Goal: Task Accomplishment & Management: Complete application form

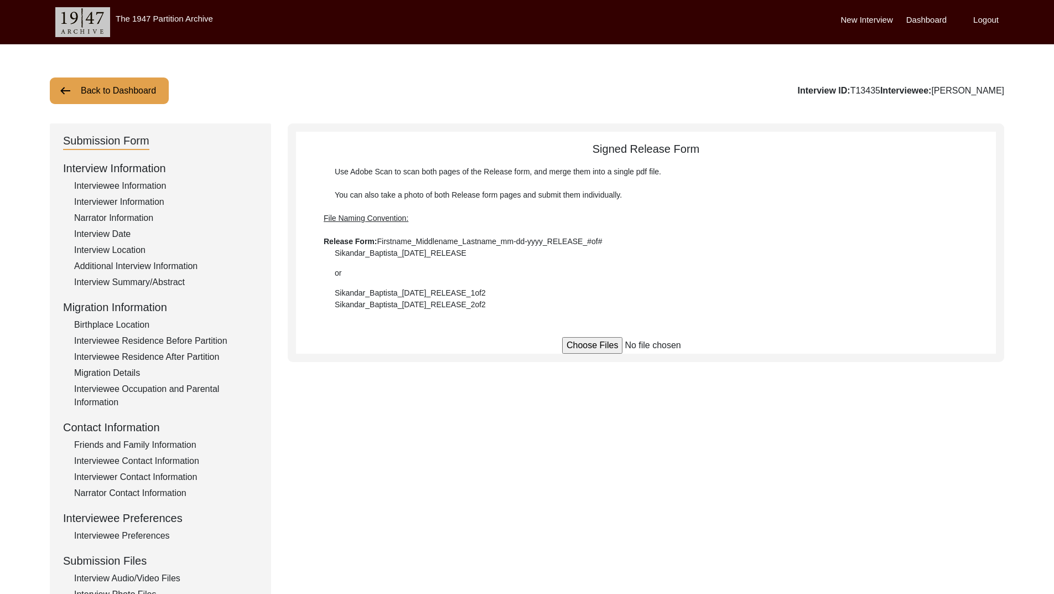
scroll to position [55, 0]
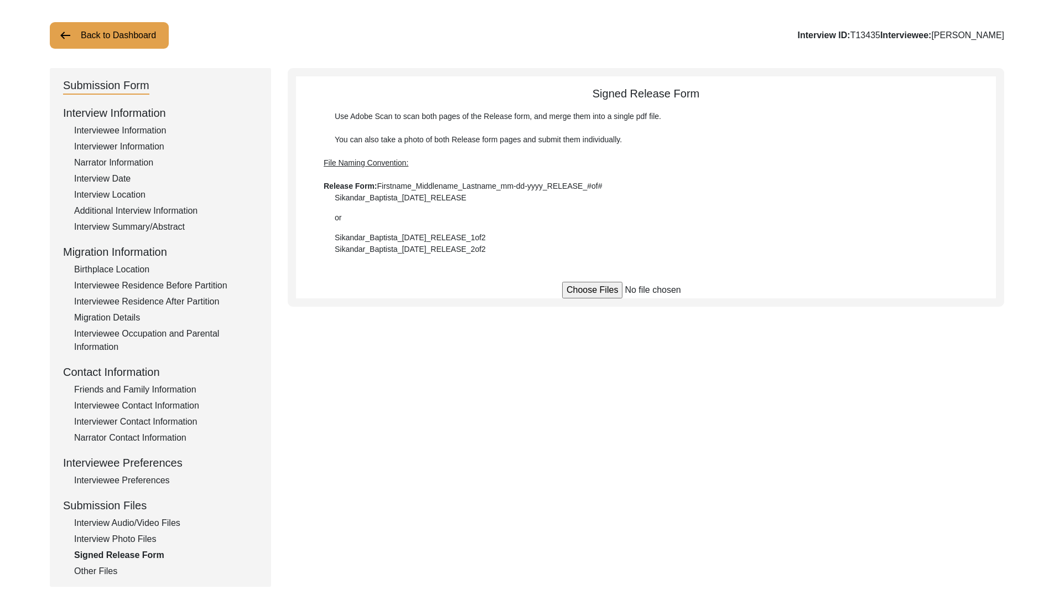
click at [127, 130] on div "Interviewee Information" at bounding box center [166, 130] width 184 height 13
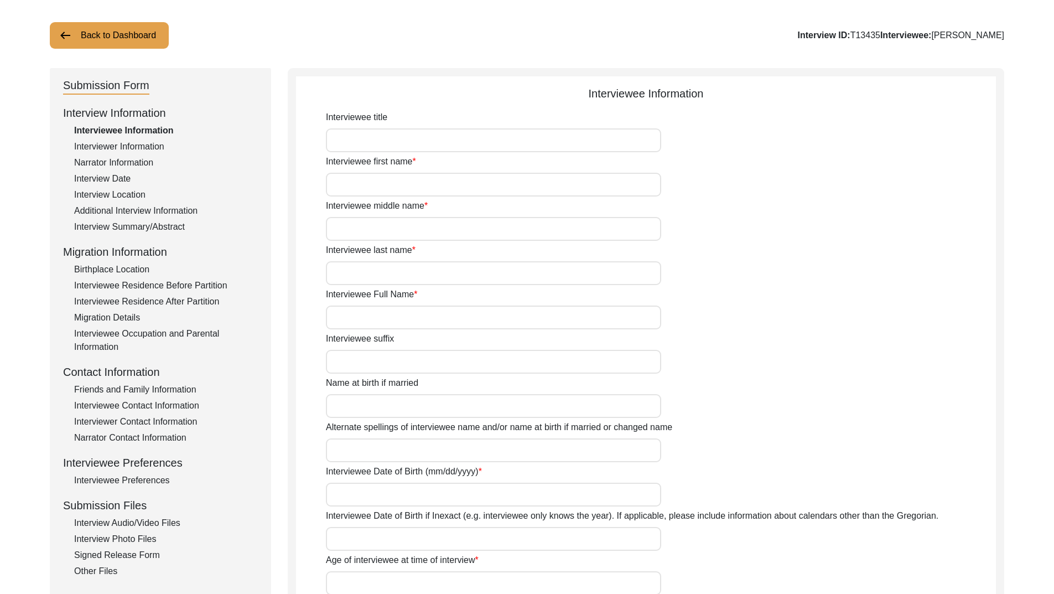
click at [125, 177] on div "Interview Date" at bounding box center [166, 178] width 184 height 13
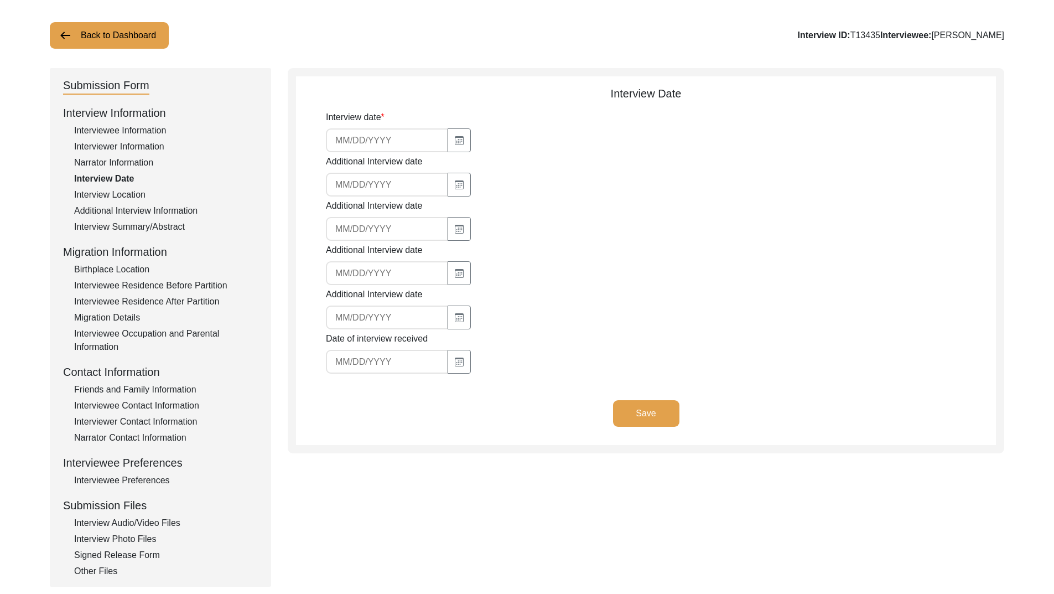
type input "[DATE]"
click at [117, 554] on div "Signed Release Form" at bounding box center [166, 554] width 184 height 13
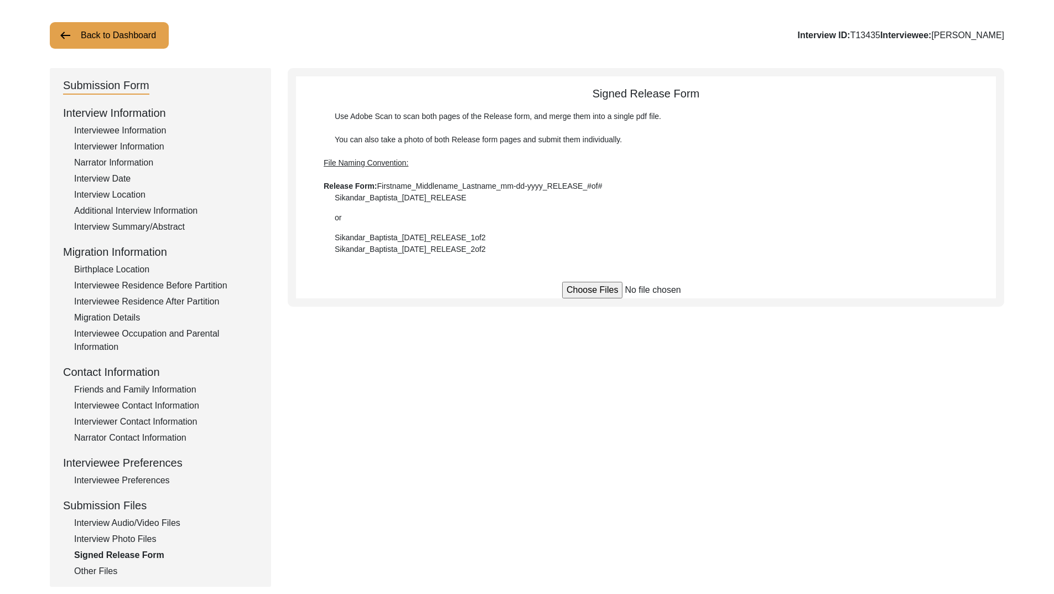
click at [584, 288] on input "file" at bounding box center [646, 290] width 168 height 17
type input "C:\fakepath\1000084221.jpg"
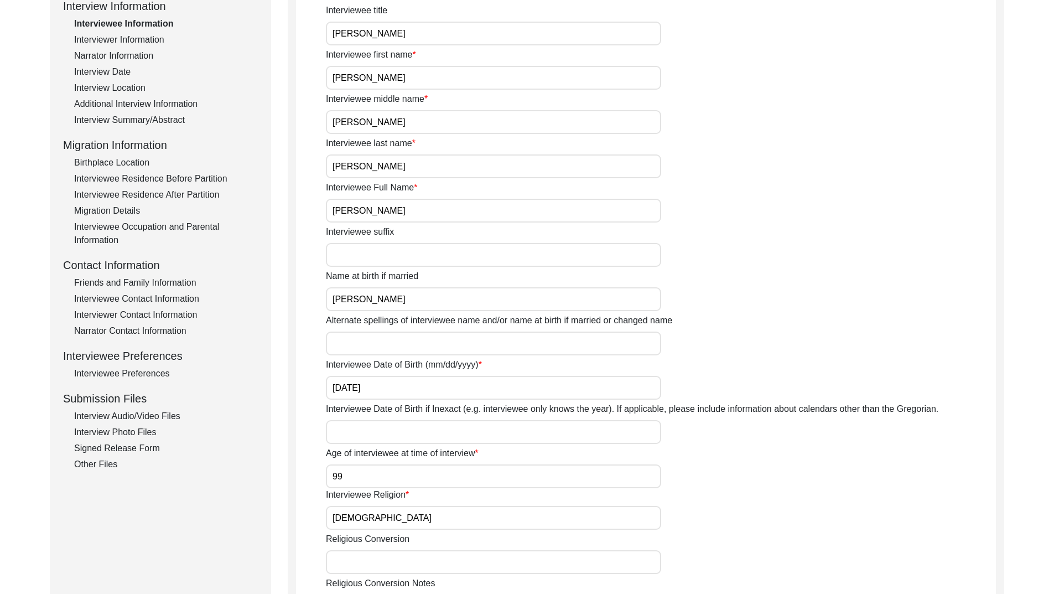
scroll to position [332, 0]
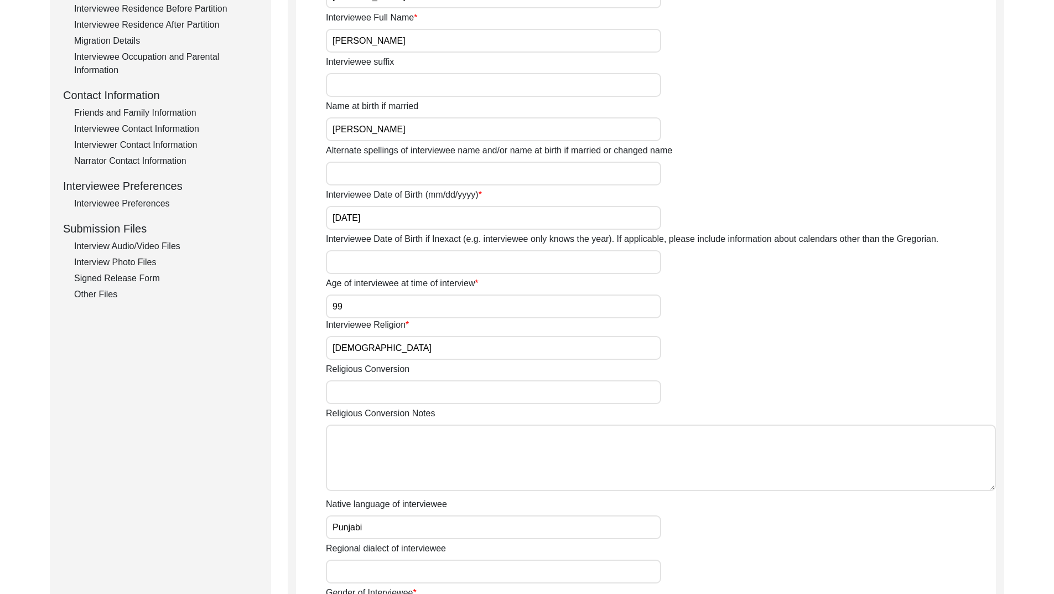
click at [146, 276] on div "Signed Release Form" at bounding box center [166, 278] width 184 height 13
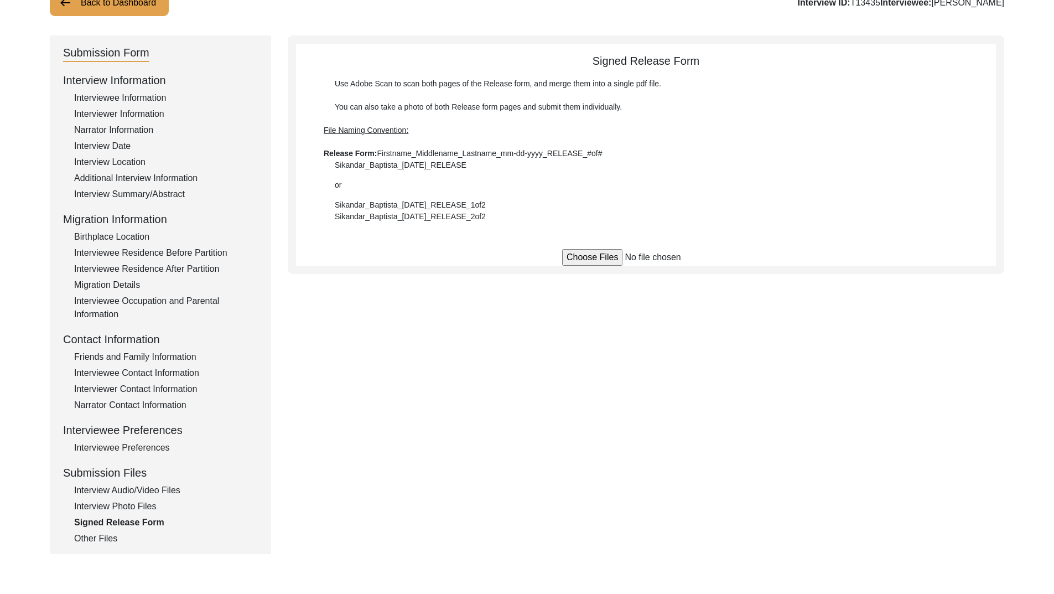
scroll to position [206, 0]
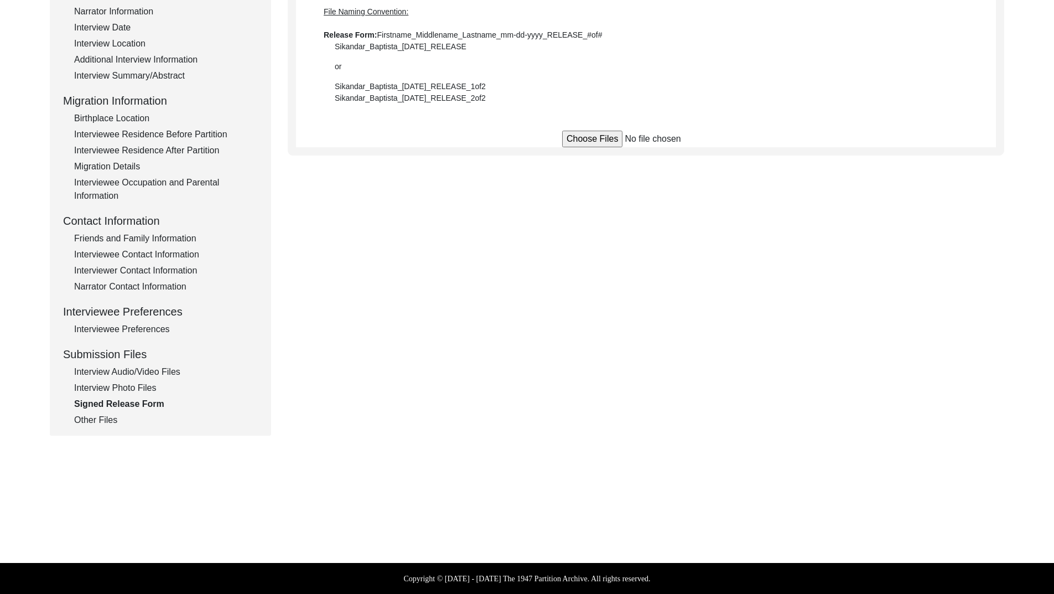
click at [106, 420] on div "Other Files" at bounding box center [166, 419] width 184 height 13
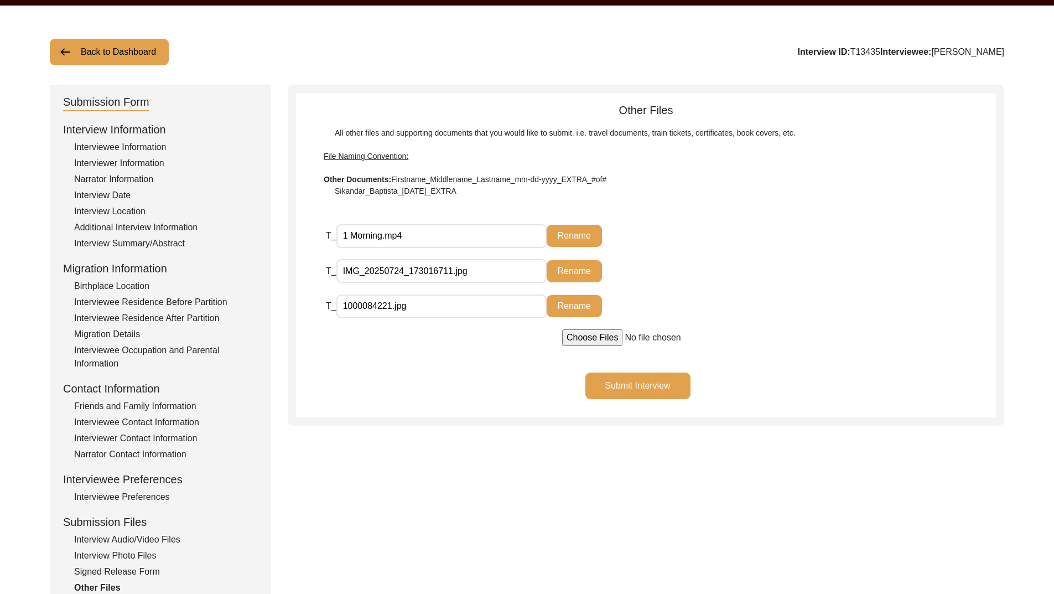
scroll to position [166, 0]
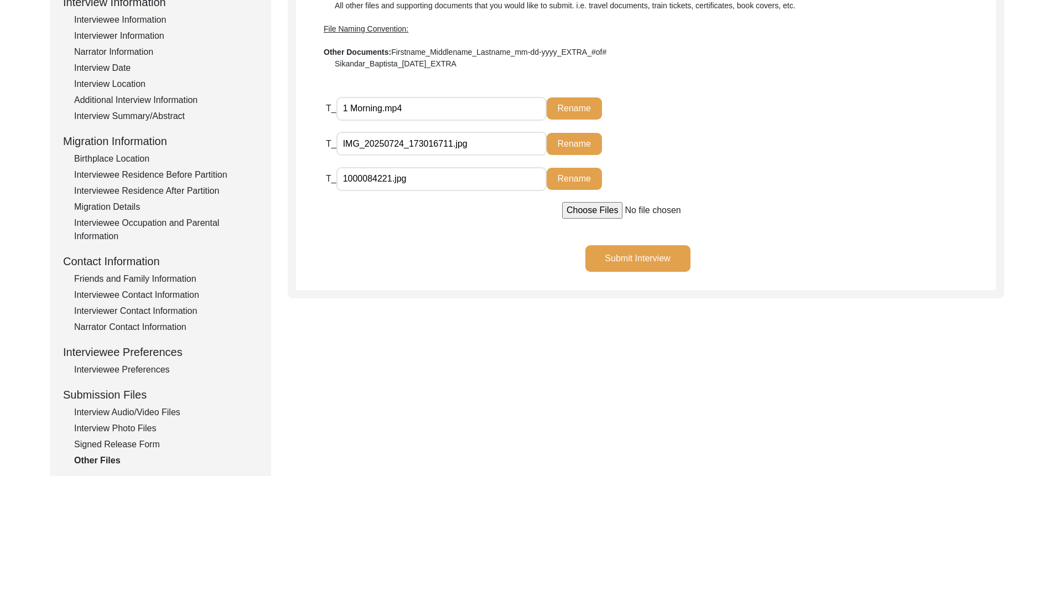
click at [122, 446] on div "Signed Release Form" at bounding box center [166, 444] width 184 height 13
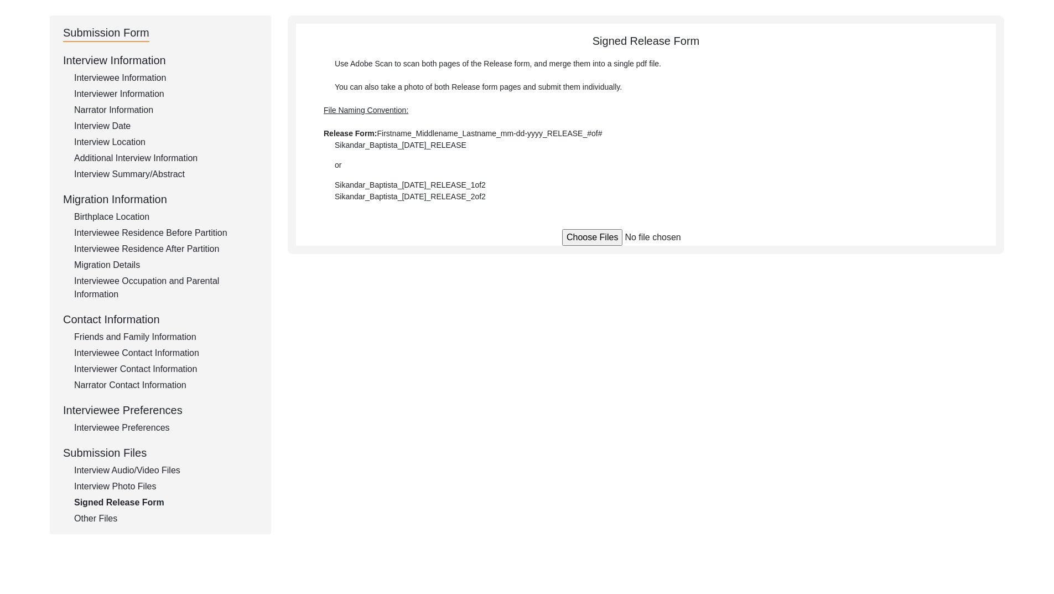
scroll to position [0, 0]
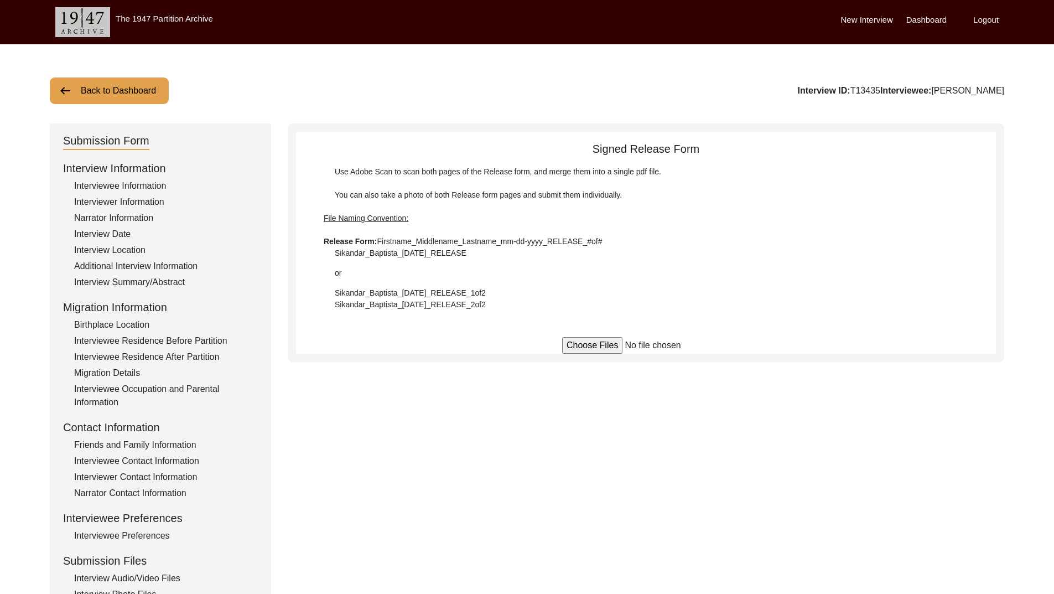
drag, startPoint x: 335, startPoint y: 298, endPoint x: 509, endPoint y: 297, distance: 173.8
click at [509, 297] on div "Use Adobe Scan to scan both pages of the Release form, and merge them into a si…" at bounding box center [646, 238] width 645 height 144
copy div "Sikandar_Baptista_[DATE]_RELEASE_1of2"
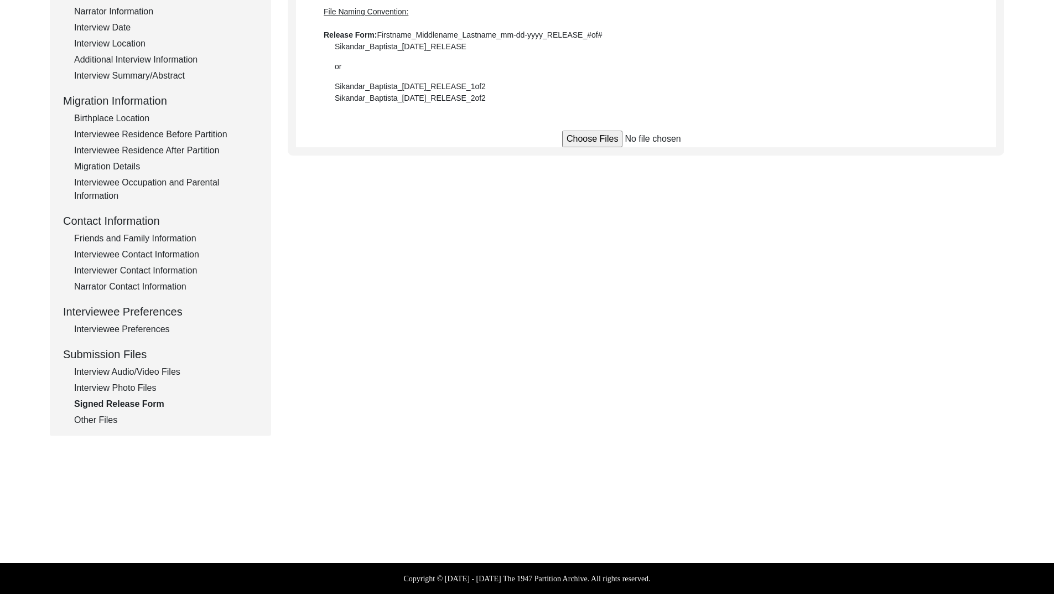
click at [100, 421] on div "Other Files" at bounding box center [166, 419] width 184 height 13
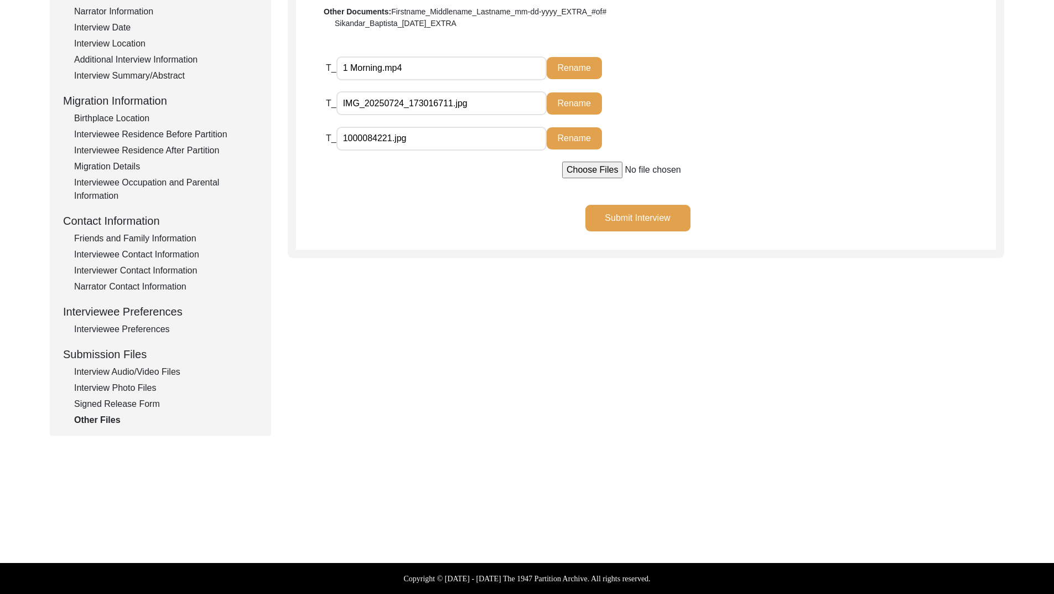
drag, startPoint x: 388, startPoint y: 141, endPoint x: 279, endPoint y: 143, distance: 109.0
click at [279, 143] on div "Submission Form Interview Information Interviewee Information Interviewer Infor…" at bounding box center [527, 176] width 955 height 519
paste input "Sikandar_Baptista_[DATE]_RELEASE_1of2"
click at [524, 136] on input "Surinder_Sikand_07-22-2025_RELEASE_1of2" at bounding box center [441, 139] width 210 height 24
click at [525, 136] on input "Surinder_Sikand_07-22-2025_RELEASE_1of2" at bounding box center [441, 139] width 210 height 24
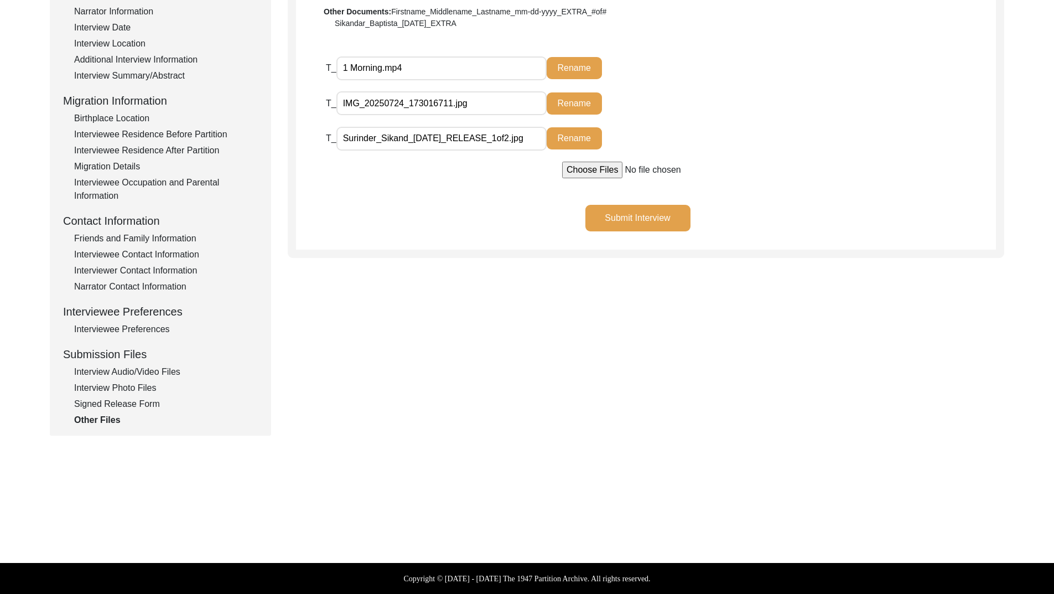
type input "Surinder_Sikand_07-22-2025_RELEASE_1of2.jpg"
click at [565, 136] on button "Rename" at bounding box center [574, 138] width 55 height 22
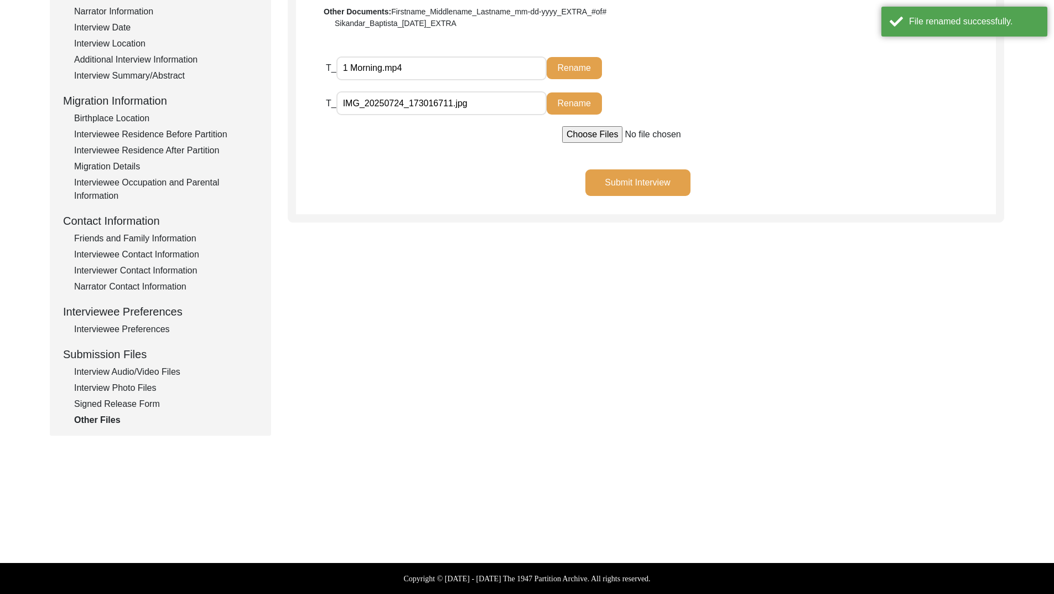
click at [118, 402] on div "Signed Release Form" at bounding box center [166, 403] width 184 height 13
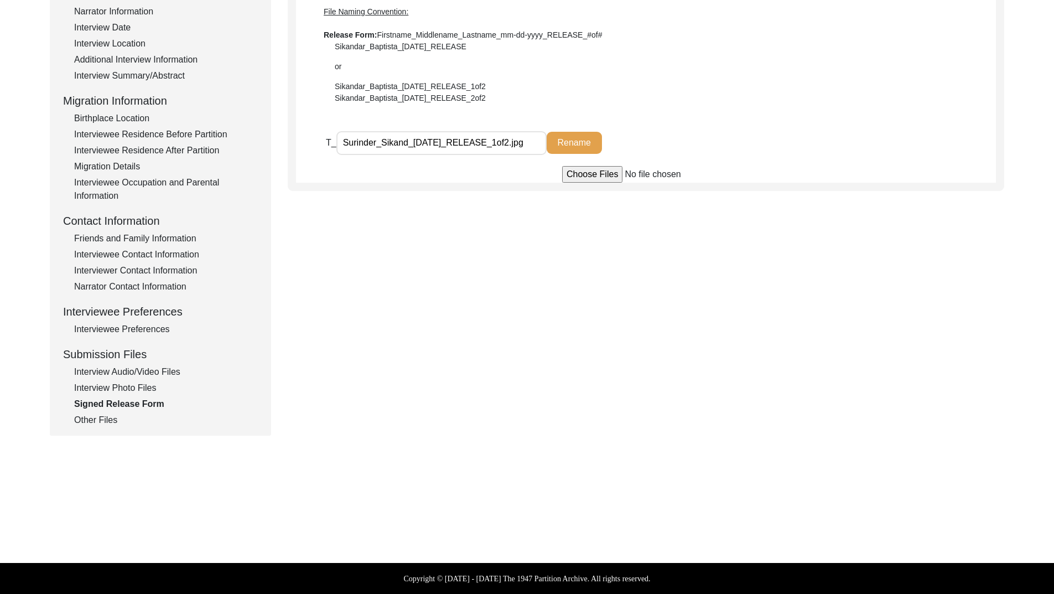
drag, startPoint x: 342, startPoint y: 140, endPoint x: 592, endPoint y: 141, distance: 250.2
click at [592, 141] on div "T_ Surinder_Sikand_07-22-2025_RELEASE_1of2.jpg Rename" at bounding box center [560, 143] width 469 height 24
click at [788, 106] on div "Signed Release Form Use Adobe Scan to scan both pages of the Release form, and …" at bounding box center [646, 58] width 700 height 248
click at [579, 175] on input "file" at bounding box center [646, 174] width 168 height 17
type input "C:\fakepath\1000084220.jpg"
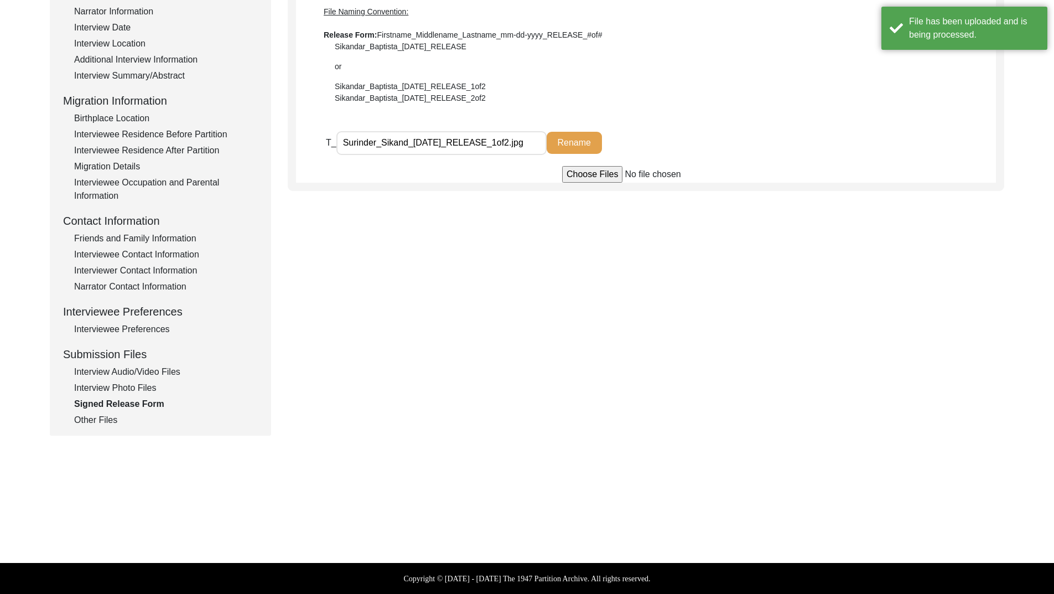
click at [100, 417] on div "Other Files" at bounding box center [166, 419] width 184 height 13
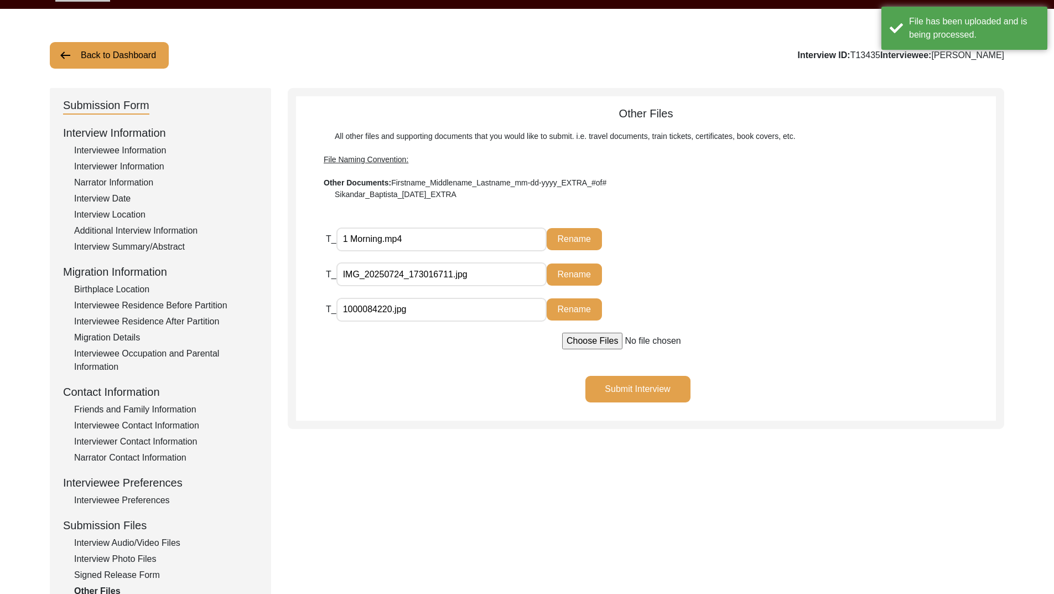
scroll to position [0, 0]
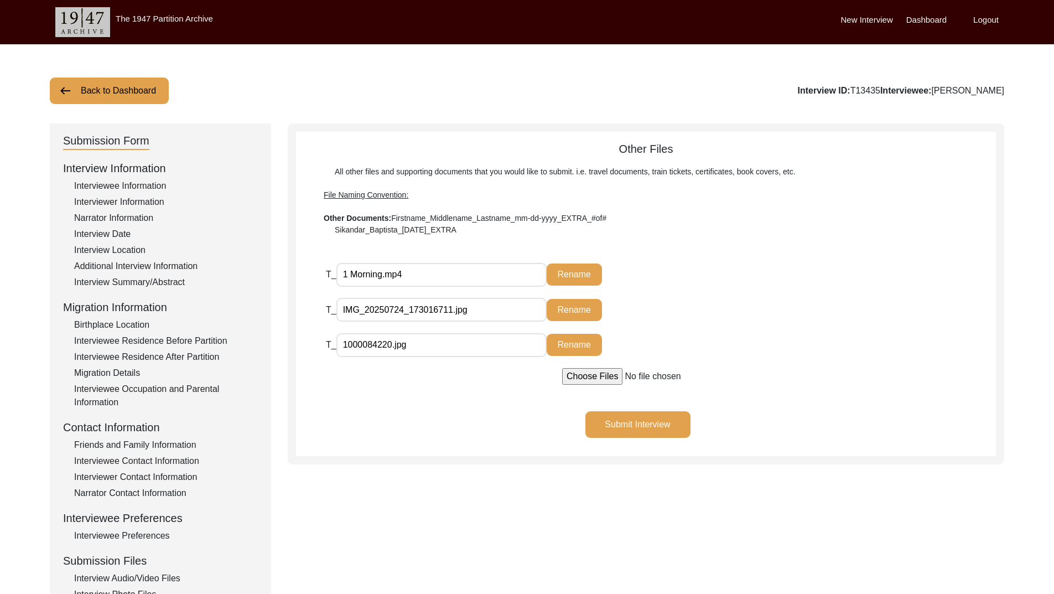
drag, startPoint x: 441, startPoint y: 346, endPoint x: 241, endPoint y: 346, distance: 199.8
click at [241, 346] on div "Submission Form Interview Information Interviewee Information Interviewer Infor…" at bounding box center [527, 382] width 955 height 519
paste input "Surinder_Sikand_07-22-2025_RELEASE_1of2"
click at [516, 343] on input "Surinder_Sikand_07-22-2025_RELEASE_1of2.jpg" at bounding box center [441, 345] width 210 height 24
type input "Surinder_Sikand_07-22-2025_RELEASE_2of2.jpg"
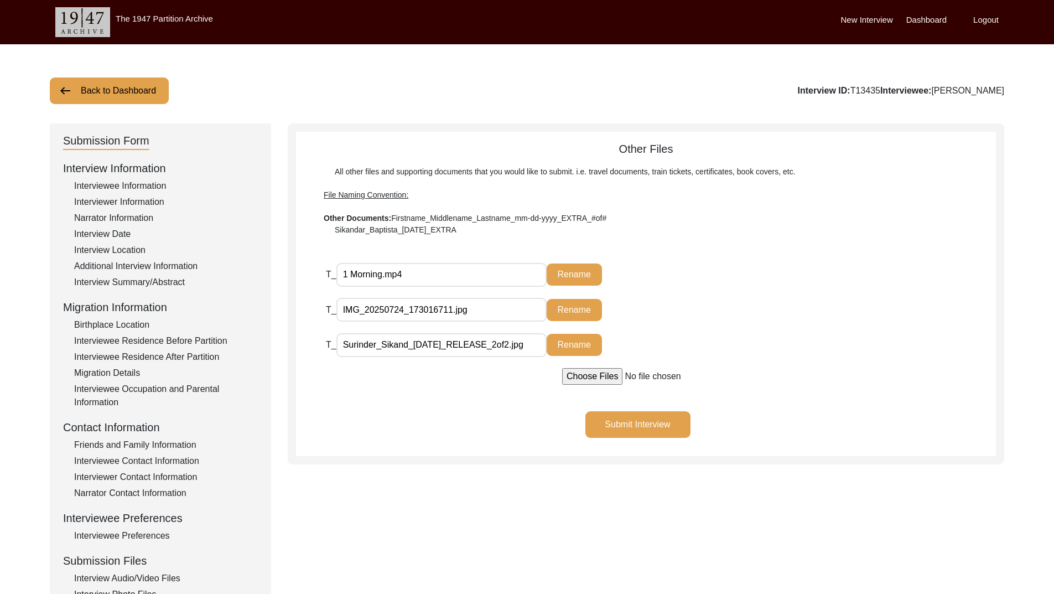
click at [566, 345] on button "Rename" at bounding box center [574, 345] width 55 height 22
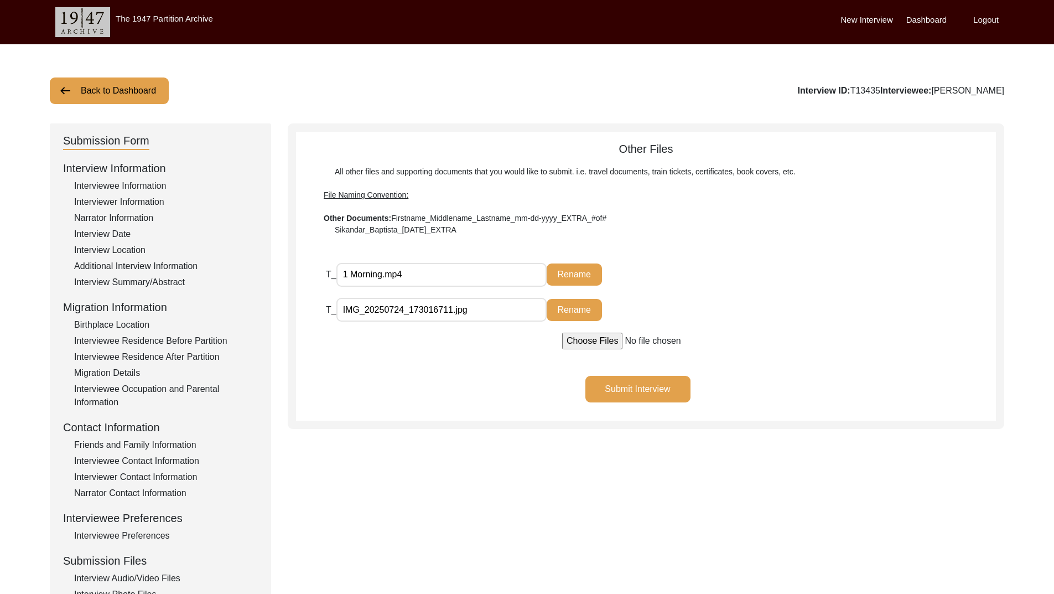
click at [151, 280] on div "Interview Summary/Abstract" at bounding box center [166, 282] width 184 height 13
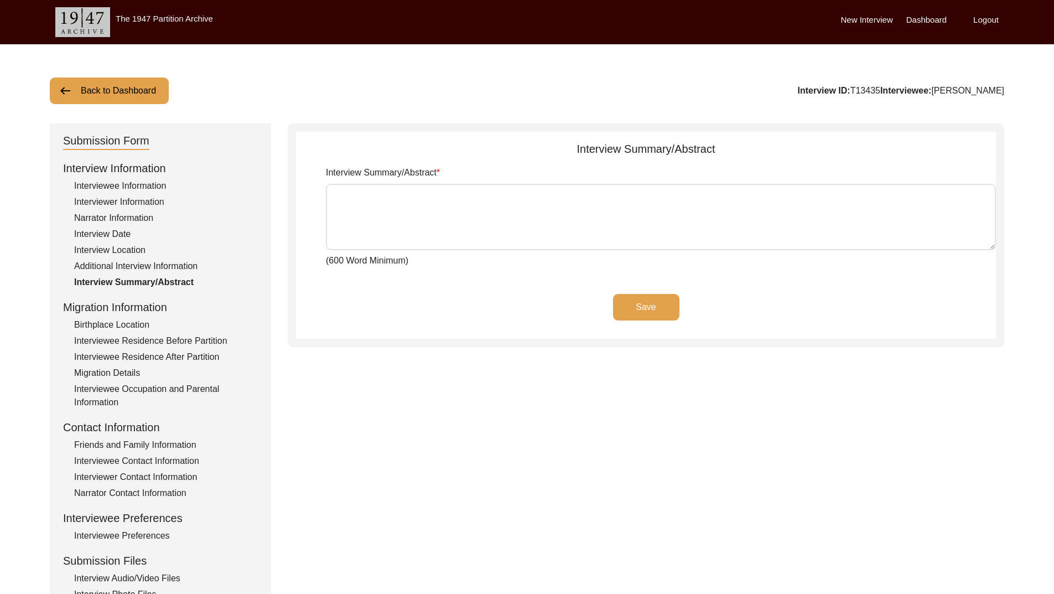
type textarea "Mrs Surinder Sikand was born on 5th October 1925 at Samundri in Lyallpur distri…"
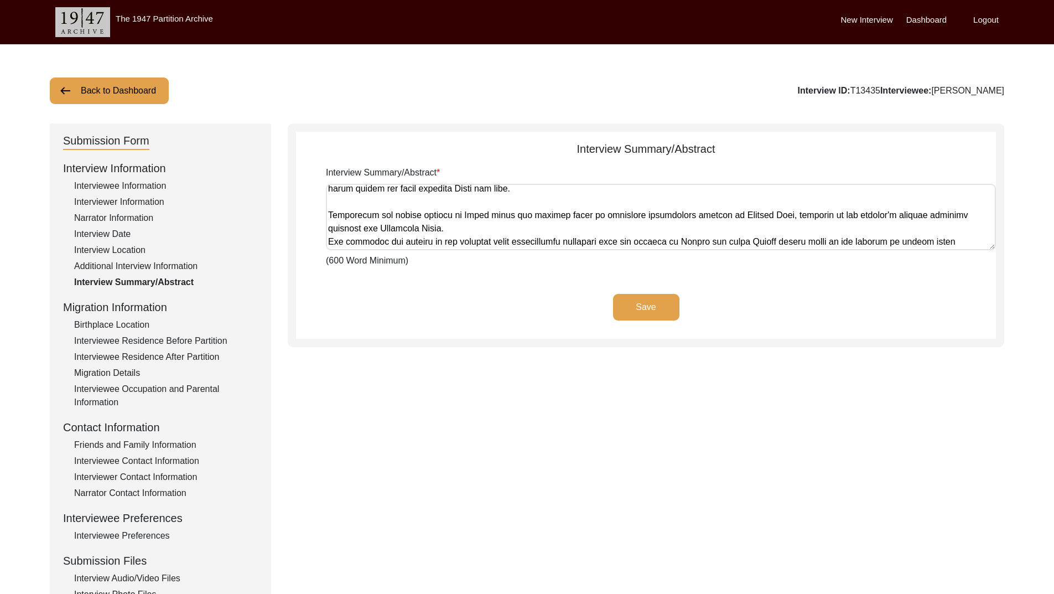
scroll to position [549, 0]
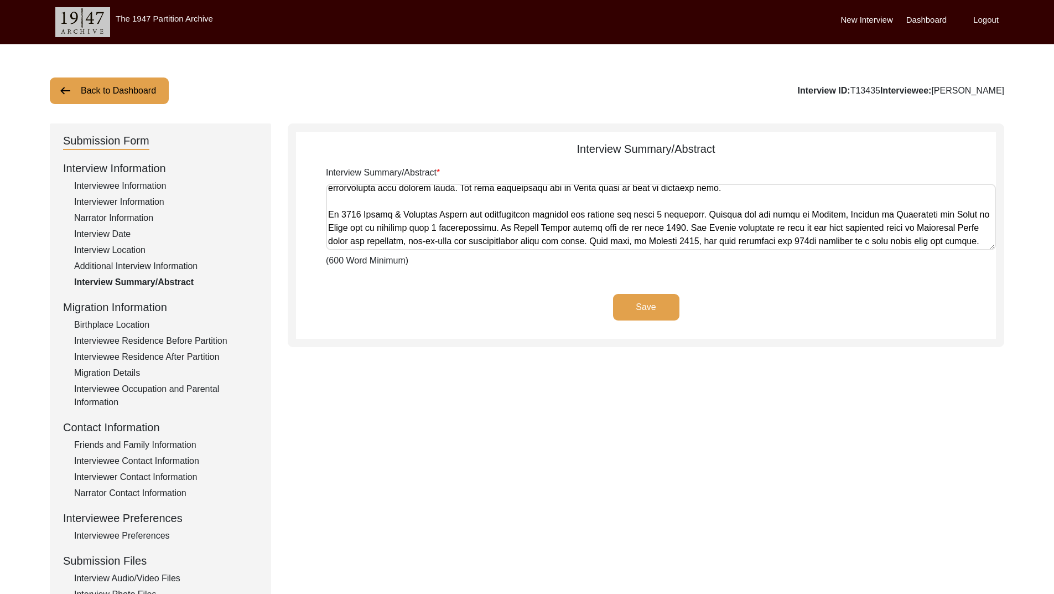
click at [633, 309] on button "Save" at bounding box center [646, 307] width 66 height 27
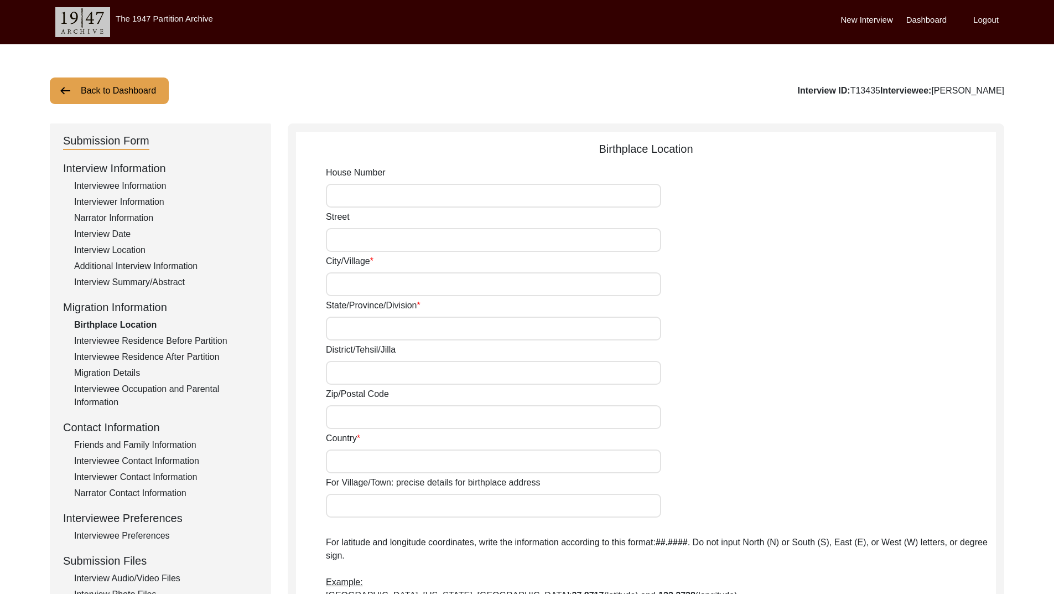
type input "Samundari"
type input "Llaylpur (Faisalabad) / Punjab"
type input "Undivided India"
type input "Samundari / Llyalpur (Faisalabad) / Punjab / Undivided India"
type input "31.4273"
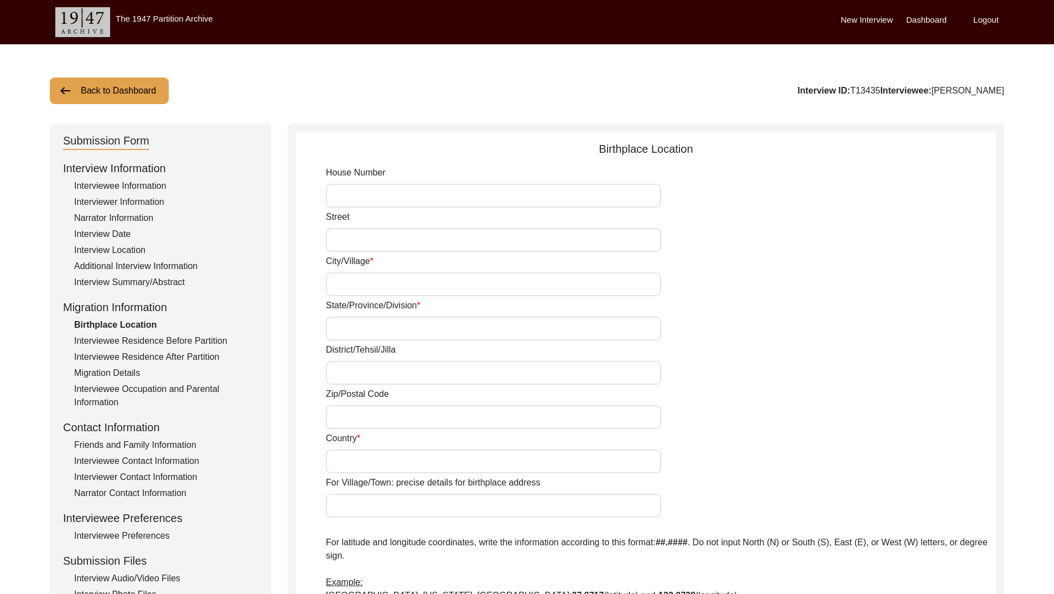
type input "73.1166"
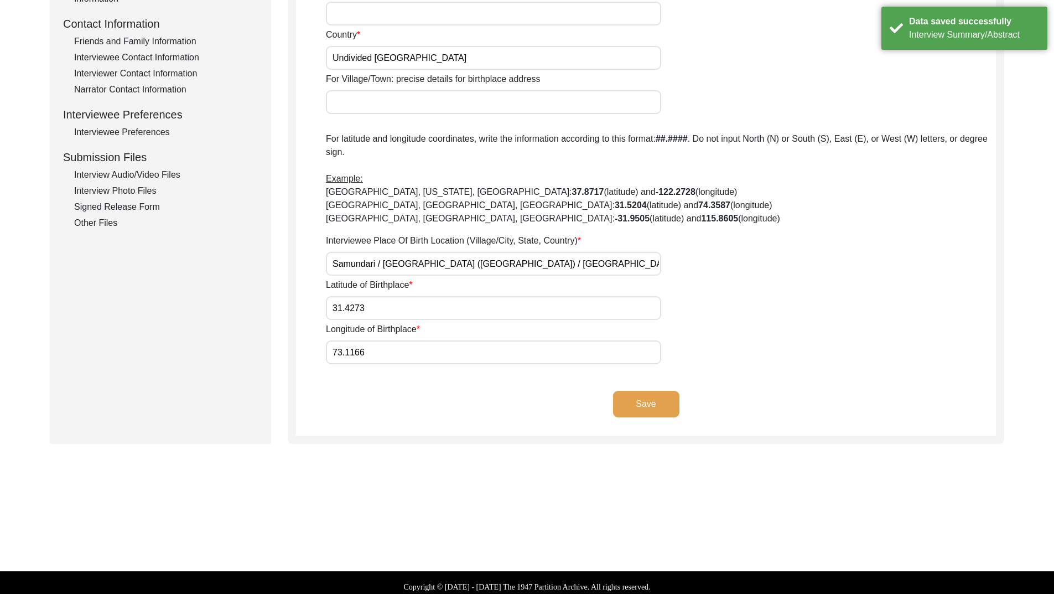
scroll to position [412, 0]
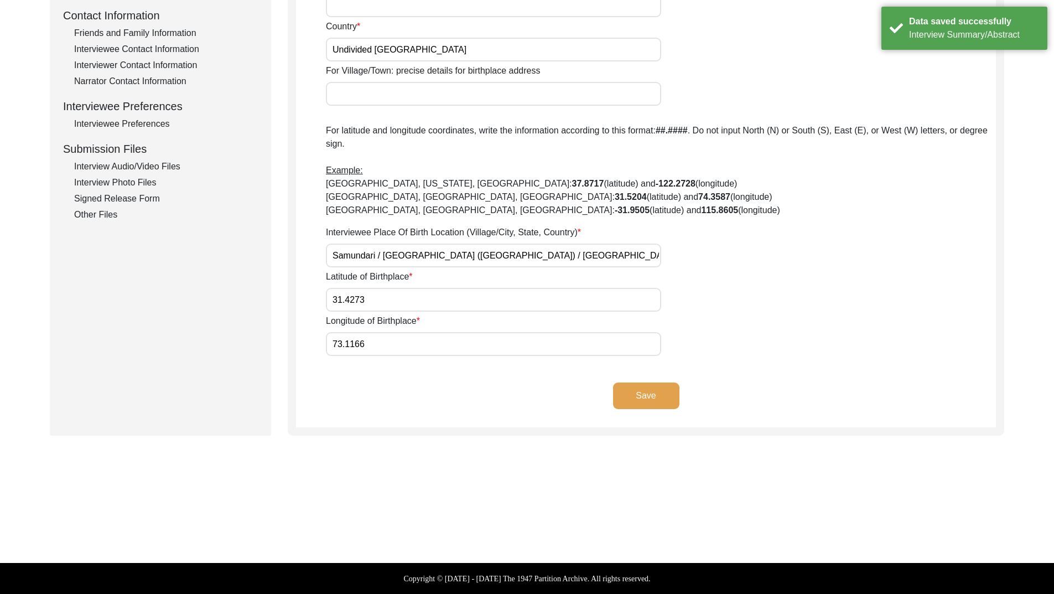
click at [651, 395] on button "Save" at bounding box center [646, 395] width 66 height 27
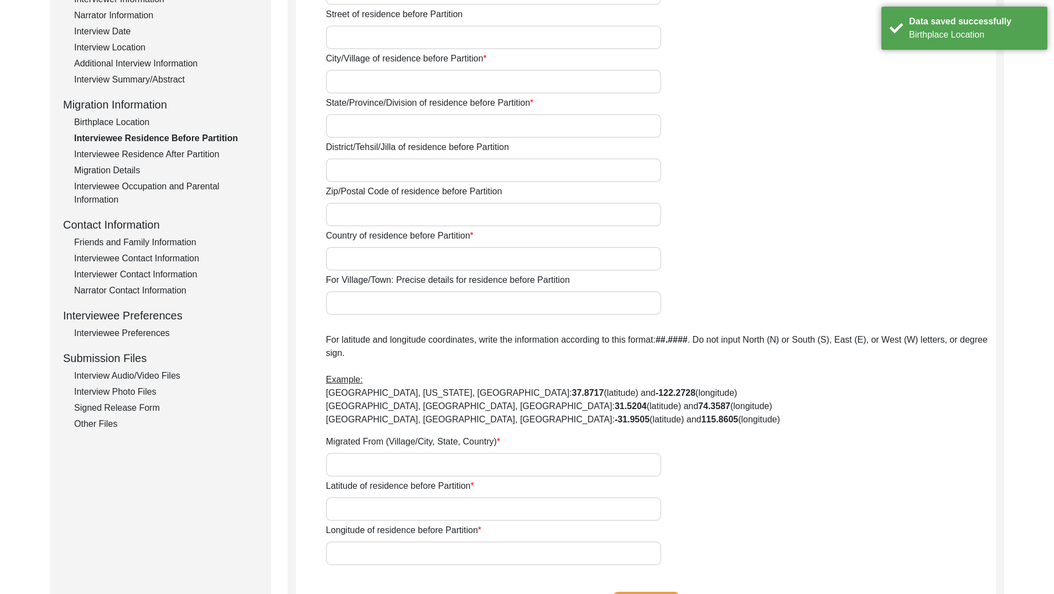
scroll to position [301, 0]
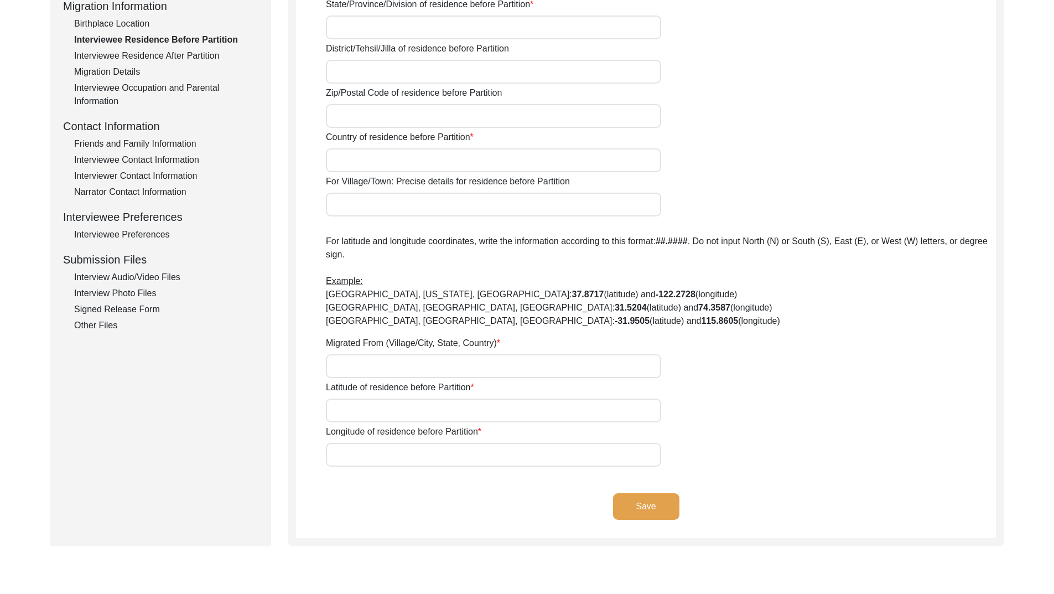
click at [99, 326] on div "Other Files" at bounding box center [166, 325] width 184 height 13
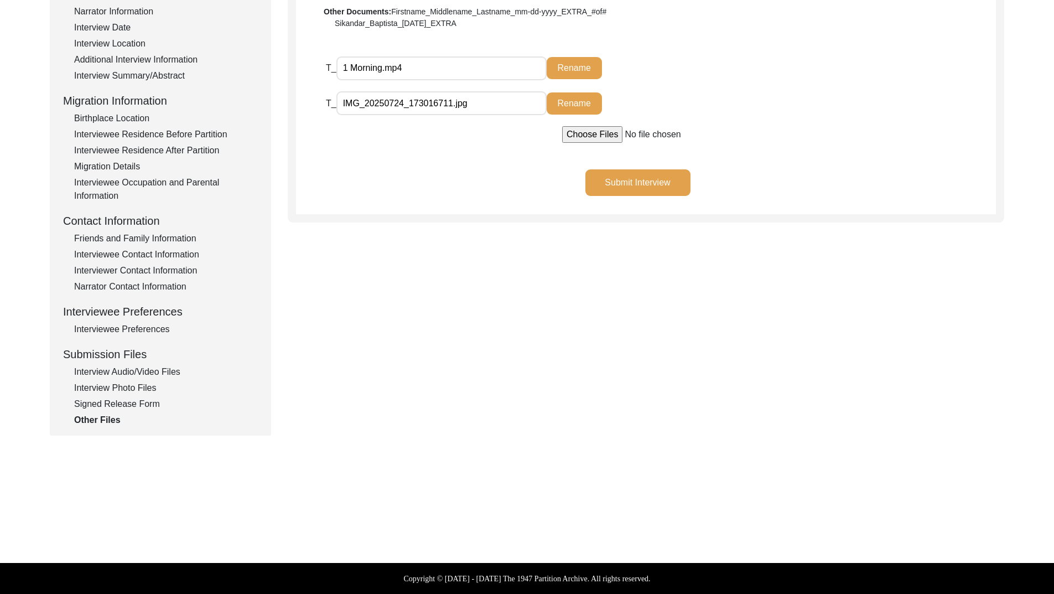
click at [641, 183] on button "Submit Interview" at bounding box center [638, 182] width 105 height 27
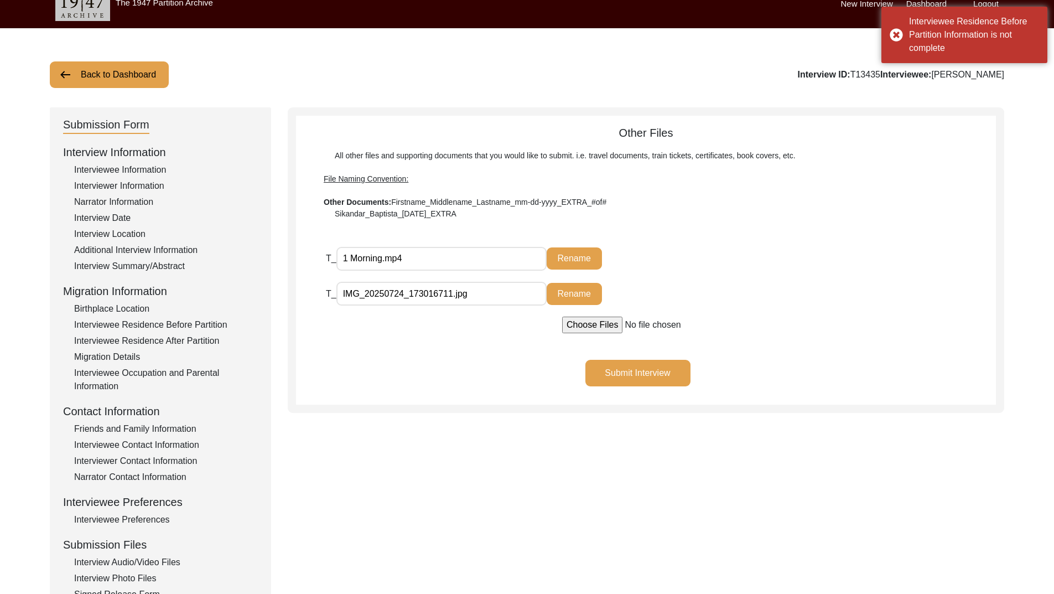
scroll to position [0, 0]
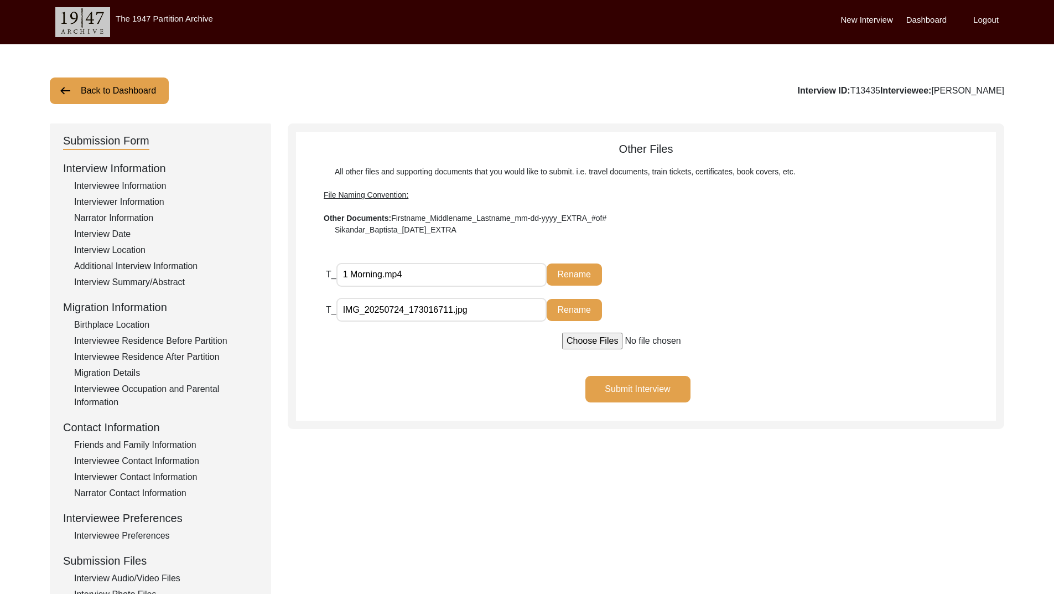
click at [198, 340] on div "Interviewee Residence Before Partition" at bounding box center [166, 340] width 184 height 13
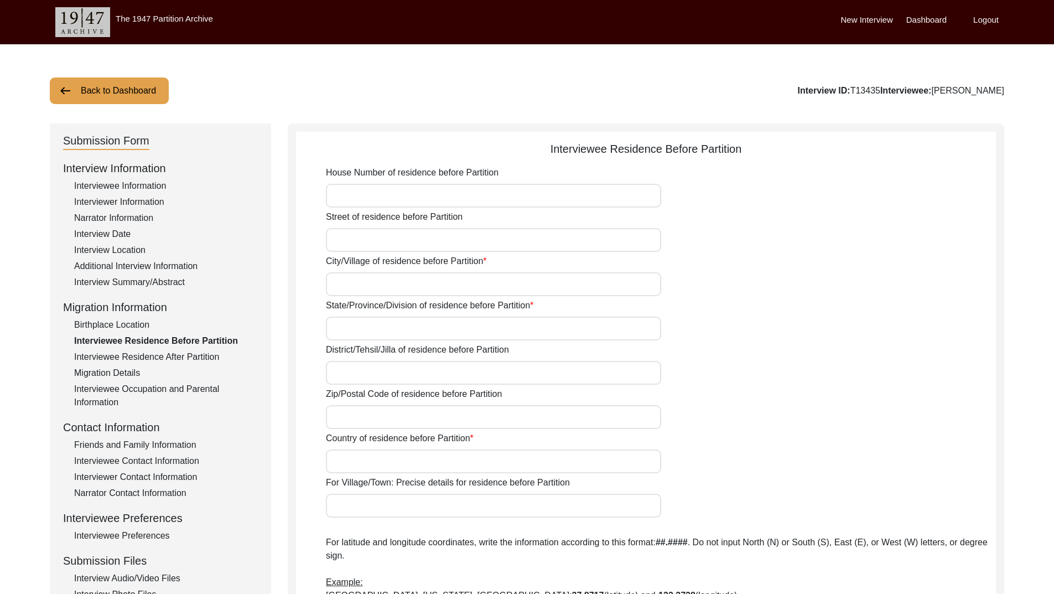
click at [366, 283] on input "City/Village of residence before Partition" at bounding box center [493, 284] width 335 height 24
type input "l"
type input "Llyalpur (Faisalabad)"
click at [408, 324] on input "State/Province/Division of residence before Partition" at bounding box center [493, 329] width 335 height 24
click at [818, 372] on div "District/Tehsil/Jilla of residence before Partition" at bounding box center [661, 364] width 670 height 42
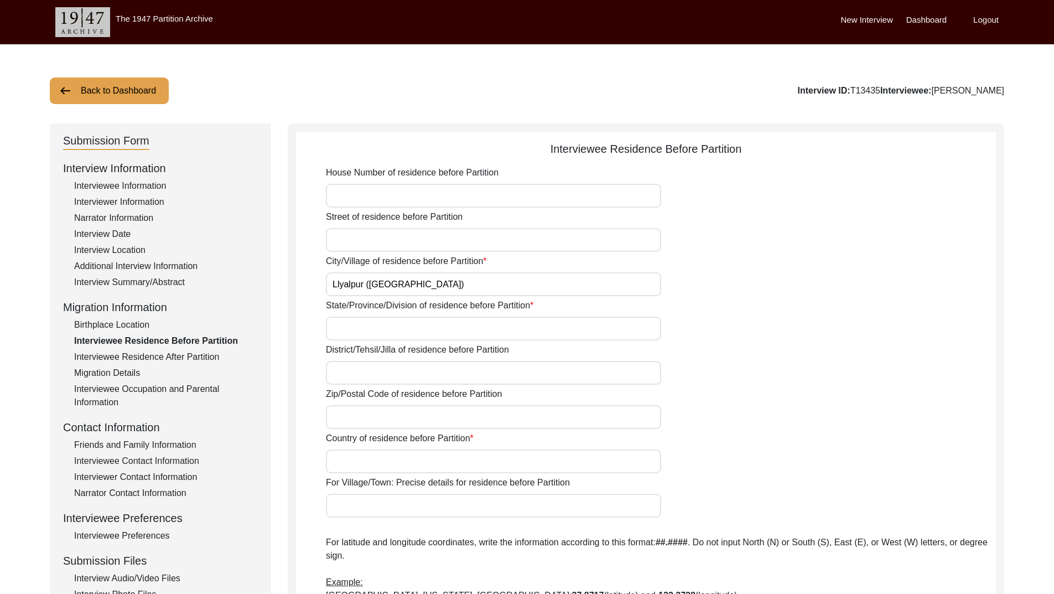
click at [496, 322] on input "State/Province/Division of residence before Partition" at bounding box center [493, 329] width 335 height 24
type input "Punjab"
click at [829, 370] on div "District/Tehsil/Jilla of residence before Partition" at bounding box center [661, 364] width 670 height 42
click at [462, 322] on input "Punjab" at bounding box center [493, 329] width 335 height 24
click at [488, 463] on input "Country of residence before Partition" at bounding box center [493, 461] width 335 height 24
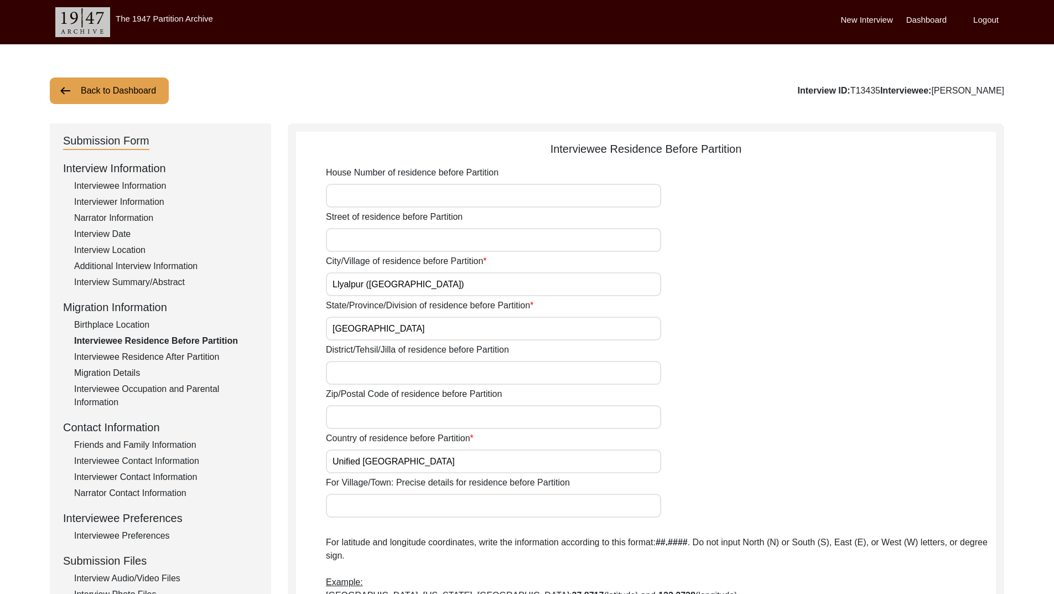
type input "Unified India"
click at [807, 292] on div "City/Village of residence before Partition Llyalpur (Faisalabad)" at bounding box center [661, 276] width 670 height 42
click at [333, 283] on input "Llyalpur (Faisalabad)" at bounding box center [493, 284] width 335 height 24
type input "Samundari"
click at [332, 327] on input "Punjab" at bounding box center [493, 329] width 335 height 24
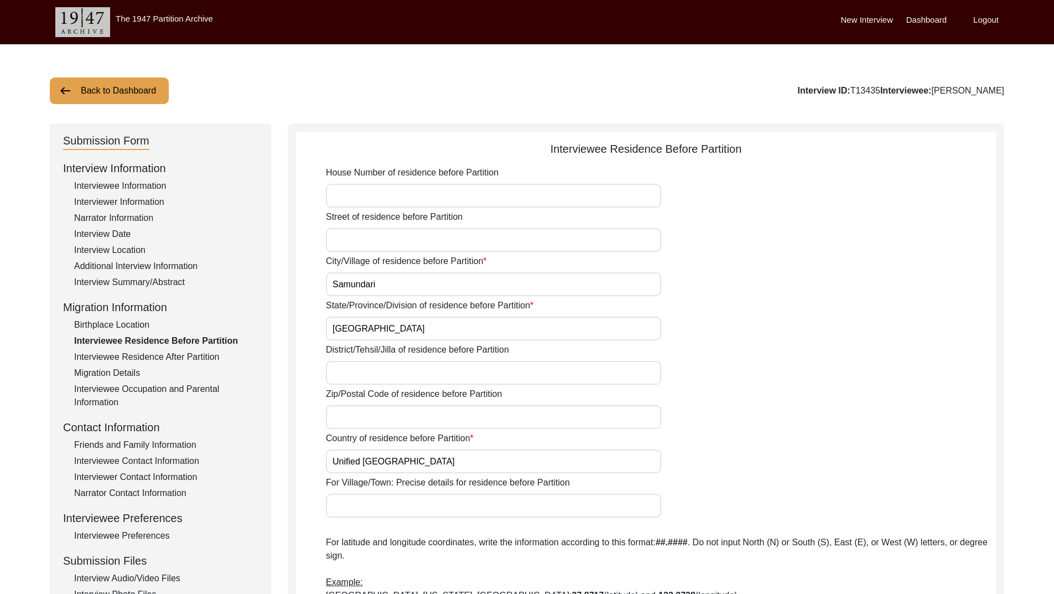
paste input "/ Llyalpur (Faisalabad)"
type input "Llyalpur (Faisalabad) / Punjab"
click at [937, 295] on div "City/Village of residence before Partition Samundari" at bounding box center [661, 276] width 670 height 42
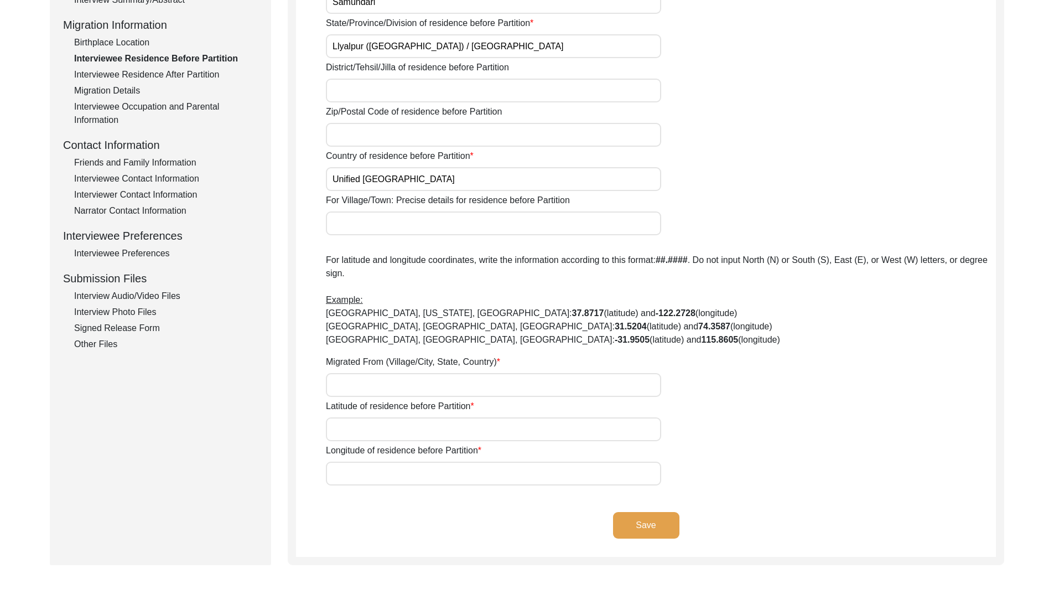
scroll to position [24, 0]
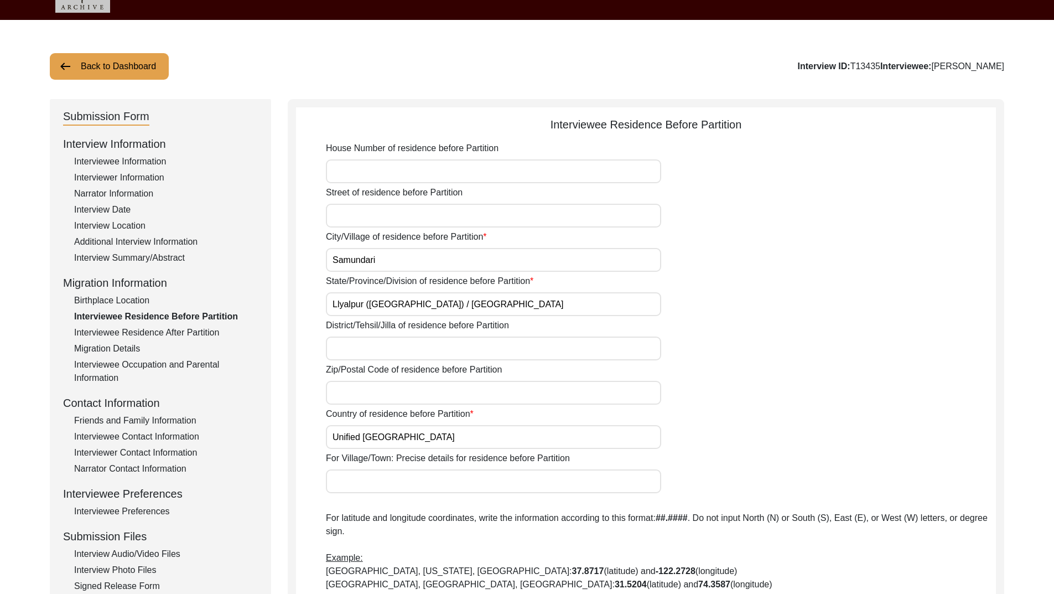
drag, startPoint x: 472, startPoint y: 302, endPoint x: 280, endPoint y: 287, distance: 192.0
click at [280, 287] on div "Submission Form Interview Information Interviewee Information Interviewer Infor…" at bounding box center [527, 461] width 955 height 724
click at [843, 389] on div "Zip/Postal Code of residence before Partition" at bounding box center [661, 384] width 670 height 42
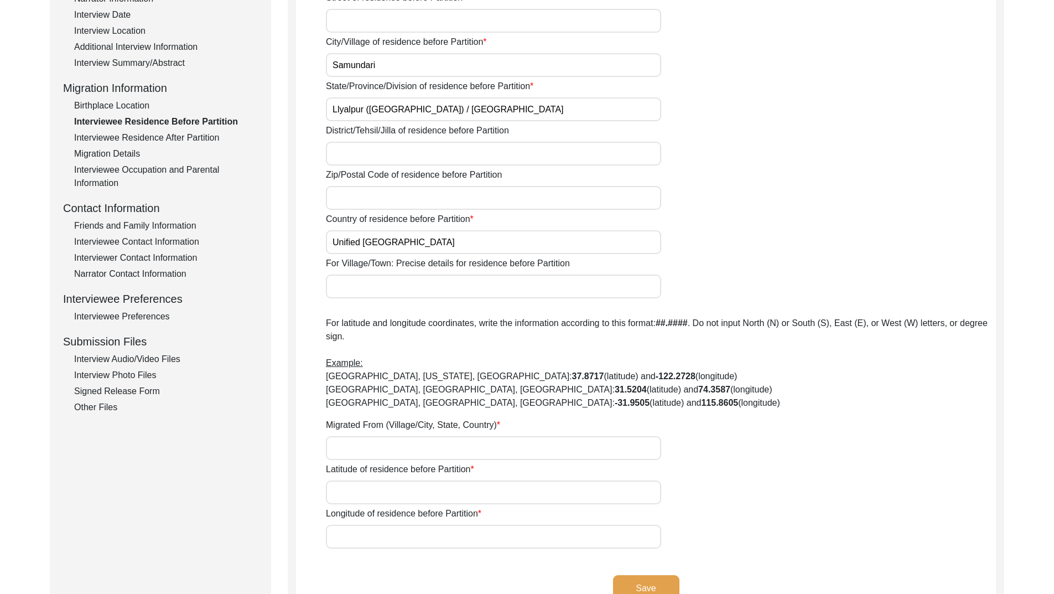
scroll to position [412, 0]
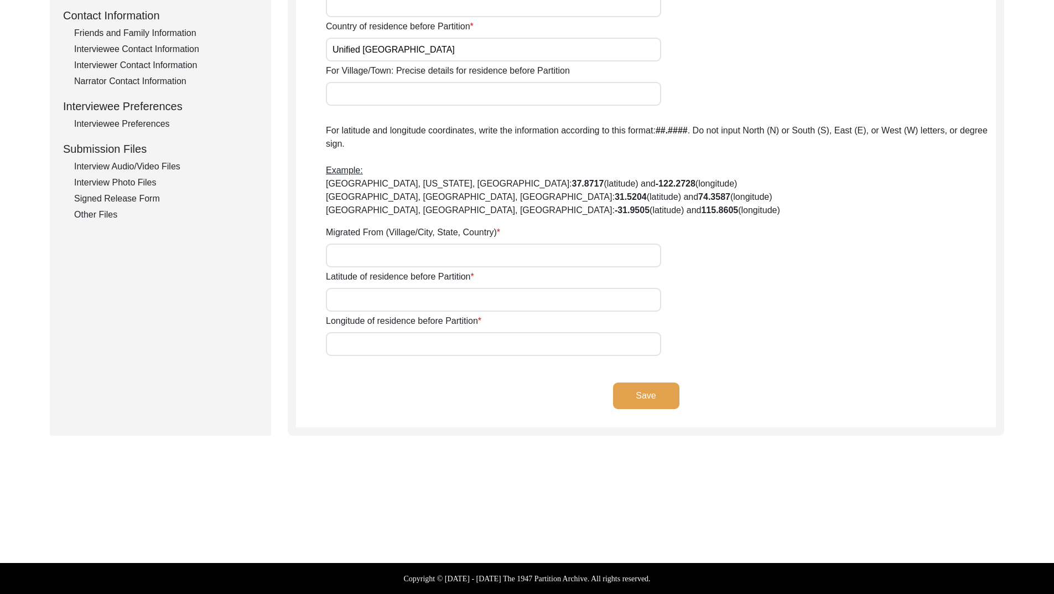
click at [657, 396] on button "Save" at bounding box center [646, 395] width 66 height 27
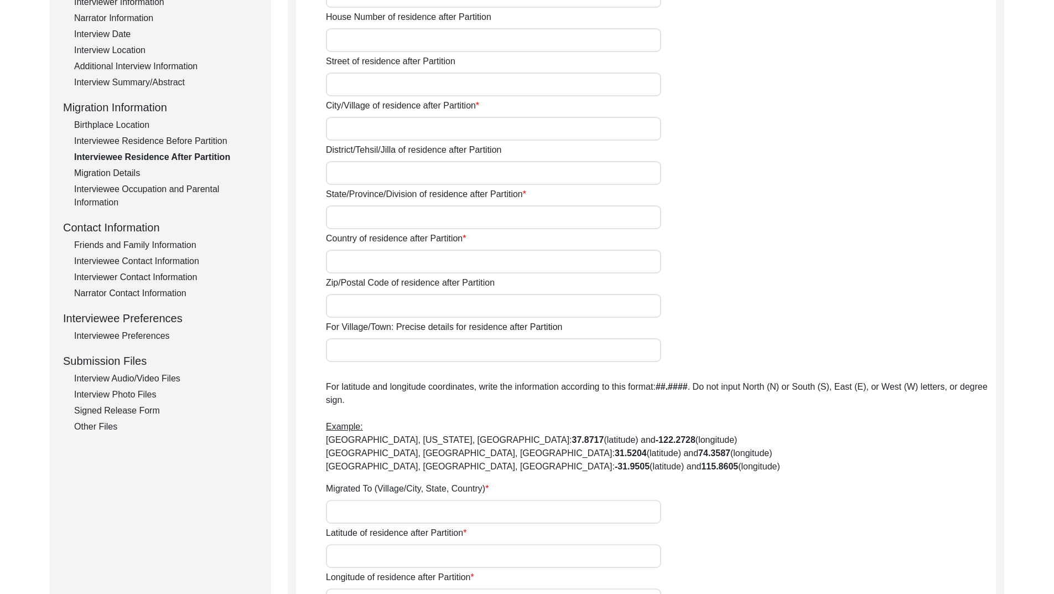
scroll to position [179, 0]
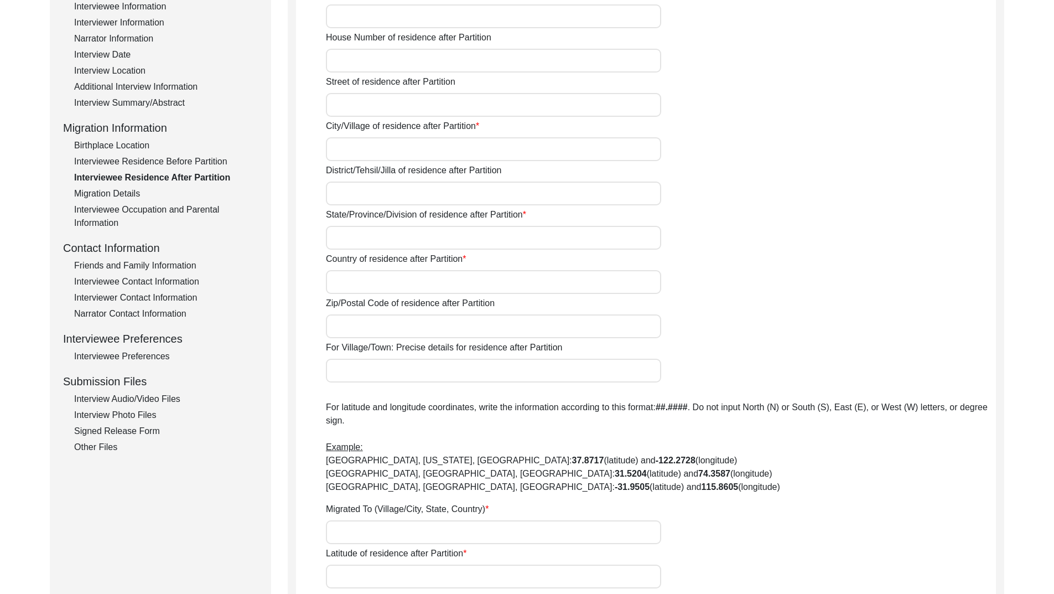
click at [484, 145] on input "City/Village of residence after Partition" at bounding box center [493, 149] width 335 height 24
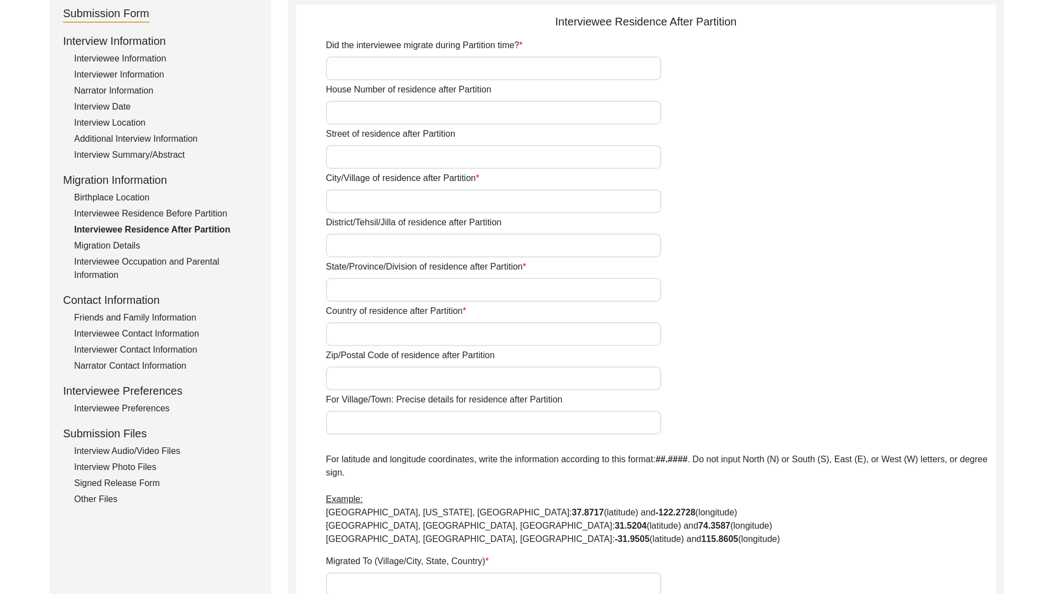
scroll to position [13, 0]
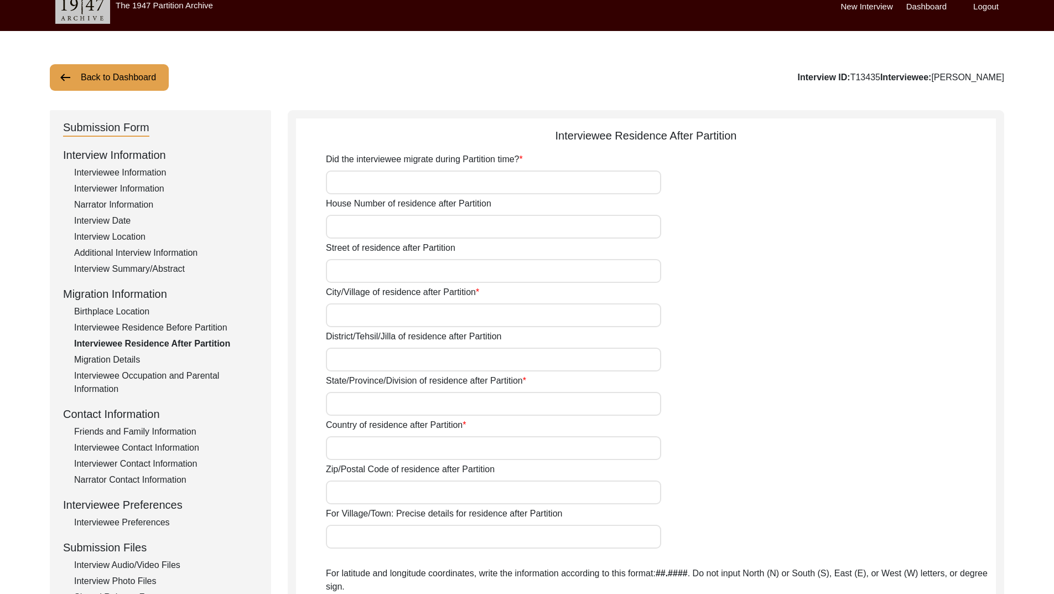
click at [166, 325] on div "Interviewee Residence Before Partition" at bounding box center [166, 327] width 184 height 13
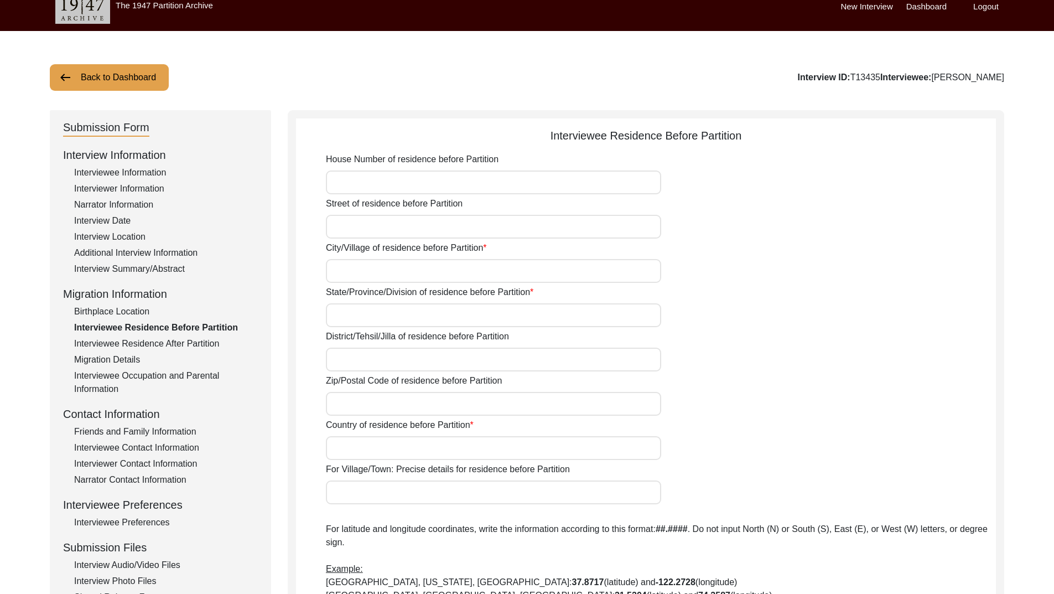
type input "Samundari"
type input "Llyalpur (Faisalabad) / Punjab"
type input "Unified India"
click at [125, 343] on div "Interviewee Residence After Partition" at bounding box center [166, 343] width 184 height 13
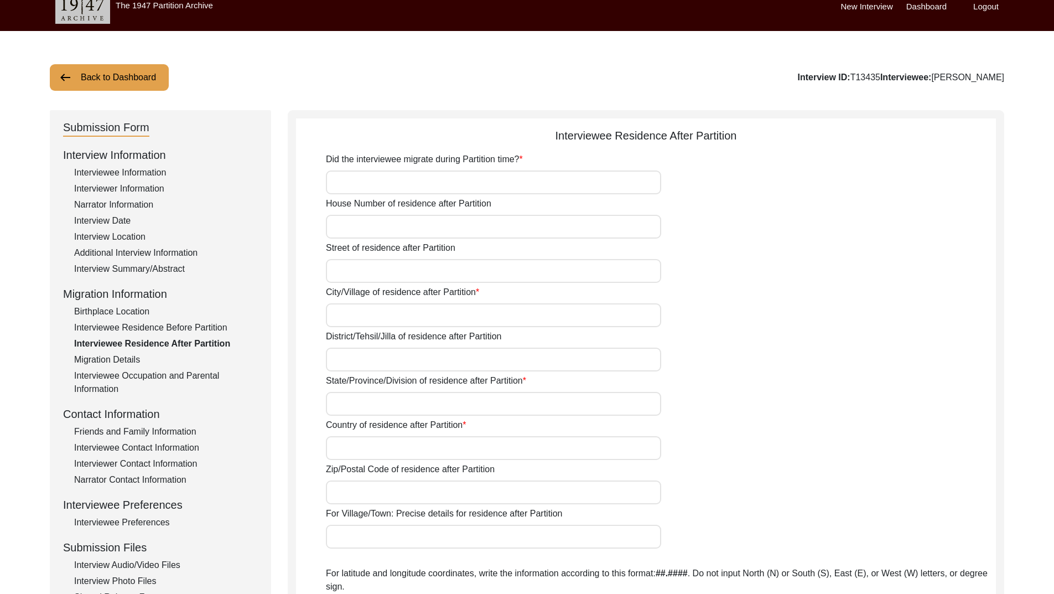
click at [436, 183] on input "Did the interviewee migrate during Partition time?" at bounding box center [493, 182] width 335 height 24
type input "No"
type input "Delhi"
click at [806, 354] on div "District/Tehsil/Jilla of residence after Partition" at bounding box center [661, 351] width 670 height 42
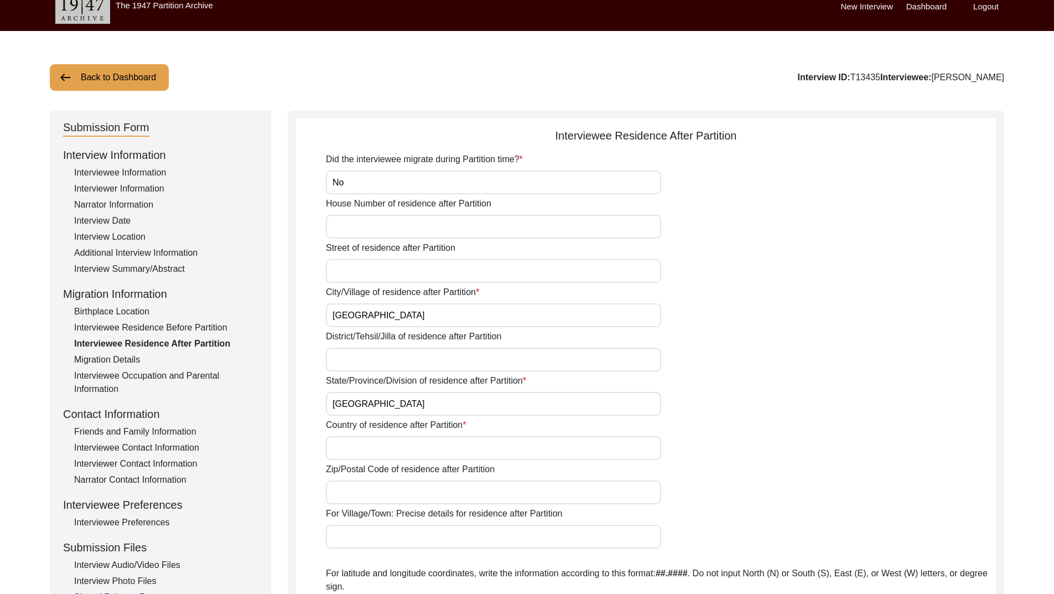
click at [522, 449] on input "Country of residence after Partition" at bounding box center [493, 448] width 335 height 24
type input "India"
click at [788, 425] on div "Country of residence after Partition India" at bounding box center [661, 439] width 670 height 42
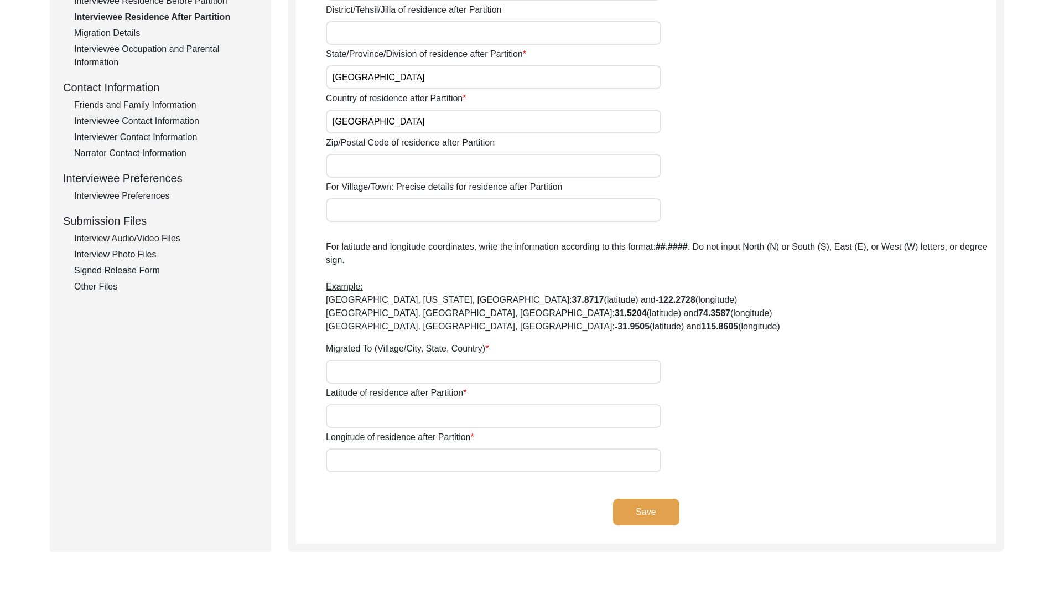
scroll to position [345, 0]
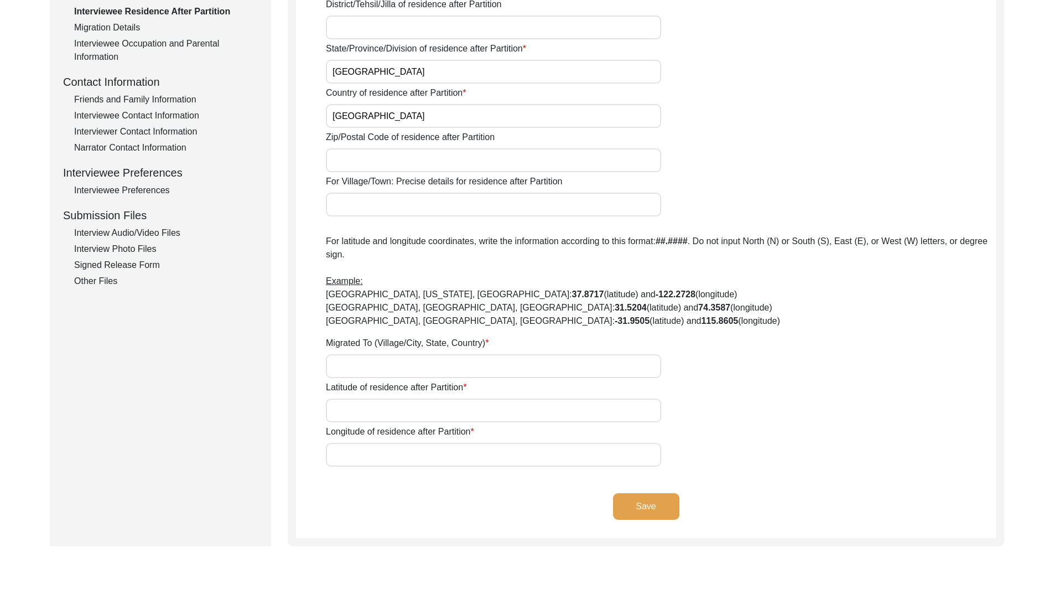
click at [653, 503] on button "Save" at bounding box center [646, 506] width 66 height 27
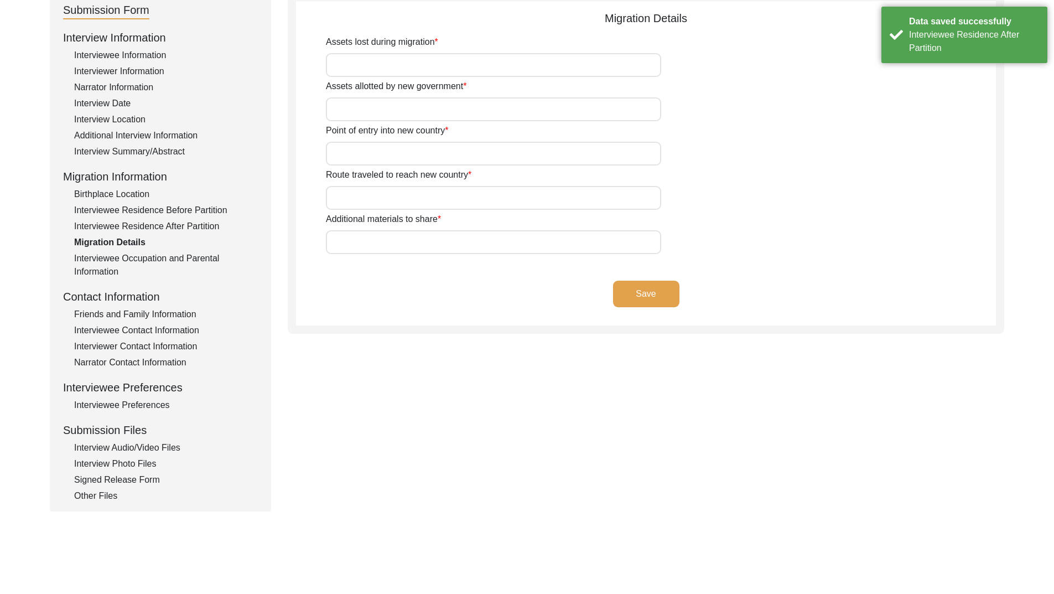
scroll to position [0, 0]
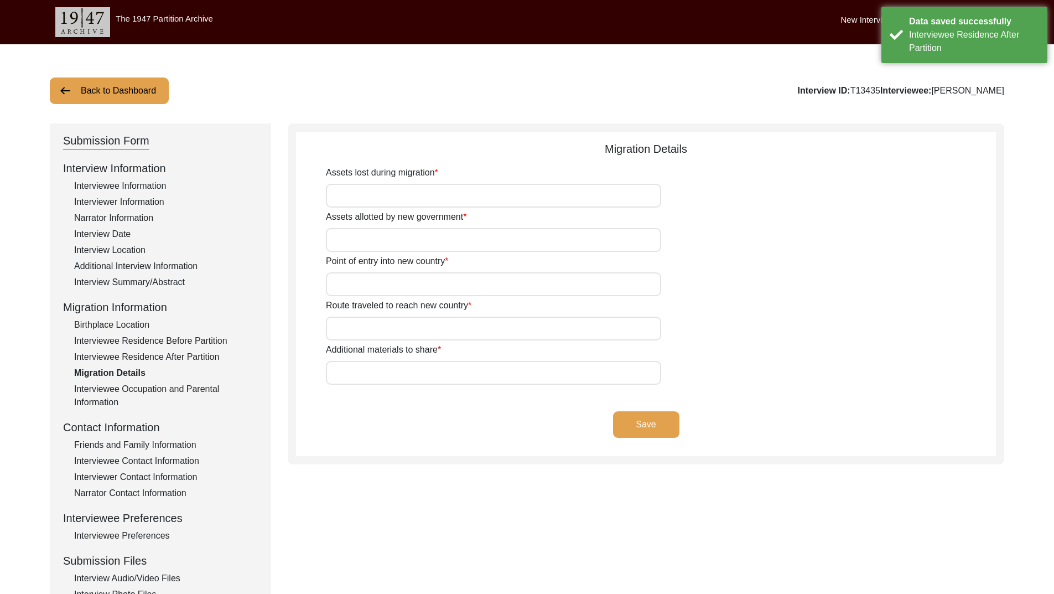
click at [454, 185] on input "Assets lost during migration" at bounding box center [493, 196] width 335 height 24
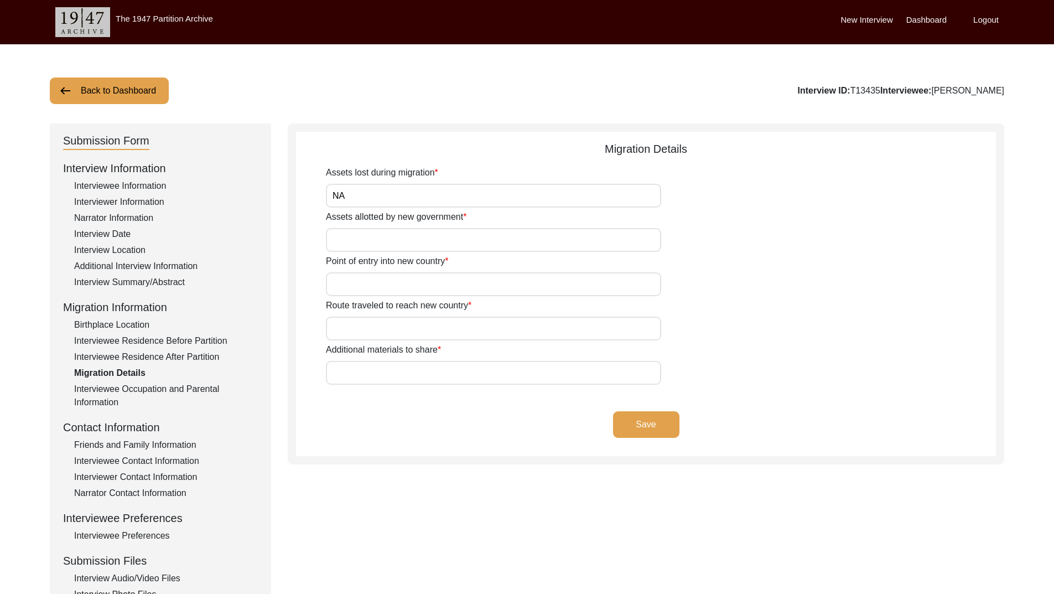
type input "NA"
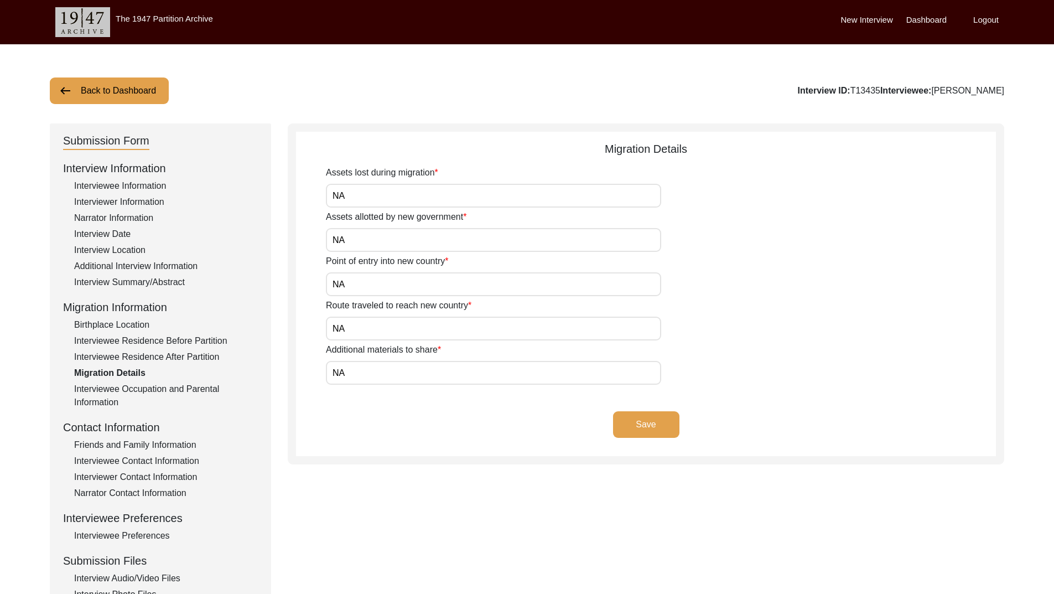
click at [788, 231] on div "Assets allotted by new government NA" at bounding box center [661, 231] width 670 height 42
click at [645, 432] on button "Save" at bounding box center [646, 424] width 66 height 27
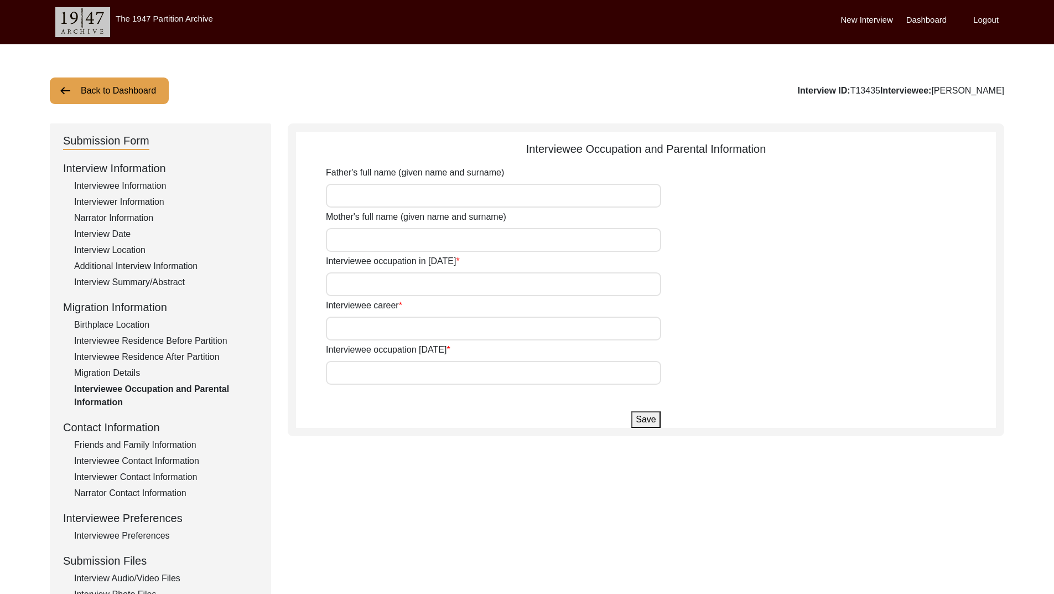
click at [592, 286] on input "Interviewee occupation in 1947" at bounding box center [493, 284] width 335 height 24
click at [454, 331] on input "Interviewee career" at bounding box center [493, 329] width 335 height 24
click at [464, 291] on input "Teavher" at bounding box center [493, 284] width 335 height 24
type input "Teacher"
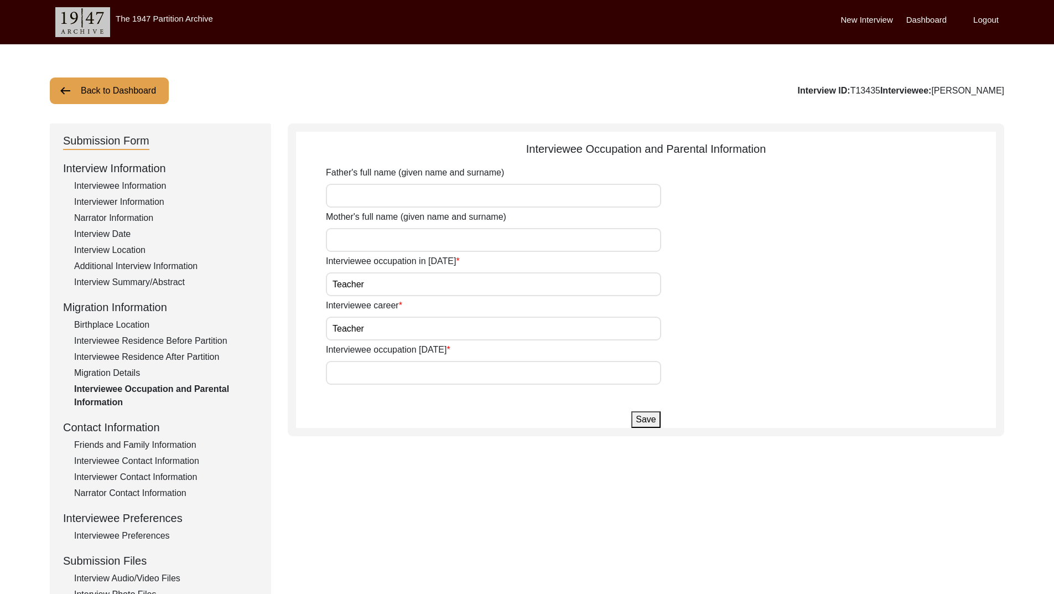
type input "Teacher"
click at [433, 380] on input "Interviewee occupation today" at bounding box center [493, 373] width 335 height 24
type input "NA"
click at [417, 437] on div "Submission Form Interview Information Interviewee Information Interviewer Infor…" at bounding box center [527, 382] width 955 height 519
click at [643, 418] on button "Save" at bounding box center [645, 419] width 29 height 17
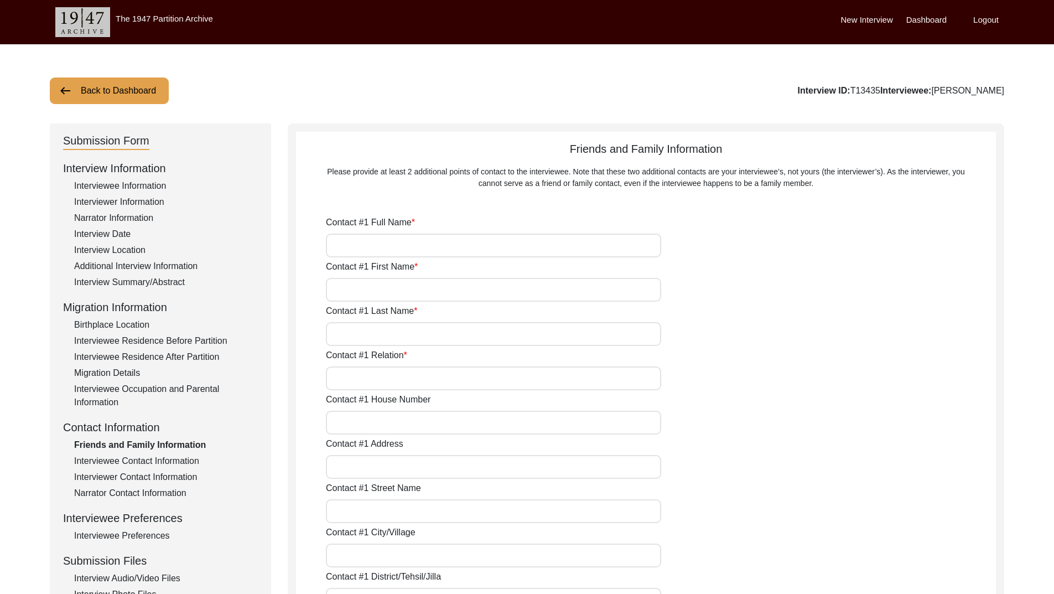
click at [404, 244] on input "Contact #1 Full Name" at bounding box center [493, 246] width 335 height 24
click at [754, 292] on div "Contact #1 First Name" at bounding box center [661, 281] width 670 height 42
click at [570, 244] on input "Contact #1 Full Name" at bounding box center [493, 246] width 335 height 24
type input "Anjli Ghulati"
type input "Anjli"
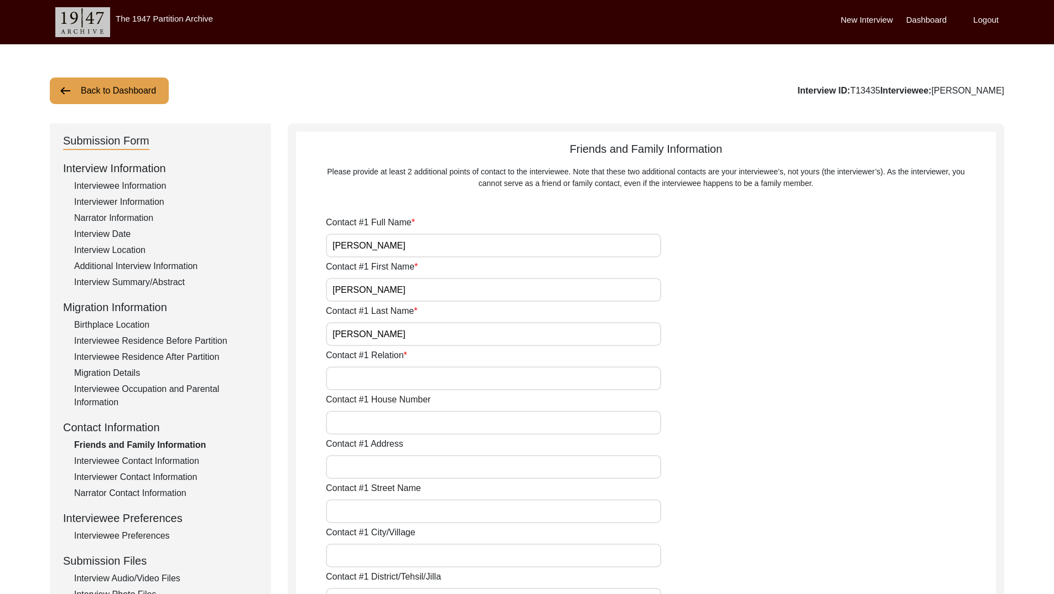
type input "Ghulati"
type input "Daughter"
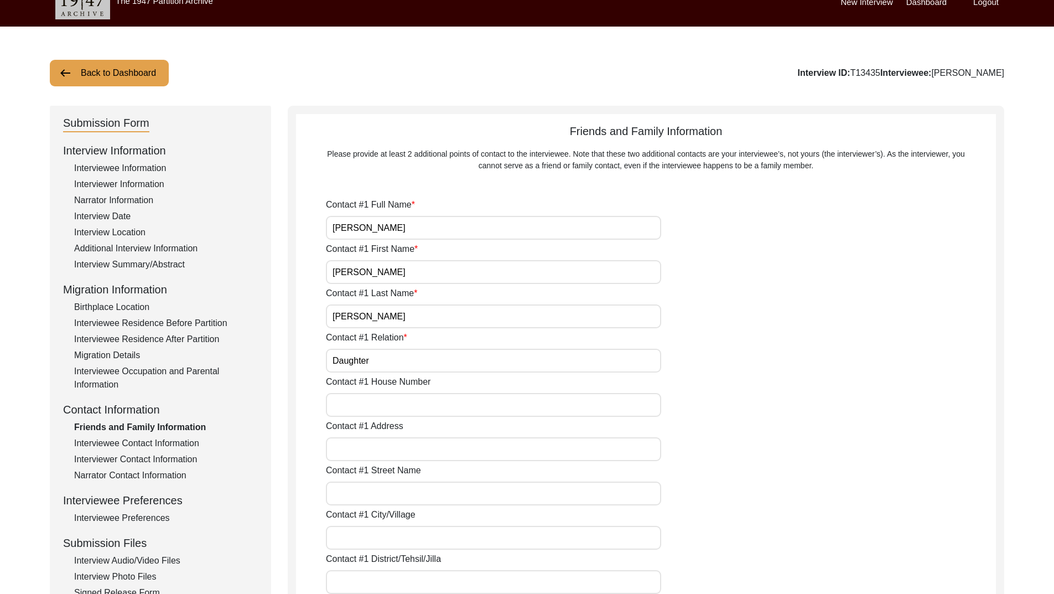
scroll to position [347, 0]
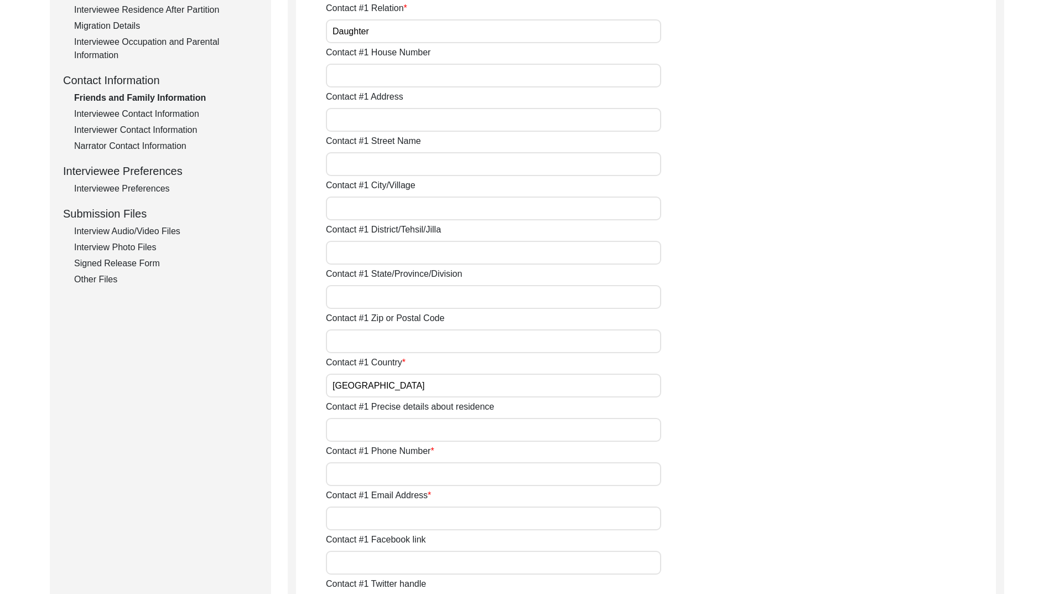
type input "India"
click at [822, 261] on div "Contact #1 District/Tehsil/Jilla" at bounding box center [661, 244] width 670 height 42
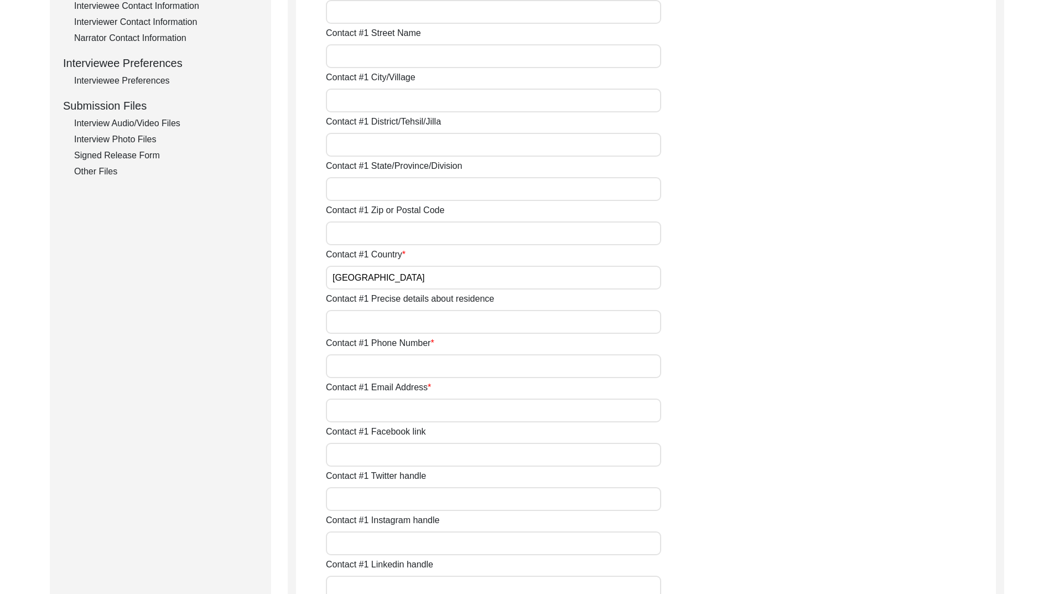
scroll to position [458, 0]
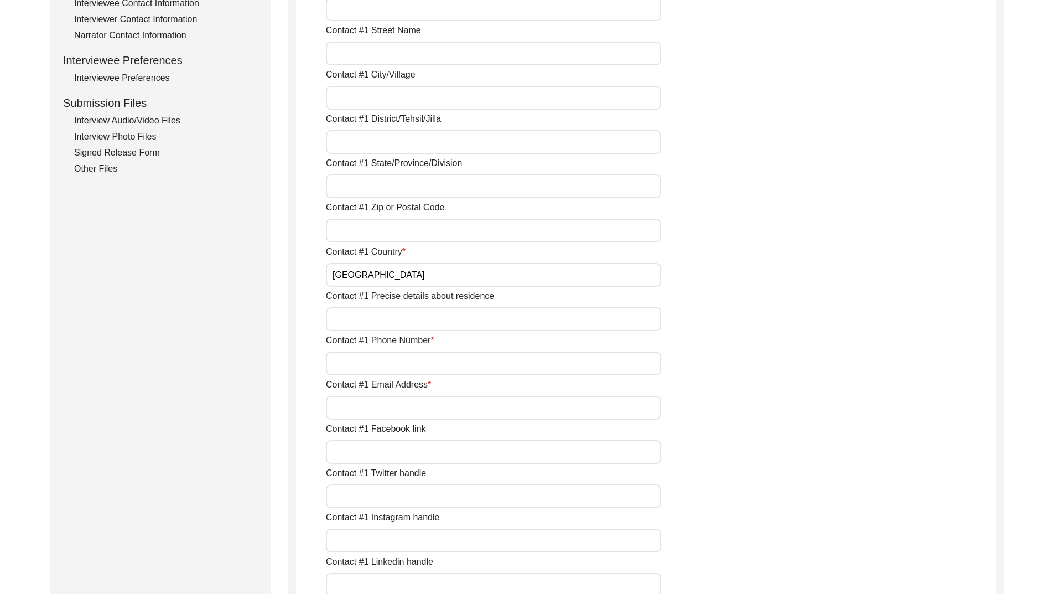
click at [457, 362] on input "Contact #1 Phone Number" at bounding box center [493, 363] width 335 height 24
type input "9811116086"
click at [439, 408] on input "Contact #1 Email Address" at bounding box center [493, 408] width 335 height 24
type input "ghulati@gmail.com"
click at [796, 408] on div "Contact #1 Email Address ghulati@gmail.com" at bounding box center [661, 399] width 670 height 42
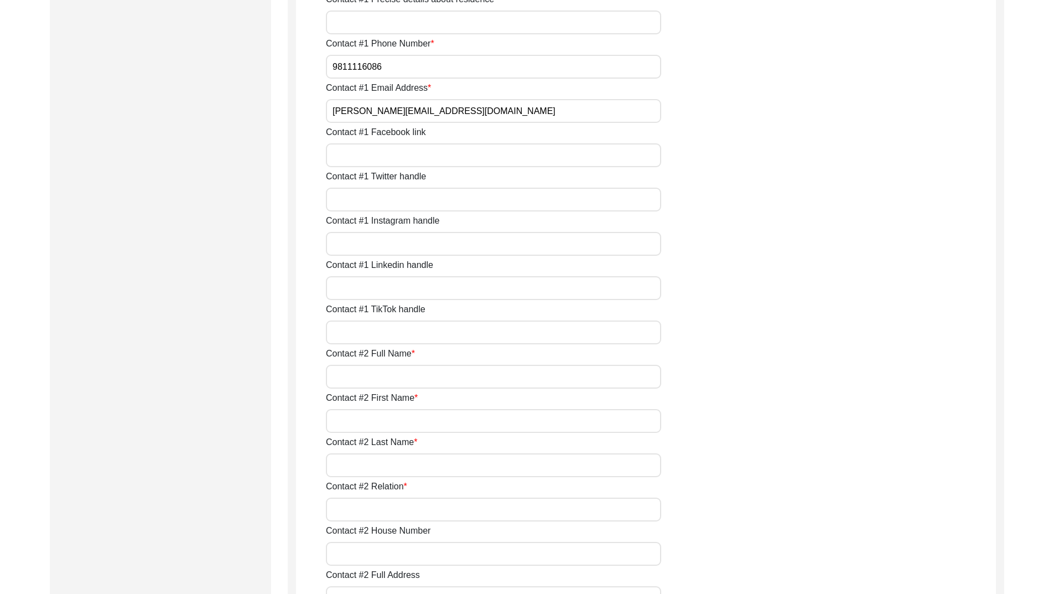
scroll to position [790, 0]
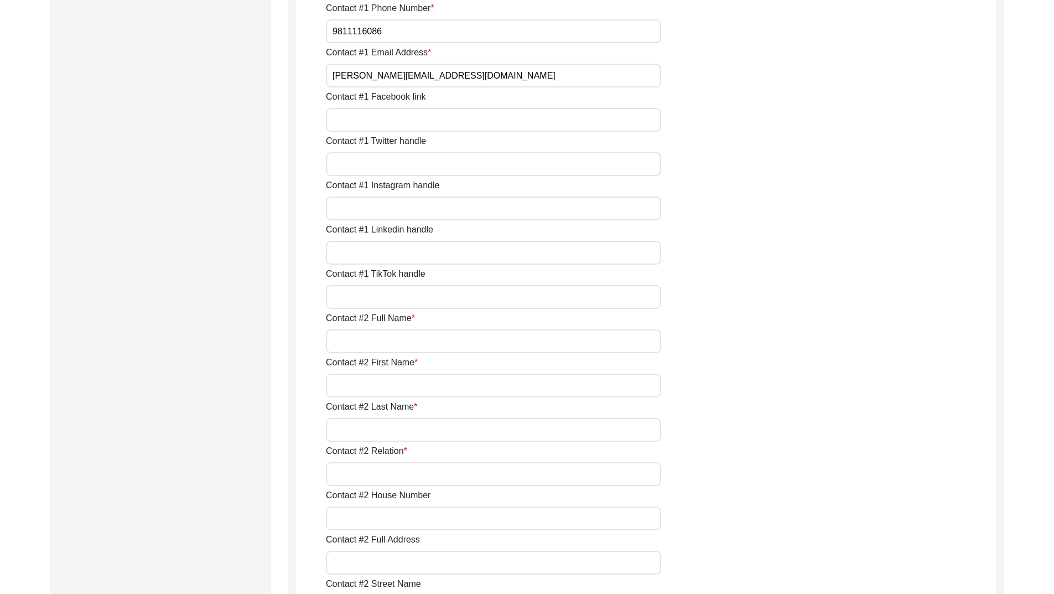
click at [472, 338] on input "Contact #2 Full Name" at bounding box center [493, 341] width 335 height 24
type input "Anupam Ghulati"
type input "Anupam"
type input "Ghulati"
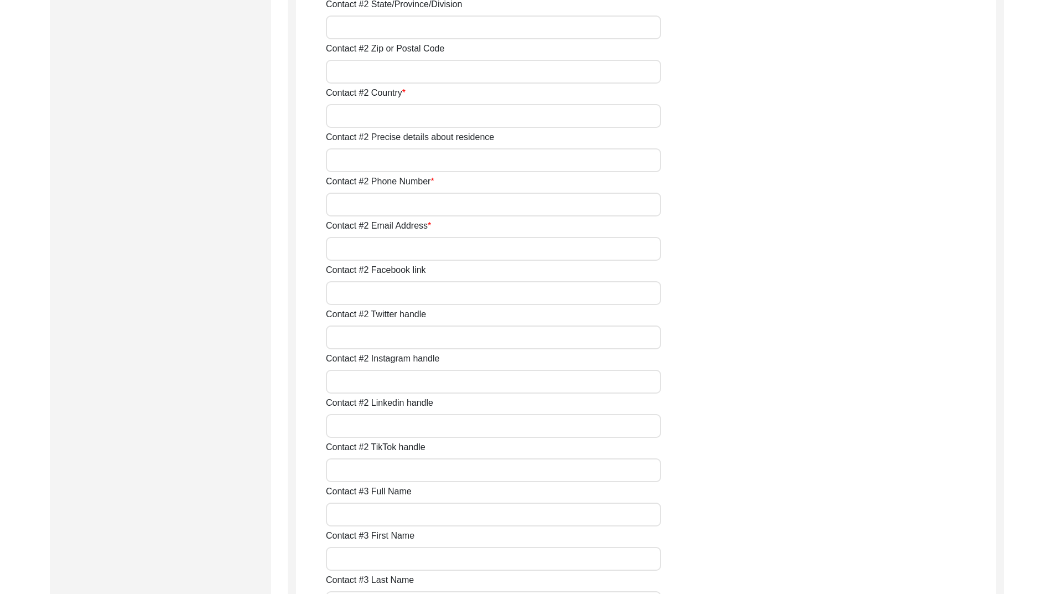
scroll to position [1343, 0]
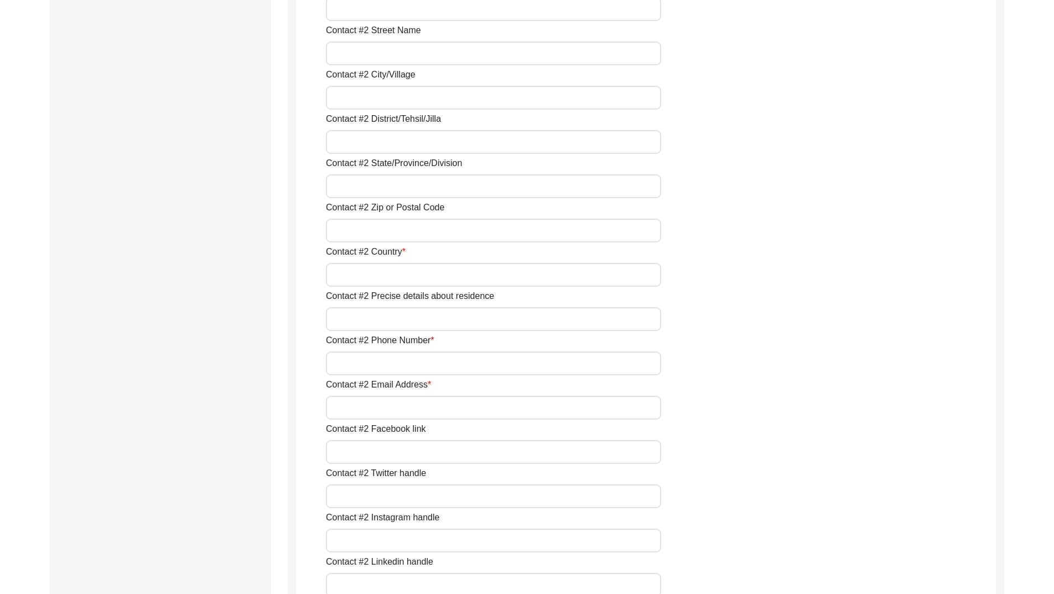
type input "Son-in-law"
click at [439, 277] on input "Contact #2 Country" at bounding box center [493, 275] width 335 height 24
type input "India"
type input "9810005951"
type input "ghulati@gmail.com"
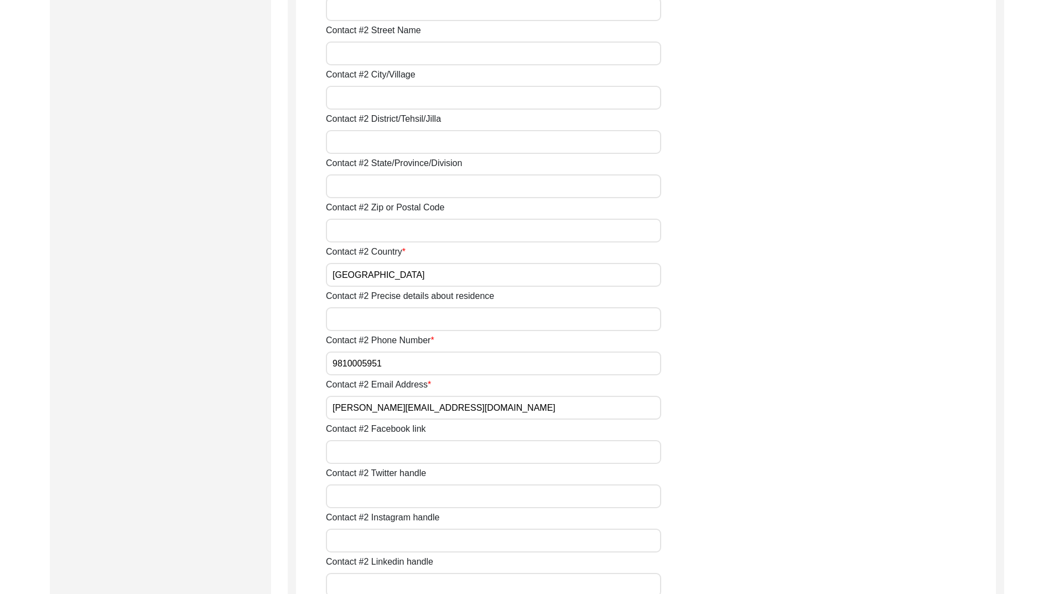
click at [804, 363] on div "Contact #2 Phone Number 9810005951" at bounding box center [661, 355] width 670 height 42
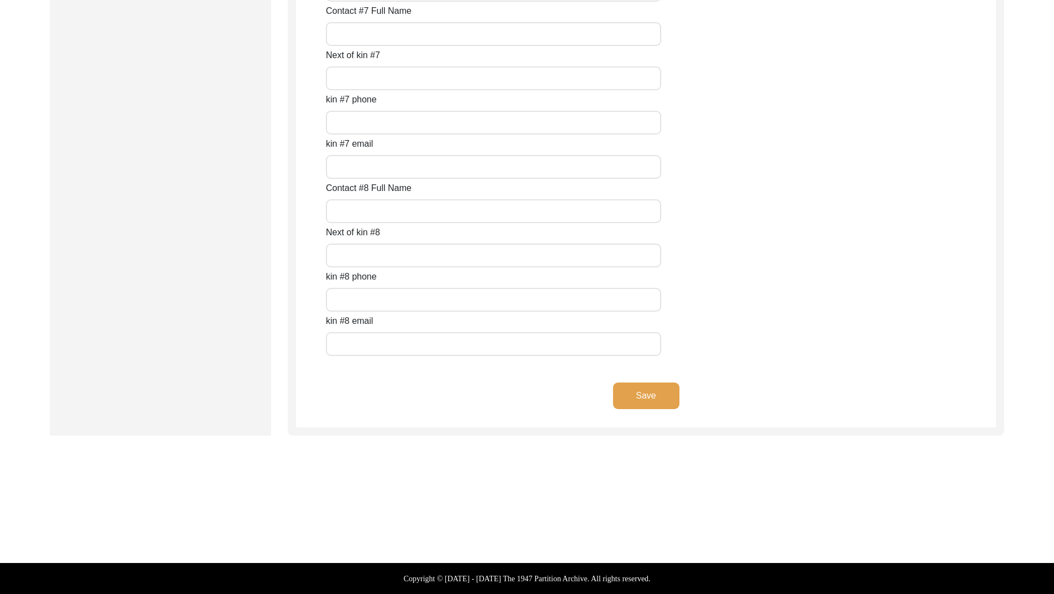
click at [653, 394] on button "Save" at bounding box center [646, 395] width 66 height 27
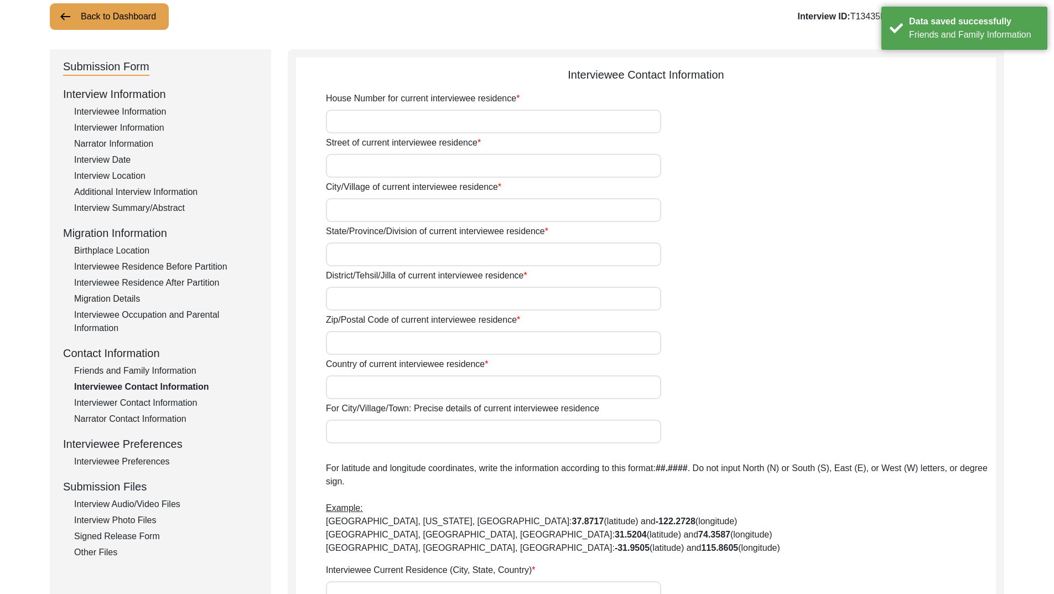
scroll to position [0, 0]
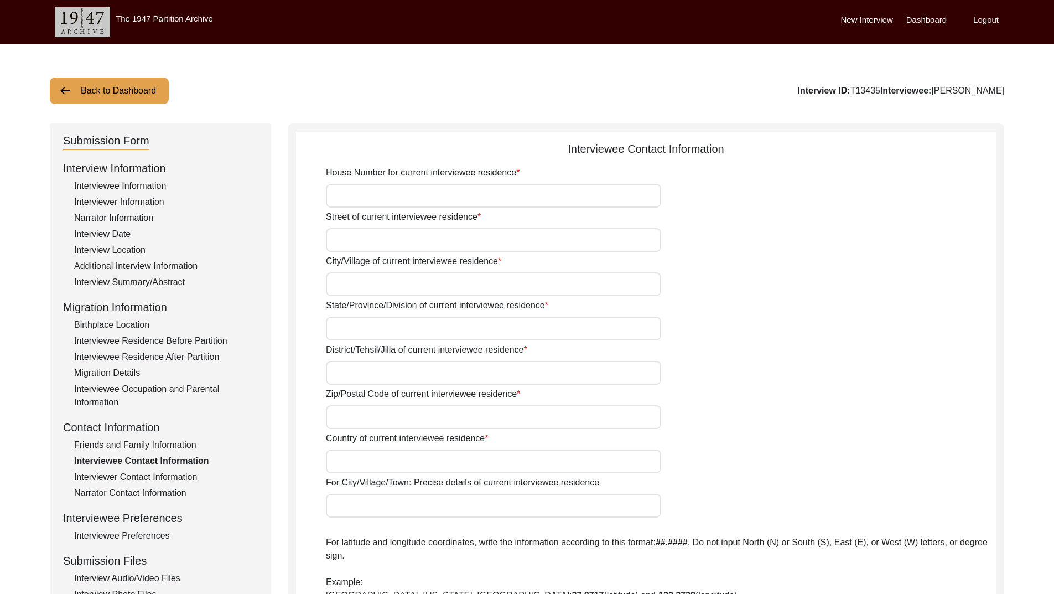
click at [551, 193] on input "House Number for current interviewee residence" at bounding box center [493, 196] width 335 height 24
type input "45"
type input "Hanuman Road"
type input "New Delhi"
type input "Delhi"
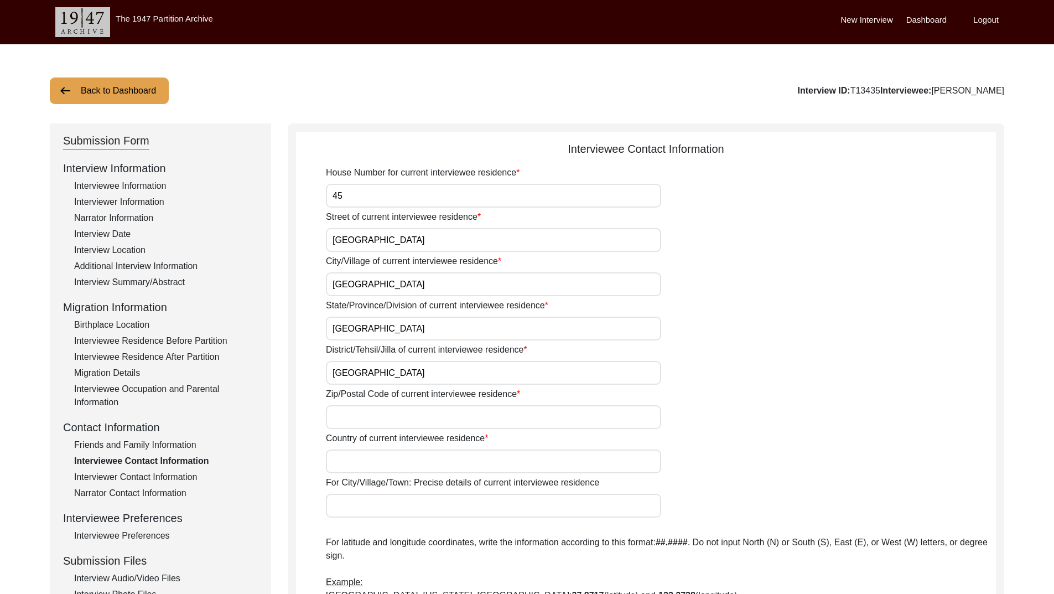
type input "Delhi"
type input "110001"
type input "India"
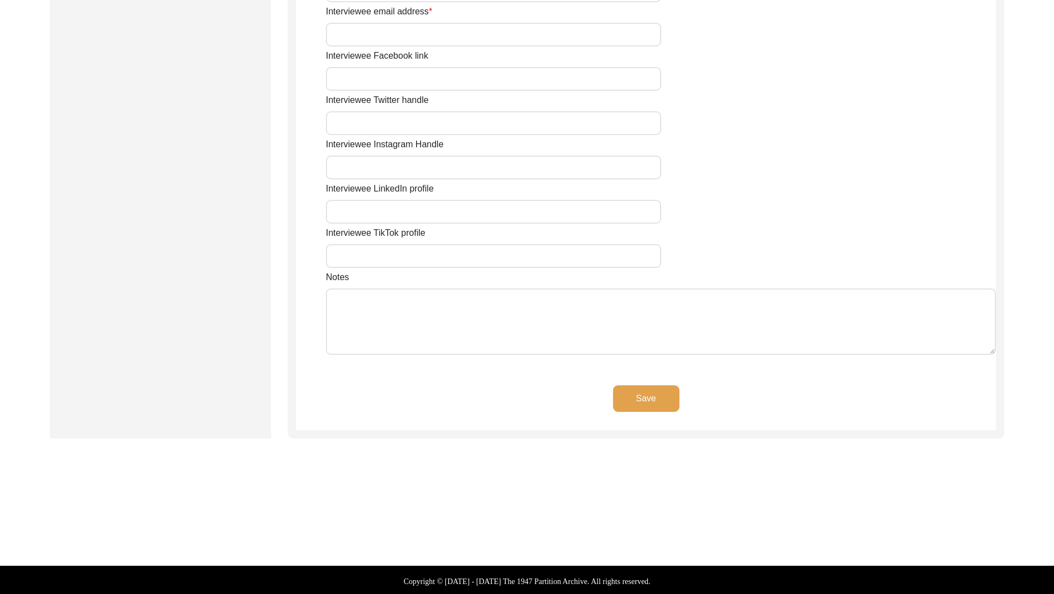
scroll to position [812, 0]
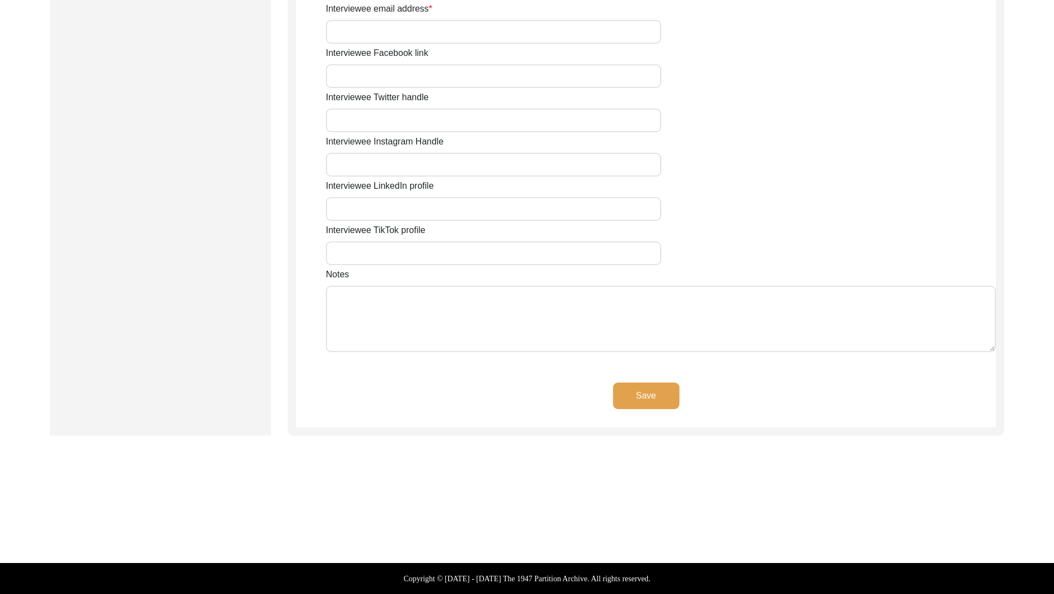
click at [647, 397] on button "Save" at bounding box center [646, 395] width 66 height 27
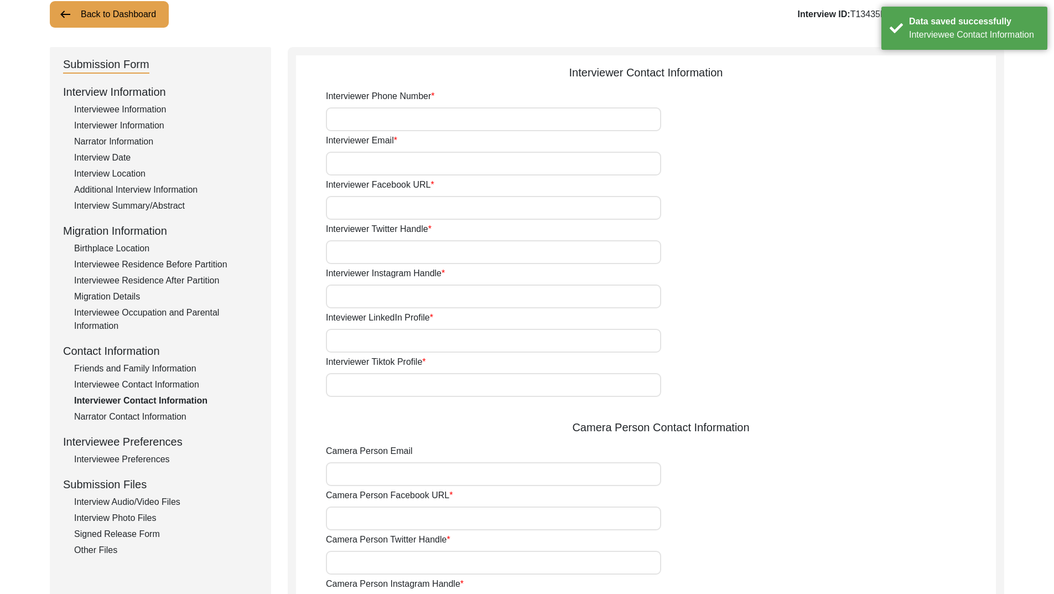
scroll to position [0, 0]
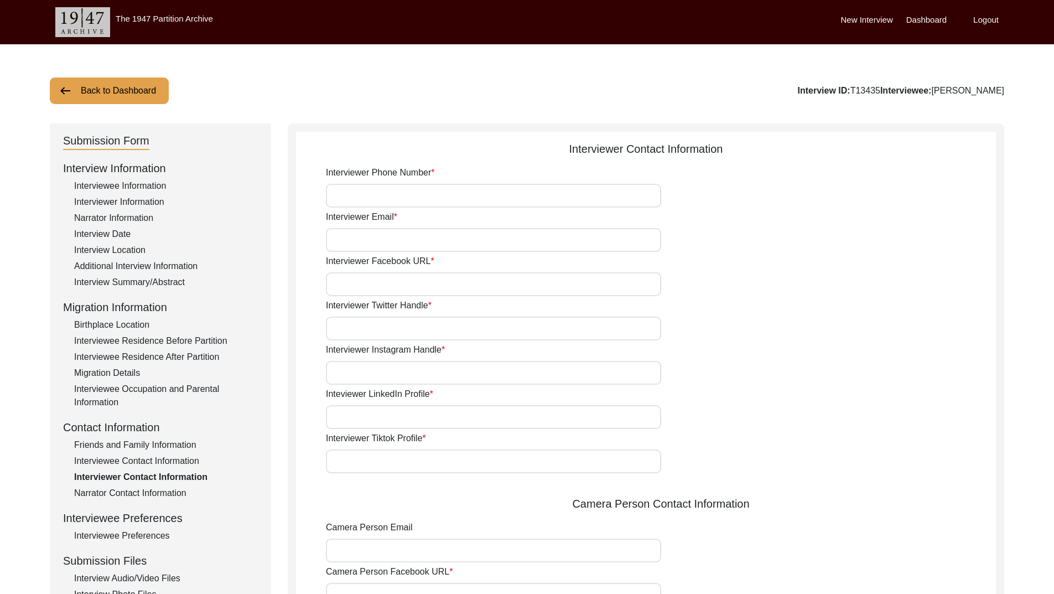
click at [495, 194] on input "Interviewer Phone Number" at bounding box center [493, 196] width 335 height 24
type input "9810873885"
type input "aridhman@gmail.com"
type input "A"
paste input "https://www.facebook.com/aridhman/"
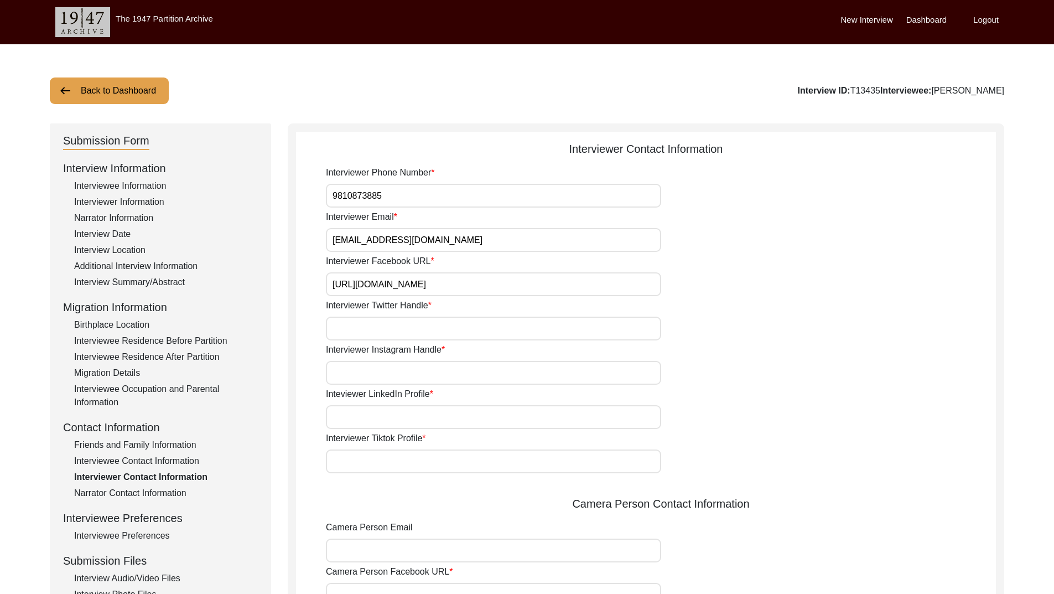
type input "https://www.facebook.com/aridhman/"
click at [504, 327] on input "Interviewer Twitter Handle" at bounding box center [493, 329] width 335 height 24
click at [347, 330] on input "@aridhman" at bounding box center [493, 329] width 335 height 24
type input "@Aridhman"
click at [400, 371] on input "Interviewer Instagram Handle" at bounding box center [493, 373] width 335 height 24
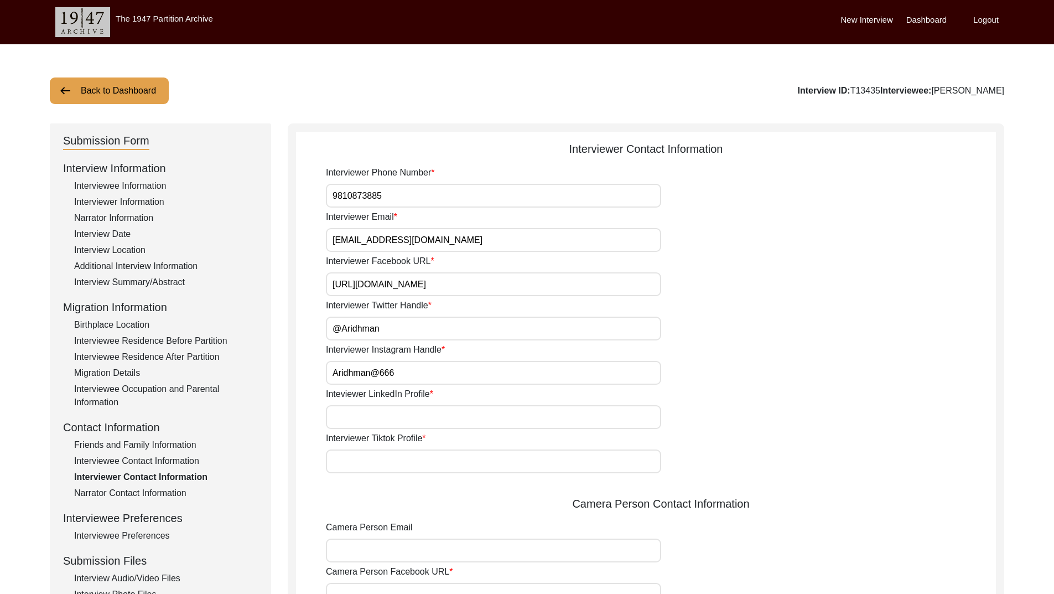
click at [798, 383] on div "Interviewer Instagram Handle Aridhman@666" at bounding box center [661, 364] width 670 height 42
click at [337, 372] on input "Aridhman@666" at bounding box center [493, 373] width 335 height 24
type input "aridhman666"
click at [405, 412] on input "Inteviewer LinkedIn Profile" at bounding box center [493, 417] width 335 height 24
paste input "https://www.linkedin.com/in/aridhman-ghulati-03ba3919/"
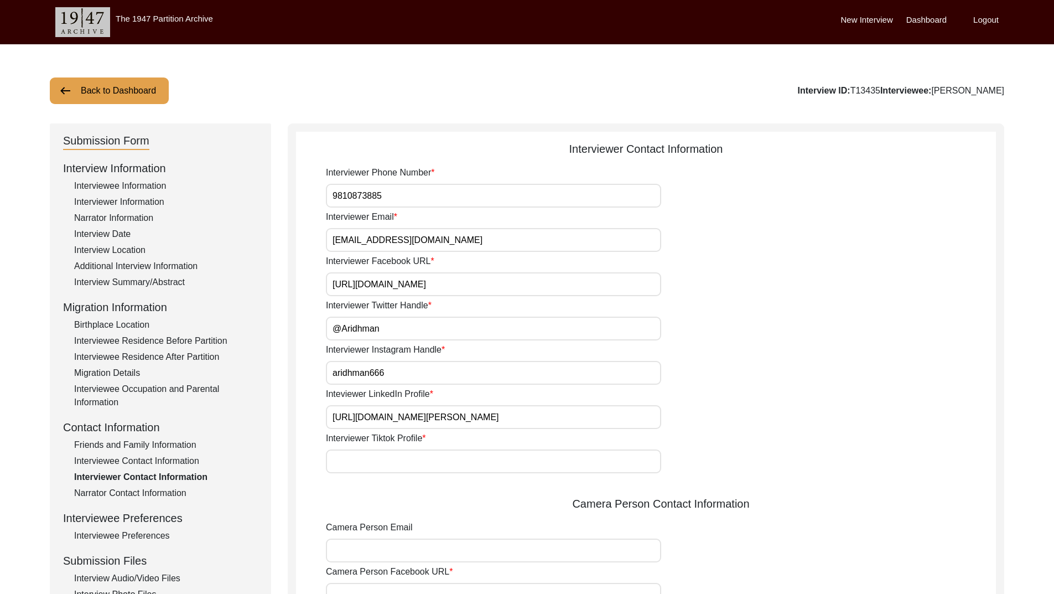
type input "https://www.linkedin.com/in/aridhman-ghulati-03ba3919/"
click at [401, 458] on input "Interviewer Tiktok Profile" at bounding box center [493, 461] width 335 height 24
type input "NA"
click at [824, 321] on div "Interviewer Twitter Handle @Aridhman" at bounding box center [661, 320] width 670 height 42
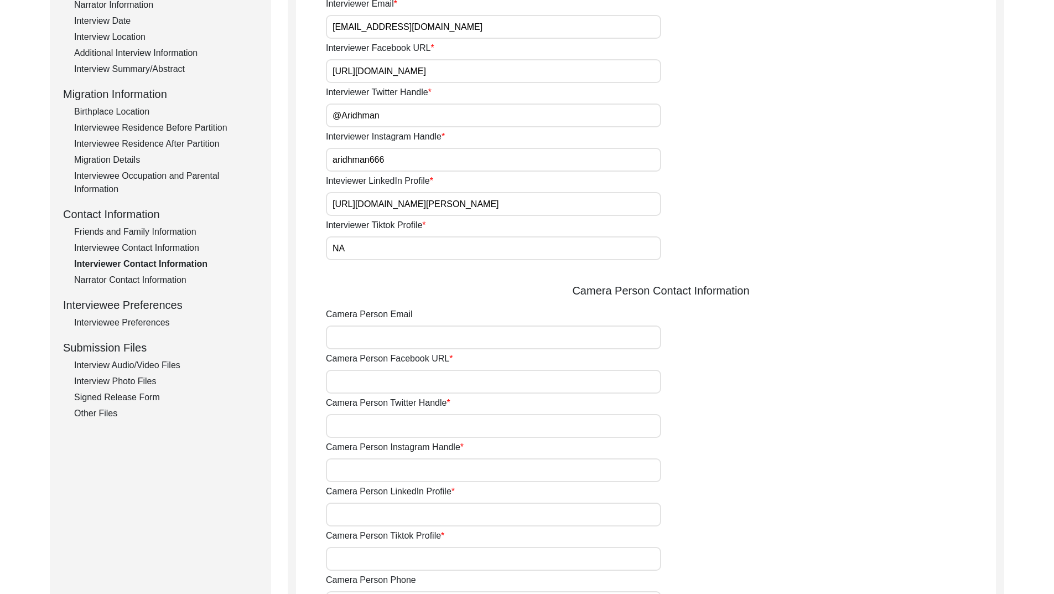
scroll to position [277, 0]
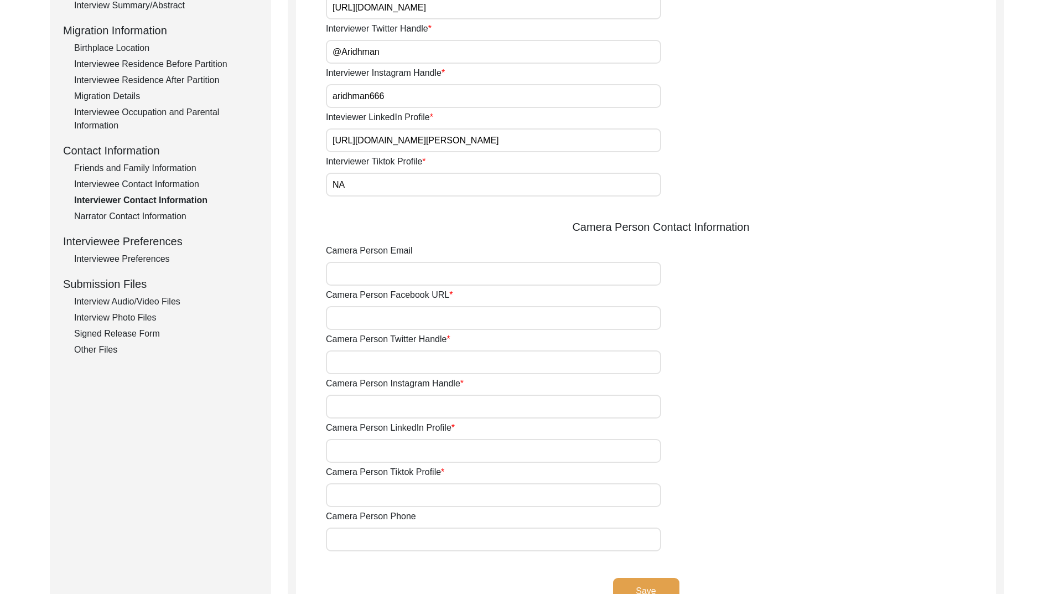
click at [456, 312] on input "Camera Person Facebook URL" at bounding box center [493, 318] width 335 height 24
drag, startPoint x: 361, startPoint y: 313, endPoint x: 296, endPoint y: 313, distance: 65.9
click at [296, 313] on div "Interviewer Contact Information Interviewer Phone Number 9810873885 Interviewer…" at bounding box center [646, 239] width 717 height 784
type input "NA"
click at [393, 353] on input "Camera Person Twitter Handle" at bounding box center [493, 362] width 335 height 24
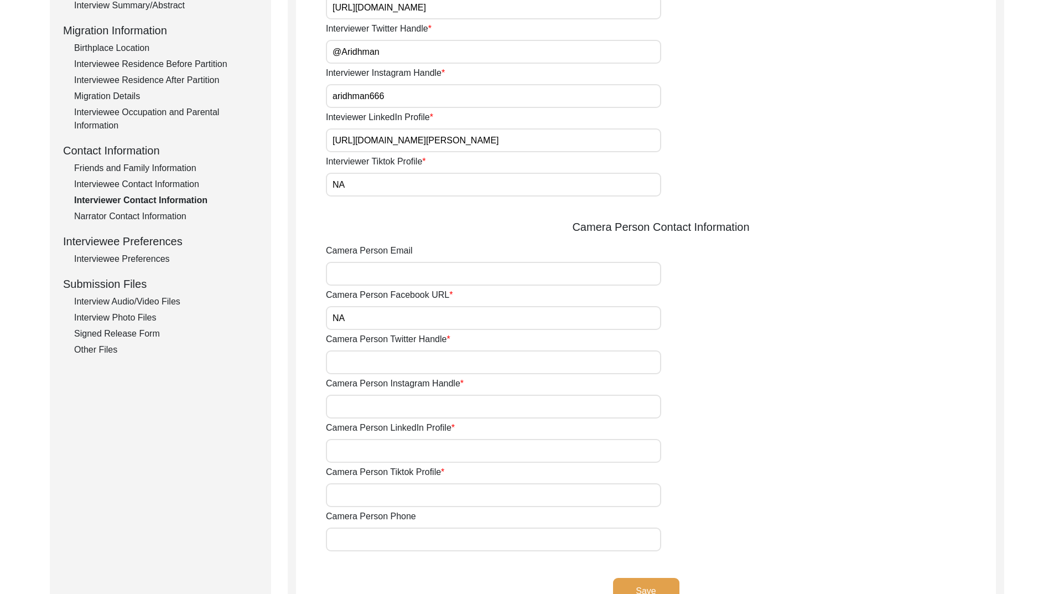
paste input "NA"
type input "NA"
click at [389, 405] on input "Camera Person Instagram Handle" at bounding box center [493, 407] width 335 height 24
paste input "NA"
type input "NA"
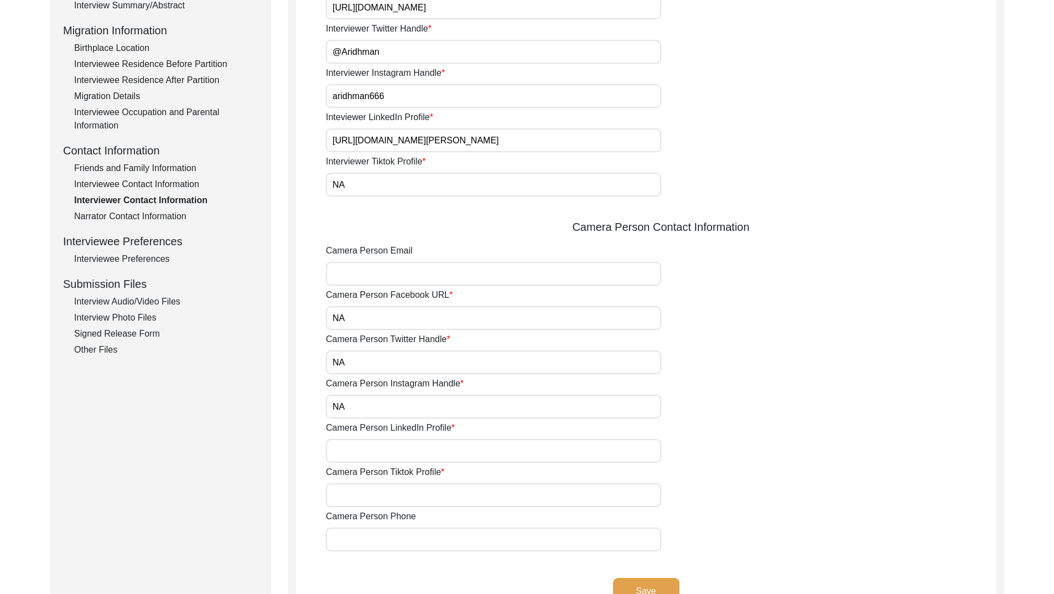
click at [392, 447] on input "Camera Person LinkedIn Profile" at bounding box center [493, 451] width 335 height 24
paste input "NA"
type input "NA"
click at [386, 487] on input "Camera Person Tiktok Profile" at bounding box center [493, 495] width 335 height 24
paste input "NA"
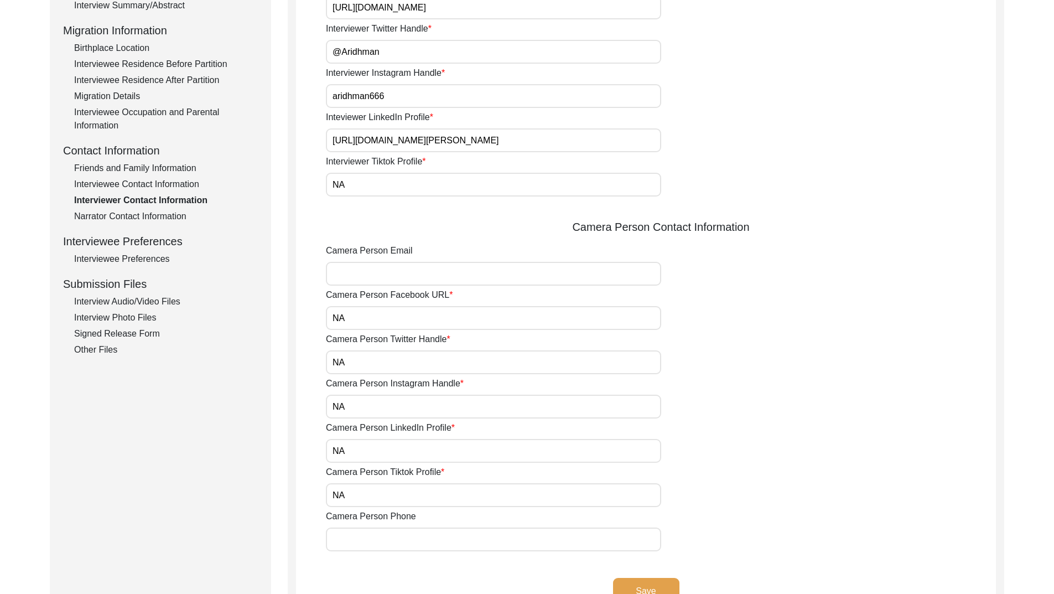
type input "NA"
click at [741, 436] on div "Camera Person LinkedIn Profile NA" at bounding box center [661, 442] width 670 height 42
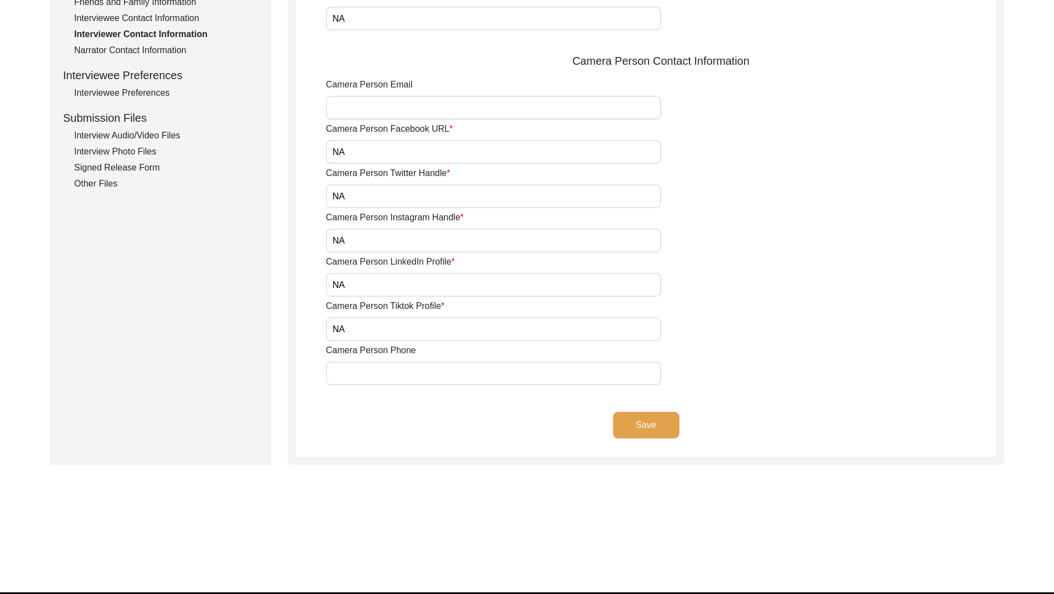
click at [654, 426] on button "Save" at bounding box center [646, 425] width 66 height 27
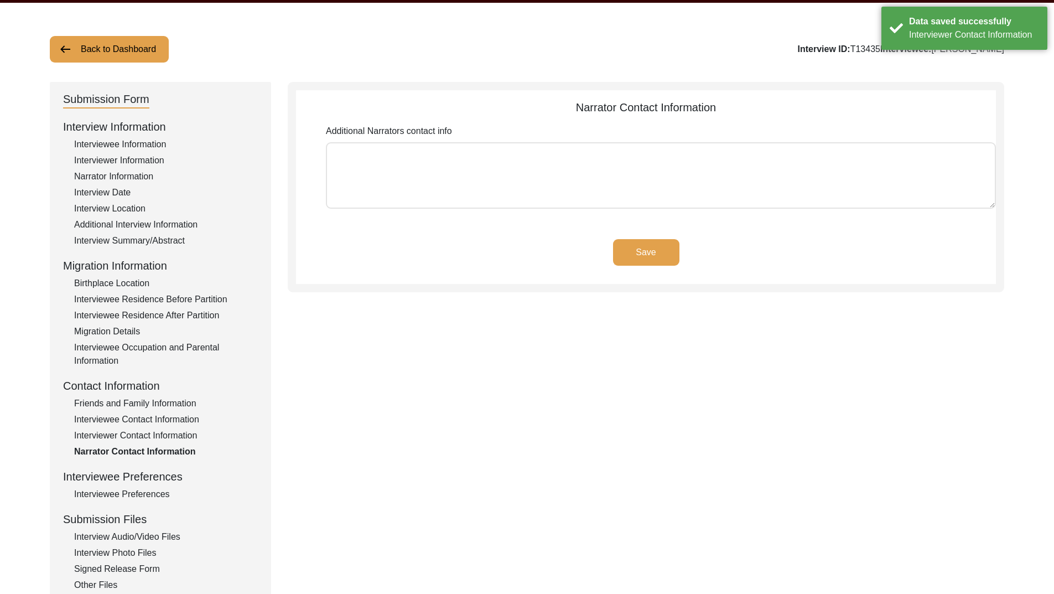
scroll to position [0, 0]
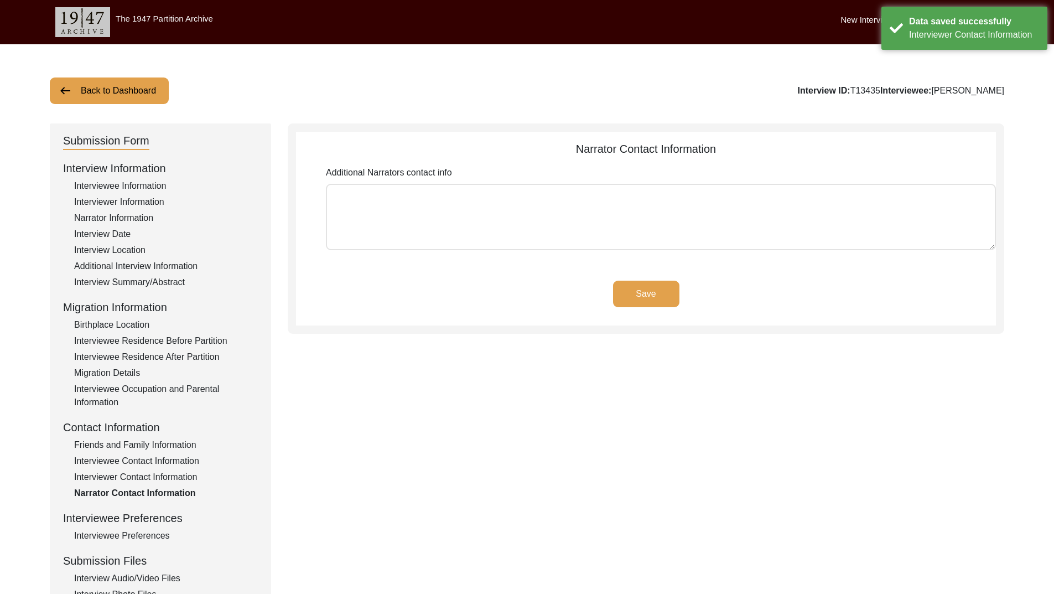
click at [645, 294] on button "Save" at bounding box center [646, 294] width 66 height 27
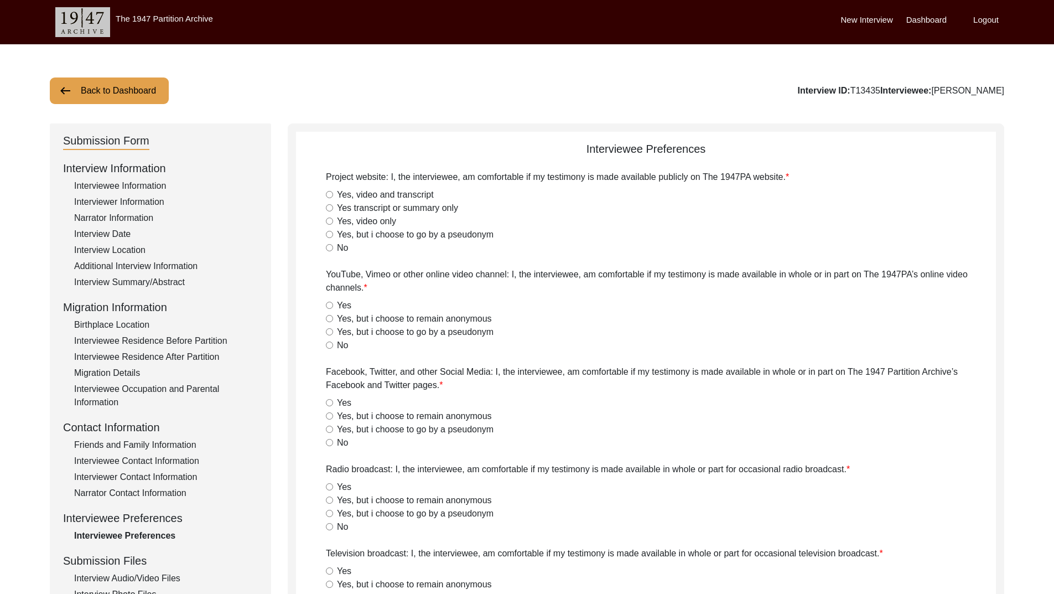
click at [328, 199] on div "Yes, video and transcript" at bounding box center [661, 194] width 670 height 13
click at [330, 194] on input "Yes, video and transcript" at bounding box center [329, 194] width 7 height 7
radio input "true"
click at [329, 305] on input "Yes" at bounding box center [329, 305] width 7 height 7
radio input "true"
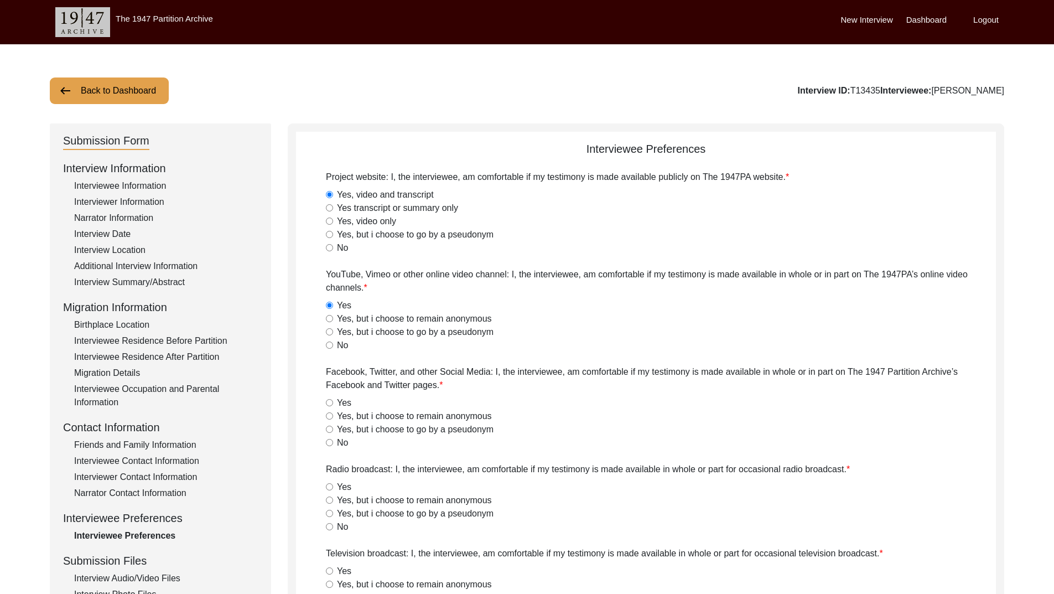
click at [334, 401] on div "Yes" at bounding box center [661, 402] width 670 height 13
click at [330, 402] on input "Yes" at bounding box center [329, 402] width 7 height 7
radio input "true"
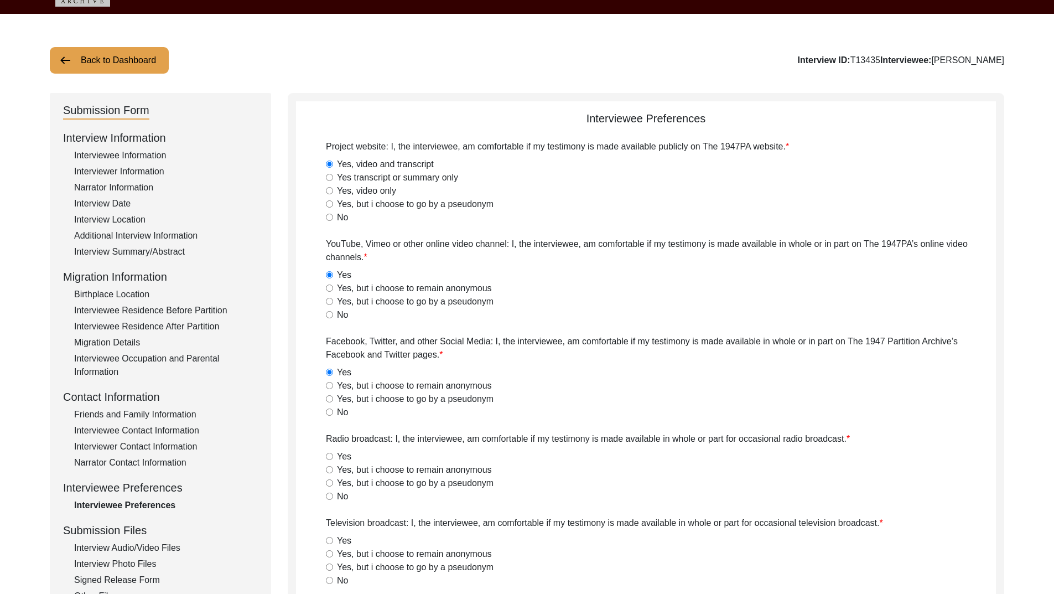
scroll to position [55, 0]
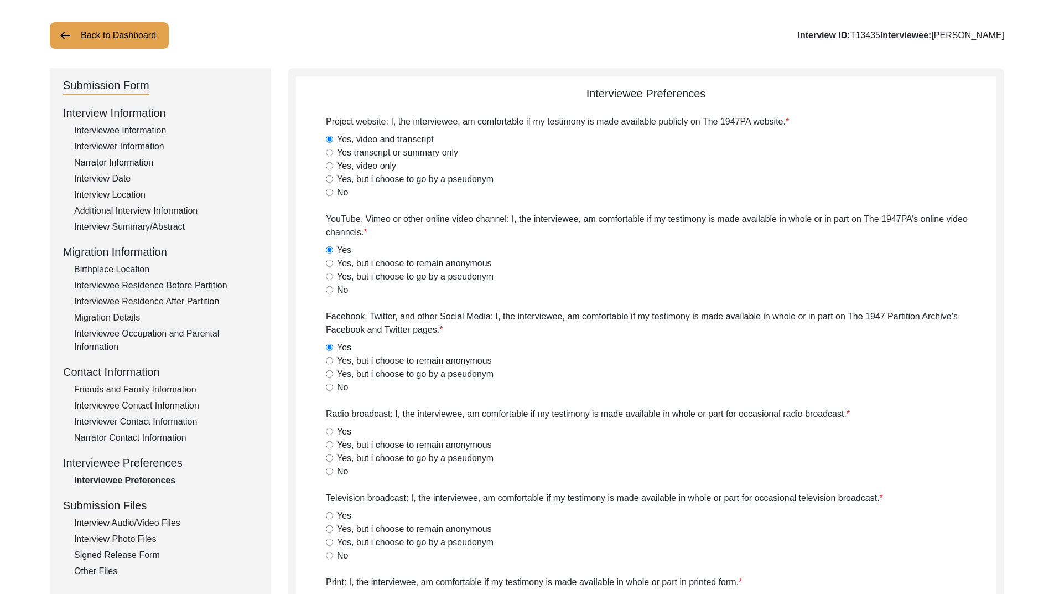
click at [329, 433] on input "Yes" at bounding box center [329, 431] width 7 height 7
radio input "true"
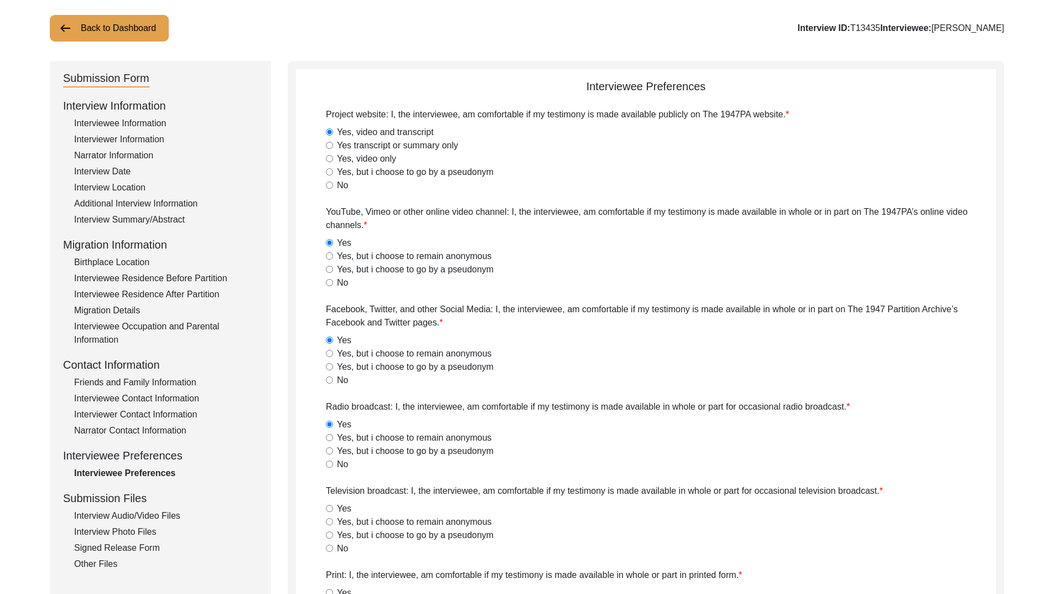
scroll to position [221, 0]
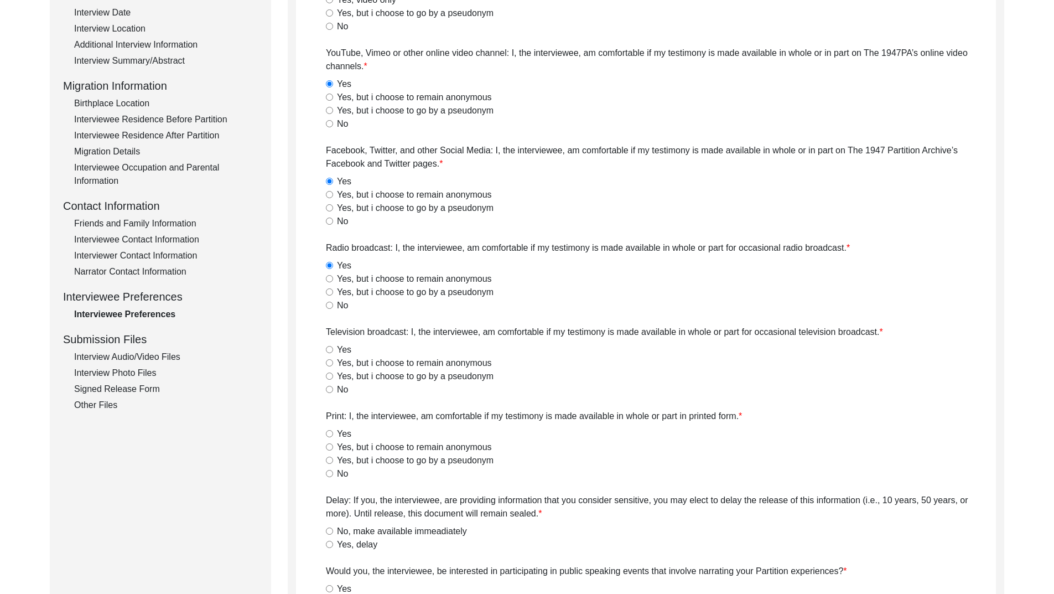
click at [331, 351] on input "Yes" at bounding box center [329, 349] width 7 height 7
radio input "true"
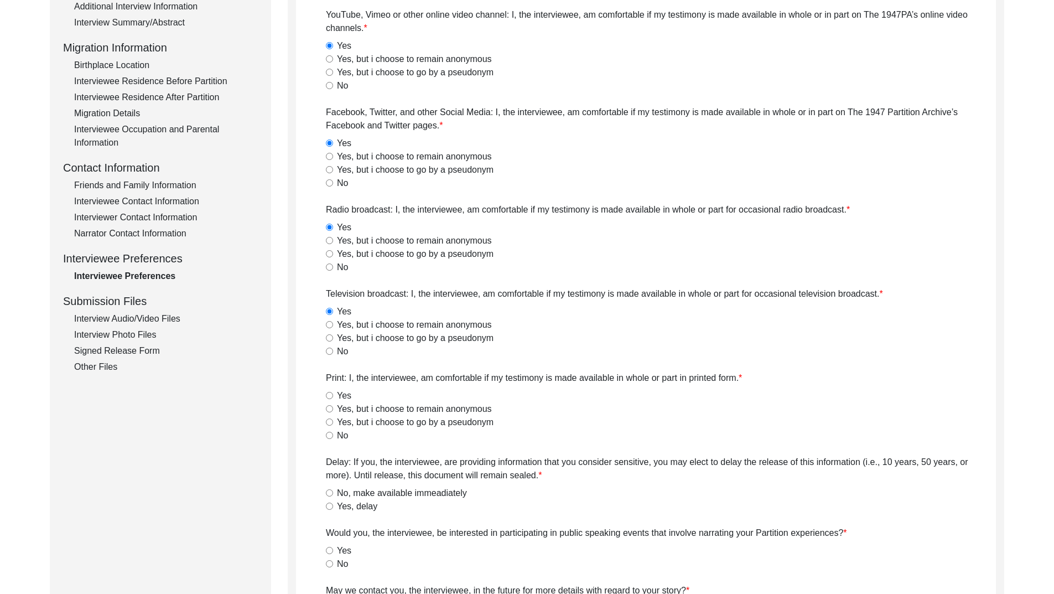
scroll to position [277, 0]
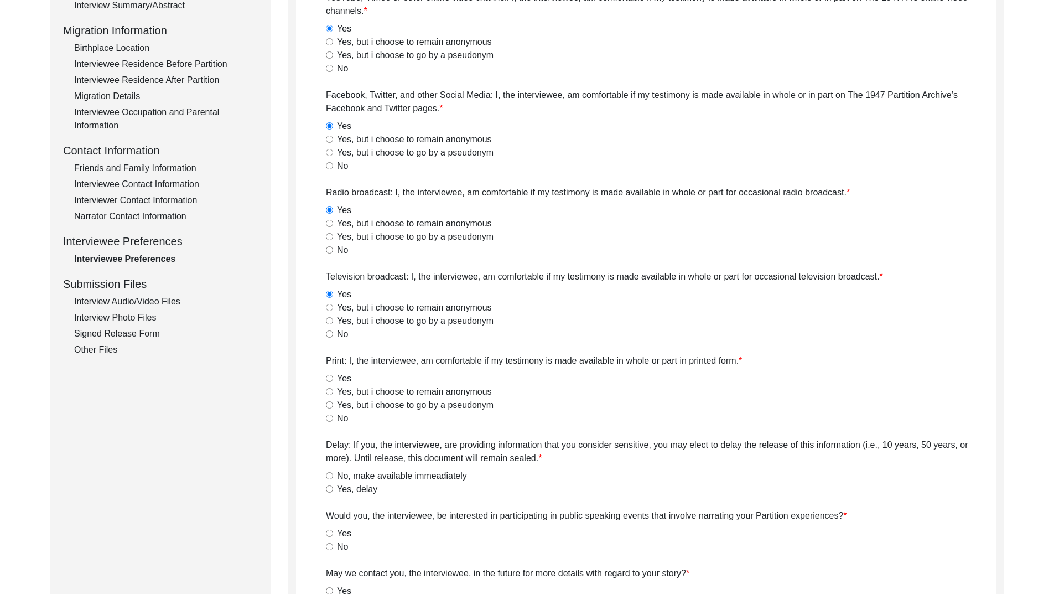
click at [329, 379] on input "Yes" at bounding box center [329, 378] width 7 height 7
radio input "true"
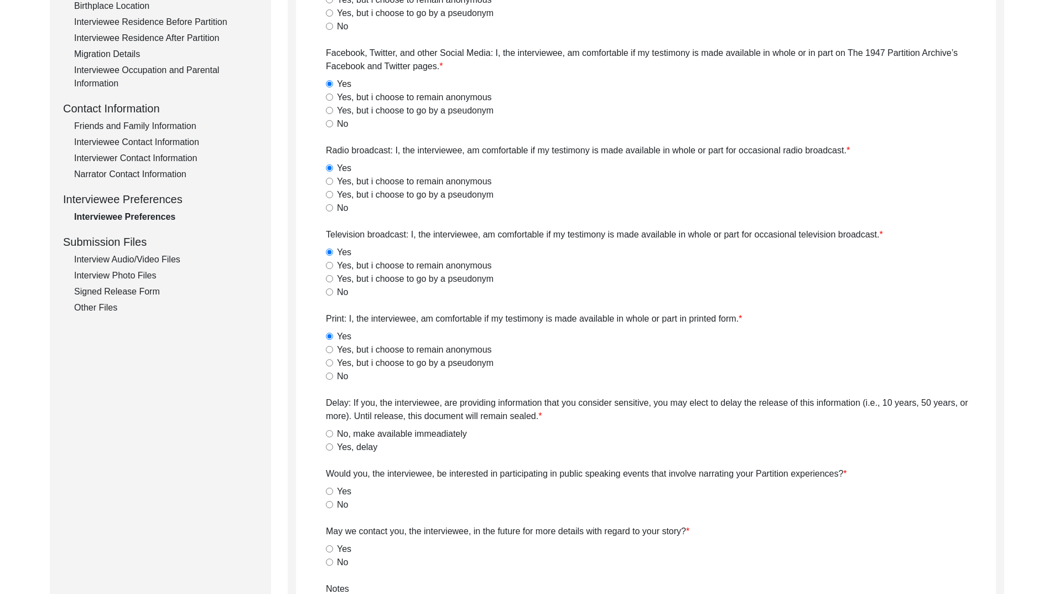
scroll to position [387, 0]
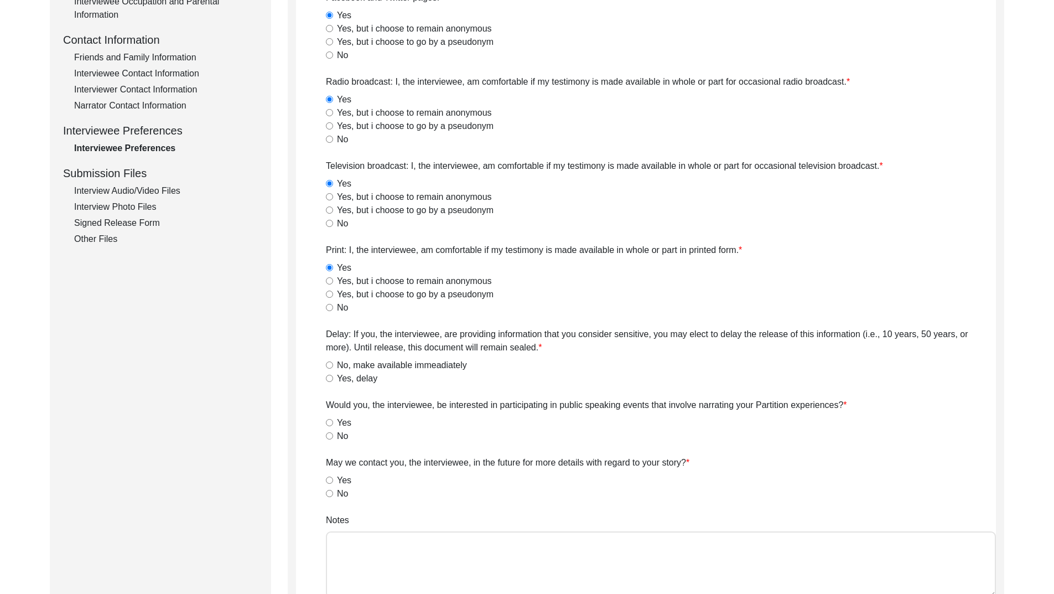
click at [332, 365] on input "No, make available immeadiately" at bounding box center [329, 364] width 7 height 7
radio input "true"
click at [330, 437] on input "No" at bounding box center [329, 435] width 7 height 7
radio input "true"
click at [329, 481] on input "Yes" at bounding box center [329, 480] width 7 height 7
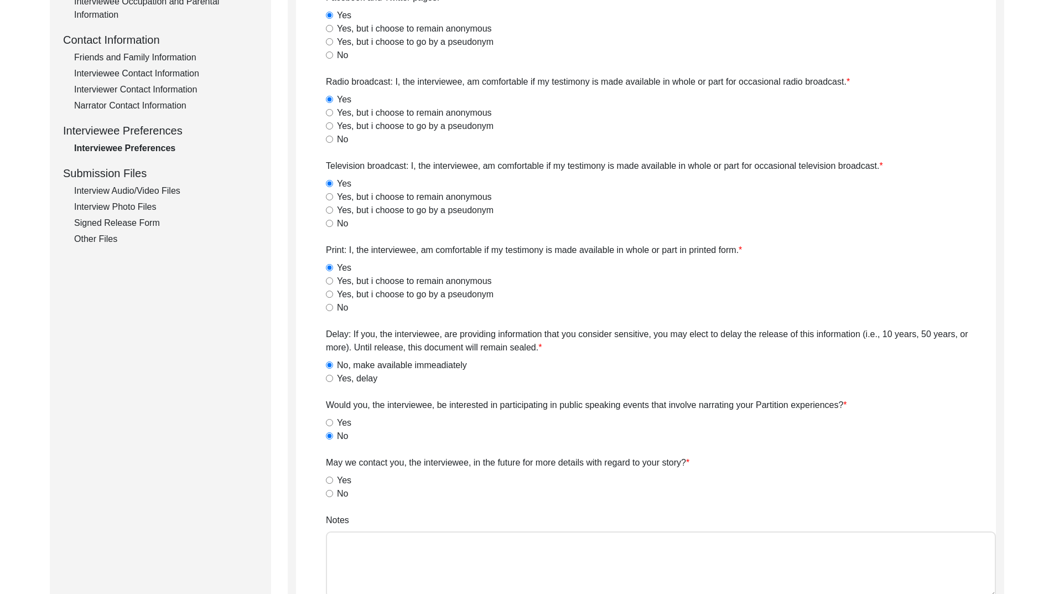
radio input "true"
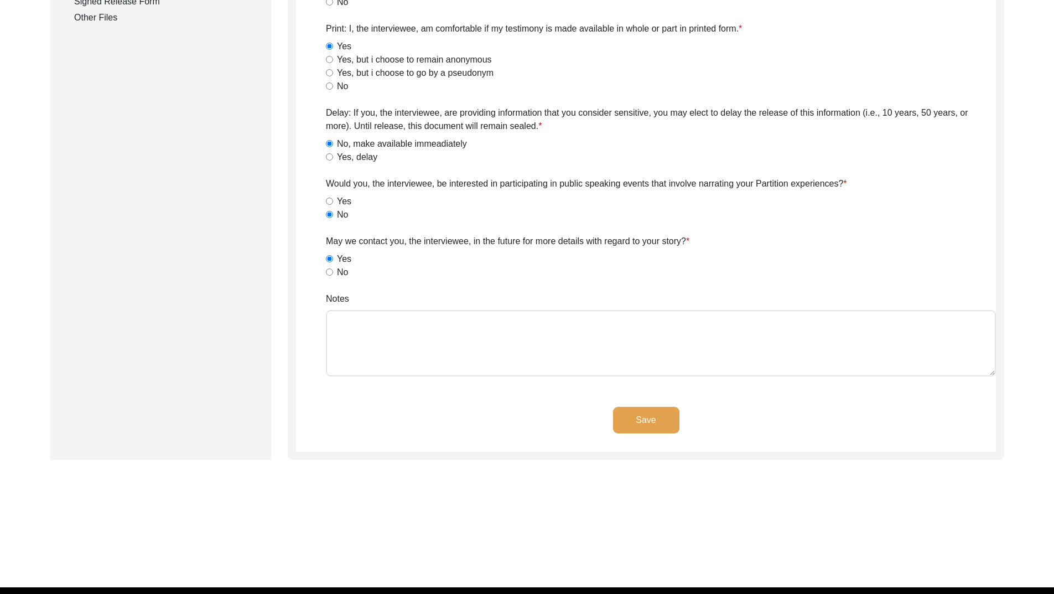
click at [630, 416] on button "Save" at bounding box center [646, 420] width 66 height 27
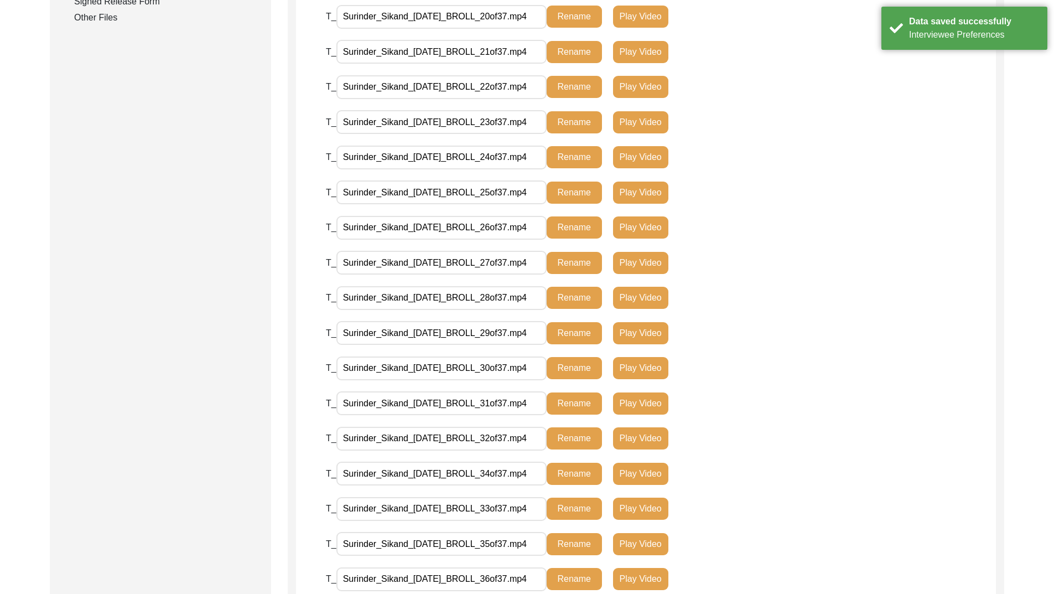
scroll to position [332, 0]
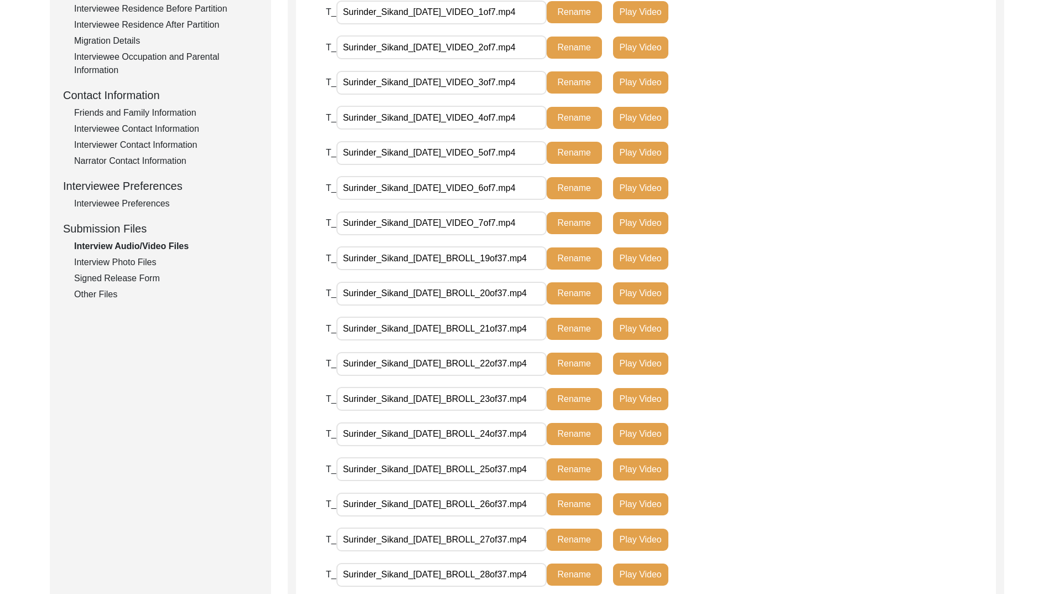
click at [99, 294] on div "Other Files" at bounding box center [166, 294] width 184 height 13
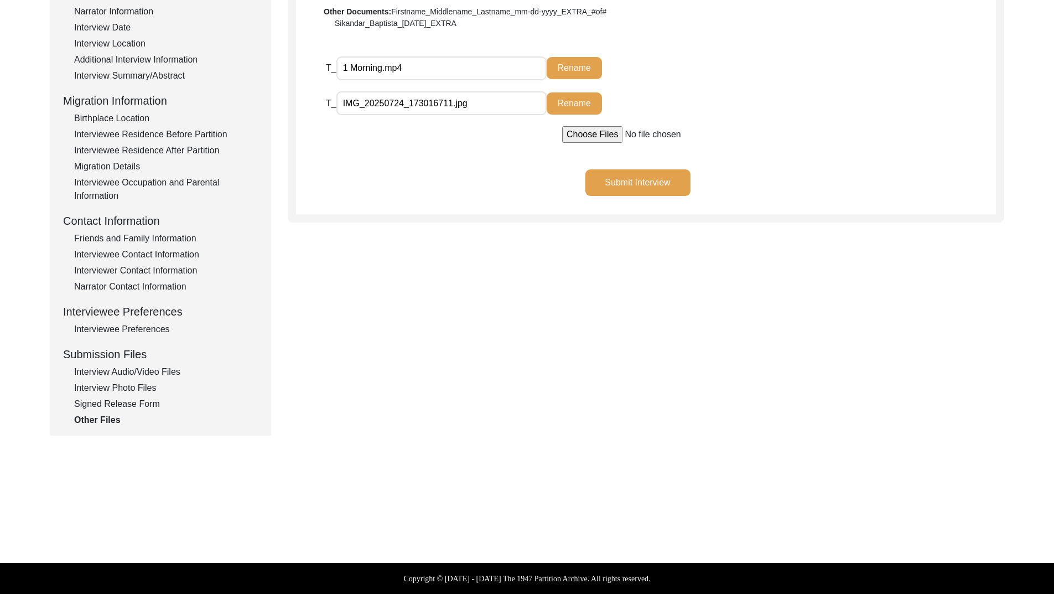
click at [643, 183] on button "Submit Interview" at bounding box center [638, 182] width 105 height 27
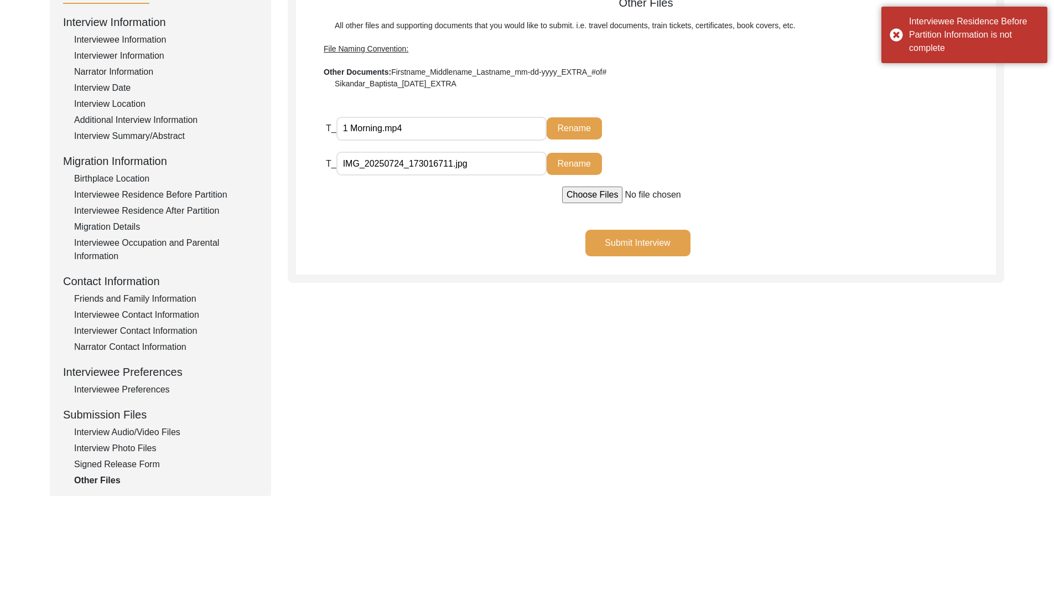
scroll to position [0, 0]
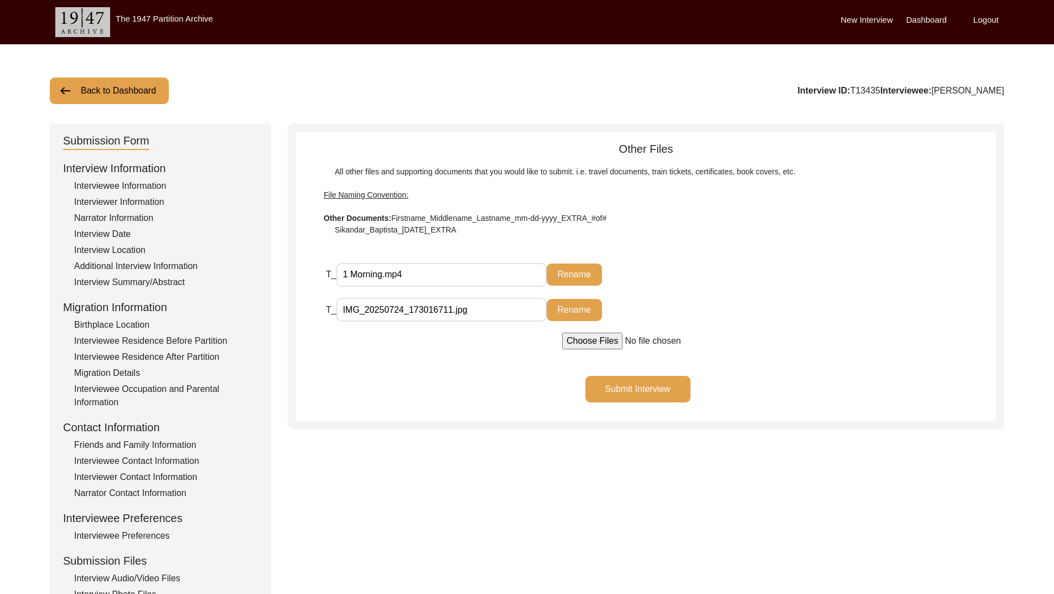
click at [184, 340] on div "Interviewee Residence Before Partition" at bounding box center [166, 340] width 184 height 13
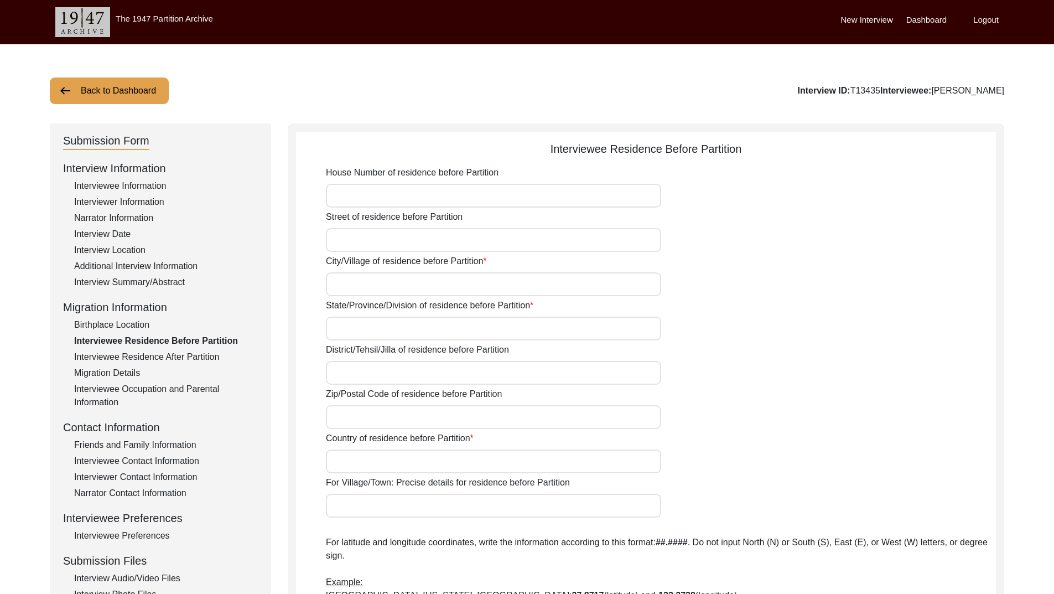
type input "Samundari"
type input "Llyalpur (Faisalabad) / Punjab"
type input "Unified India"
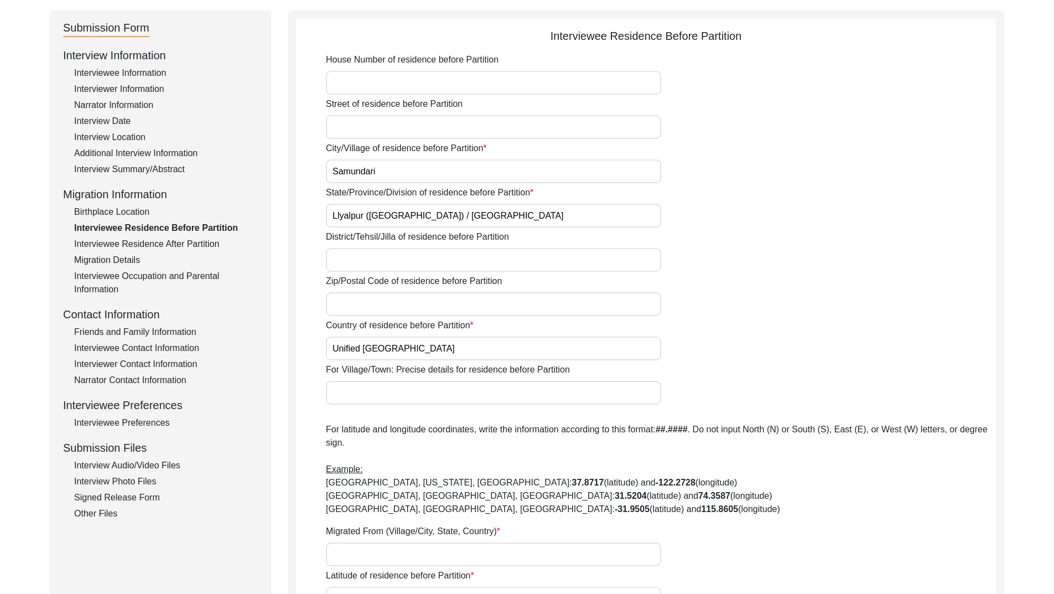
scroll to position [221, 0]
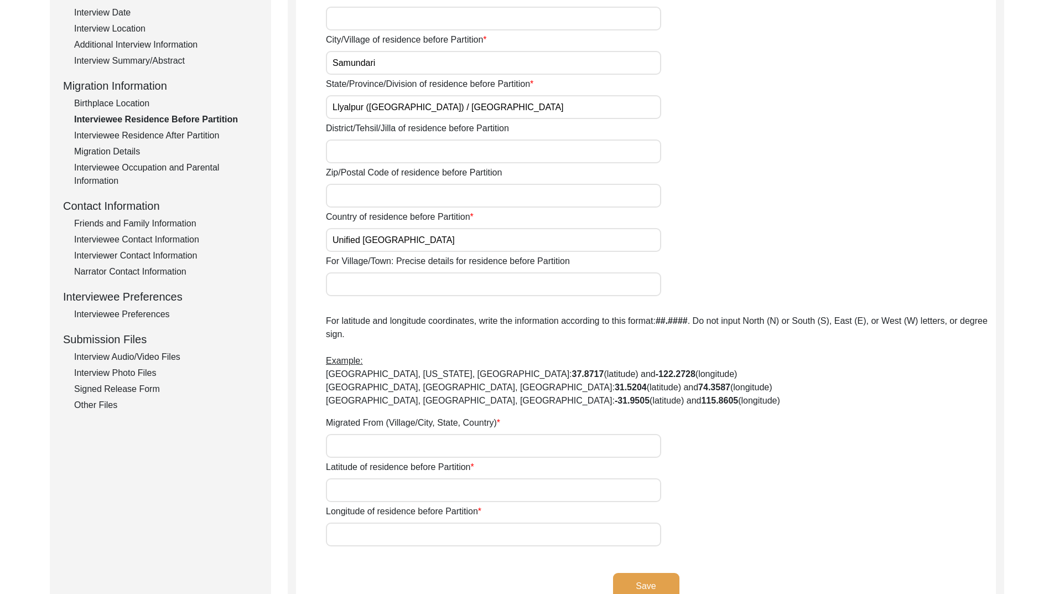
click at [479, 448] on input "Migrated From (Village/City, State, Country)" at bounding box center [493, 446] width 335 height 24
click at [919, 452] on div "Migrated From (Village/City, State, Country) Lahore" at bounding box center [661, 437] width 670 height 42
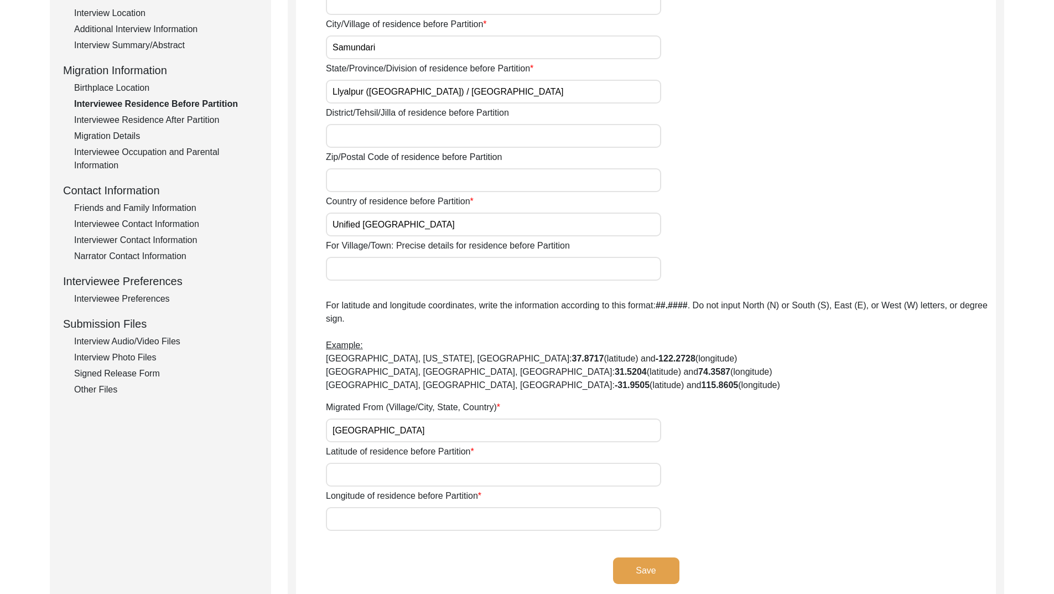
scroll to position [277, 0]
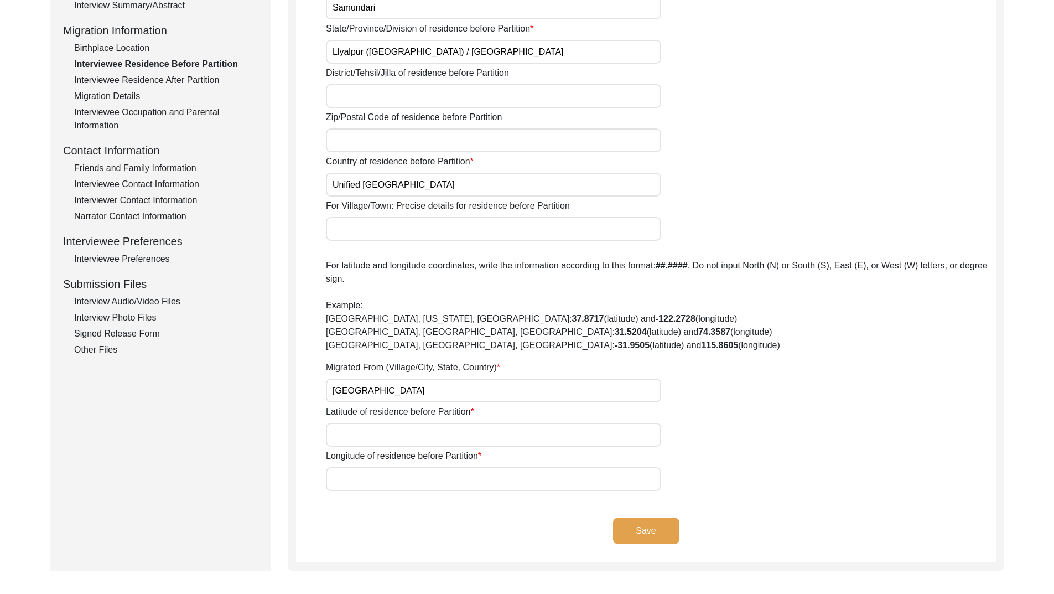
click at [448, 386] on input "Lahore" at bounding box center [493, 391] width 335 height 24
type input "Lahore, Punjab, Undivided India"
click at [822, 465] on div "Longitude of residence before Partition" at bounding box center [661, 470] width 670 height 42
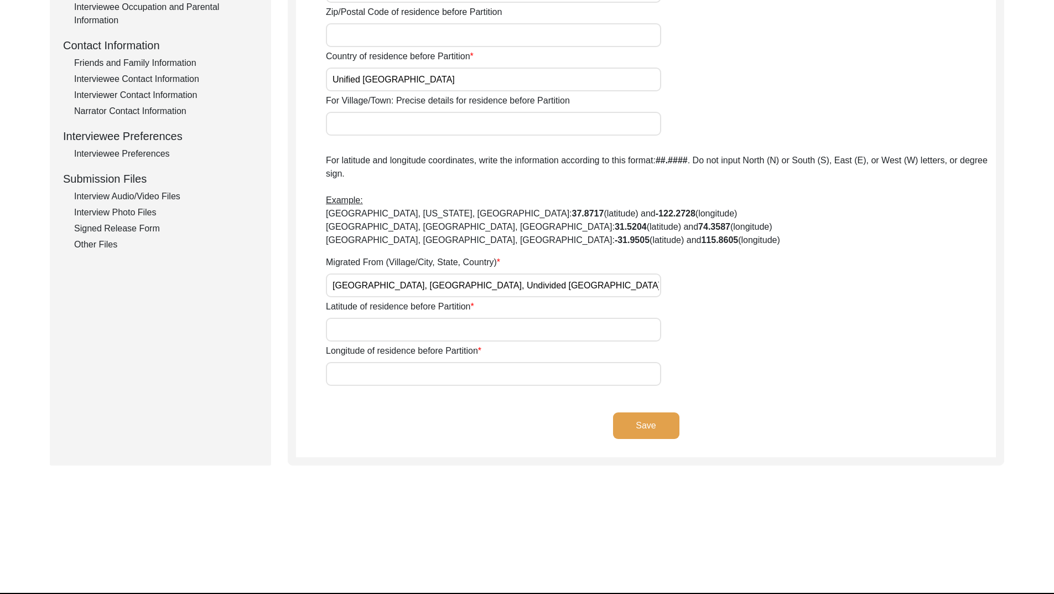
scroll to position [387, 0]
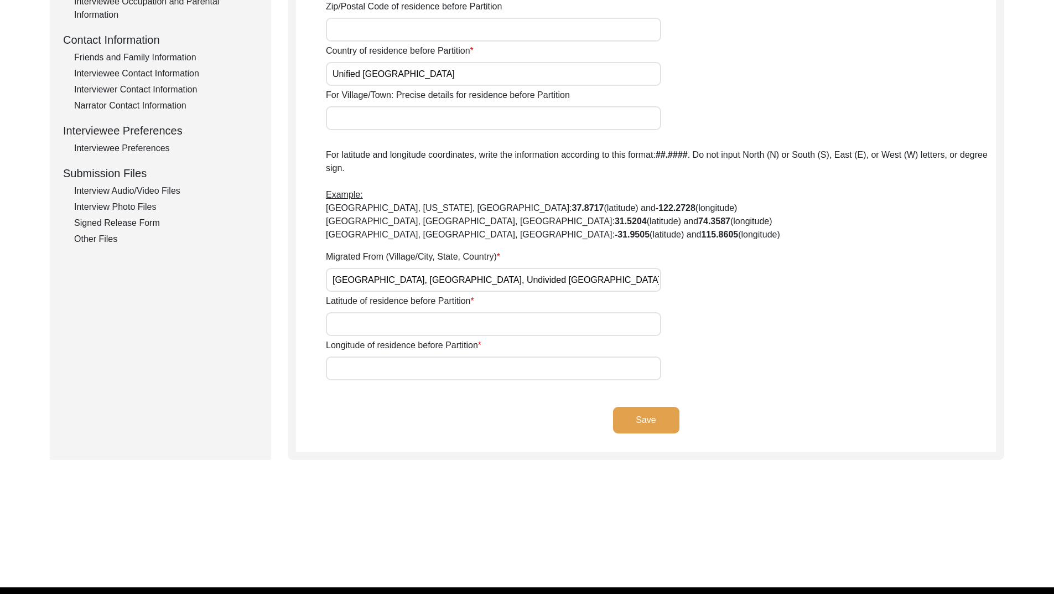
click at [657, 418] on button "Save" at bounding box center [646, 420] width 66 height 27
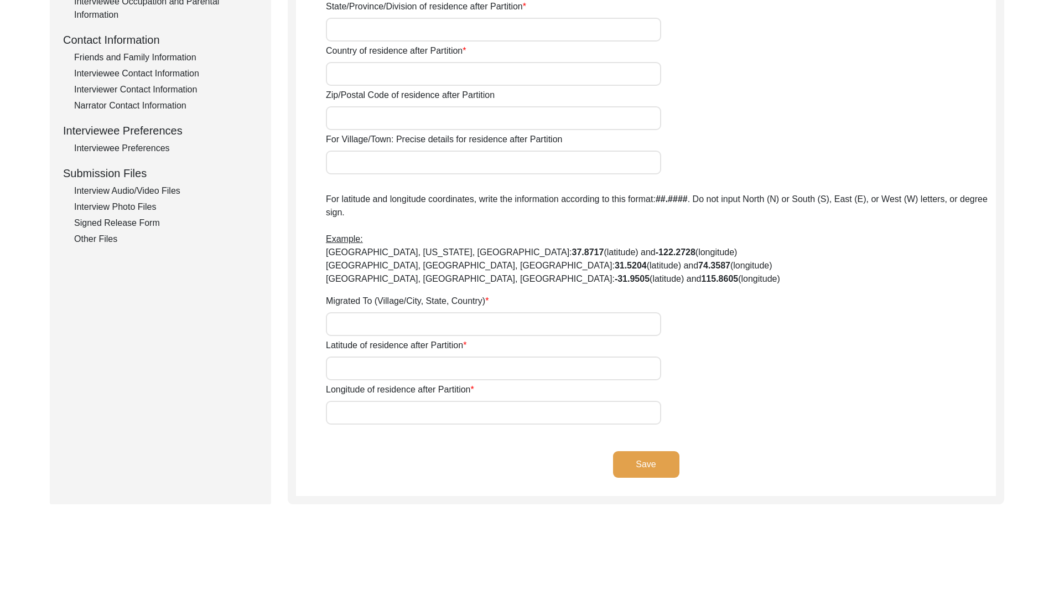
type input "No"
type input "Delhi"
type input "India"
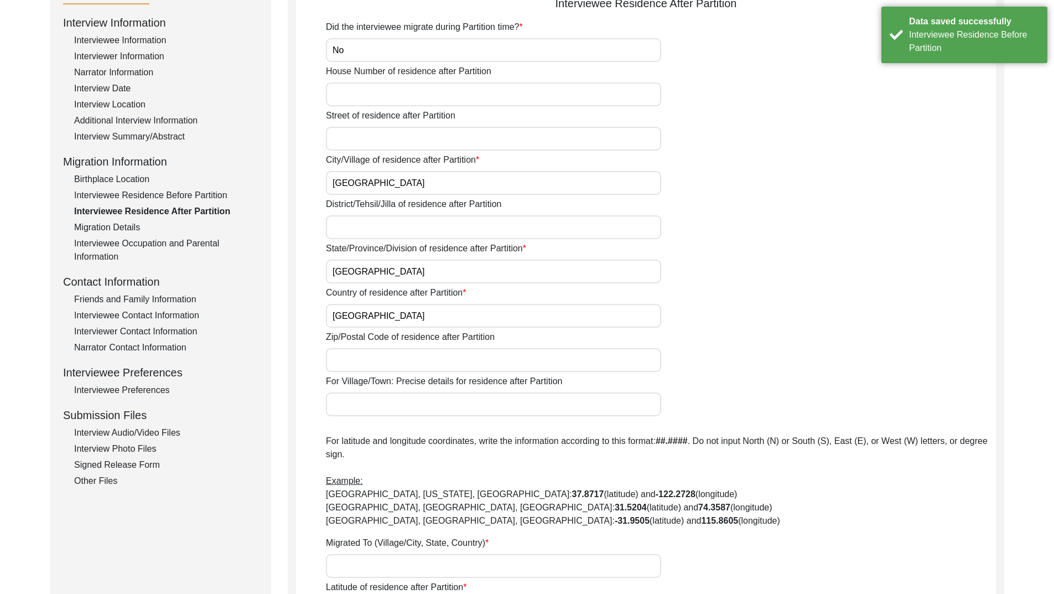
scroll to position [111, 0]
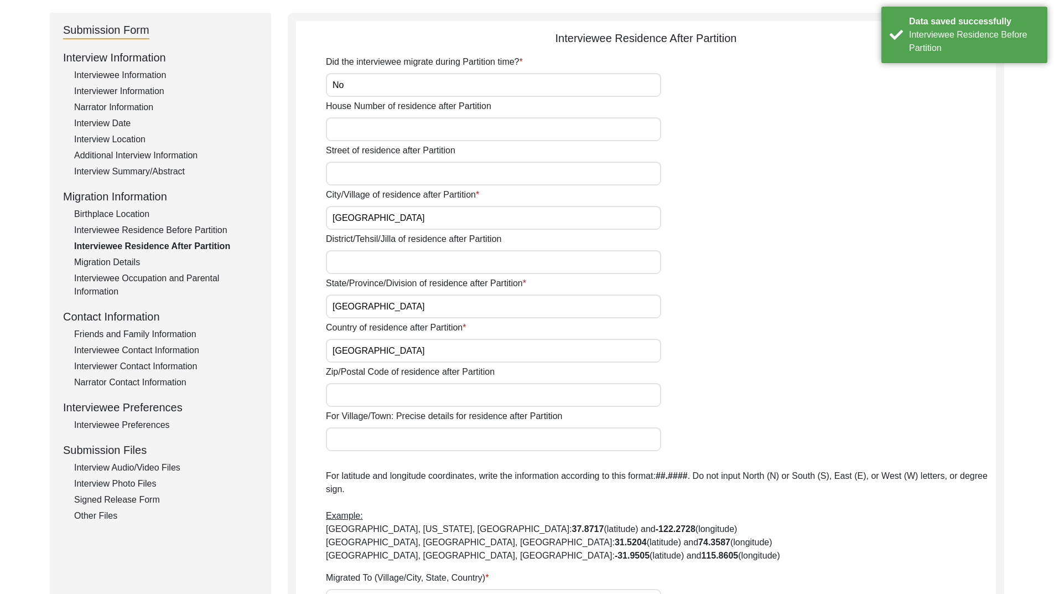
click at [127, 216] on div "Birthplace Location" at bounding box center [166, 214] width 184 height 13
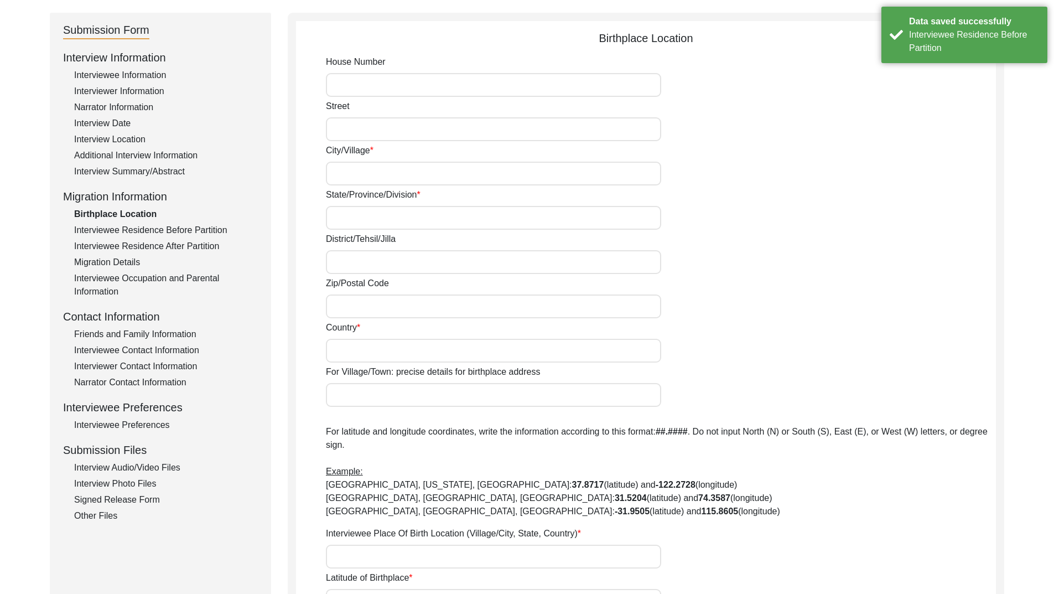
type input "Samundari"
type input "Llaylpur (Faisalabad) / Punjab"
type input "Undivided India"
type input "Samundari / Llyalpur (Faisalabad) / Punjab / Undivided India"
type input "31.4273"
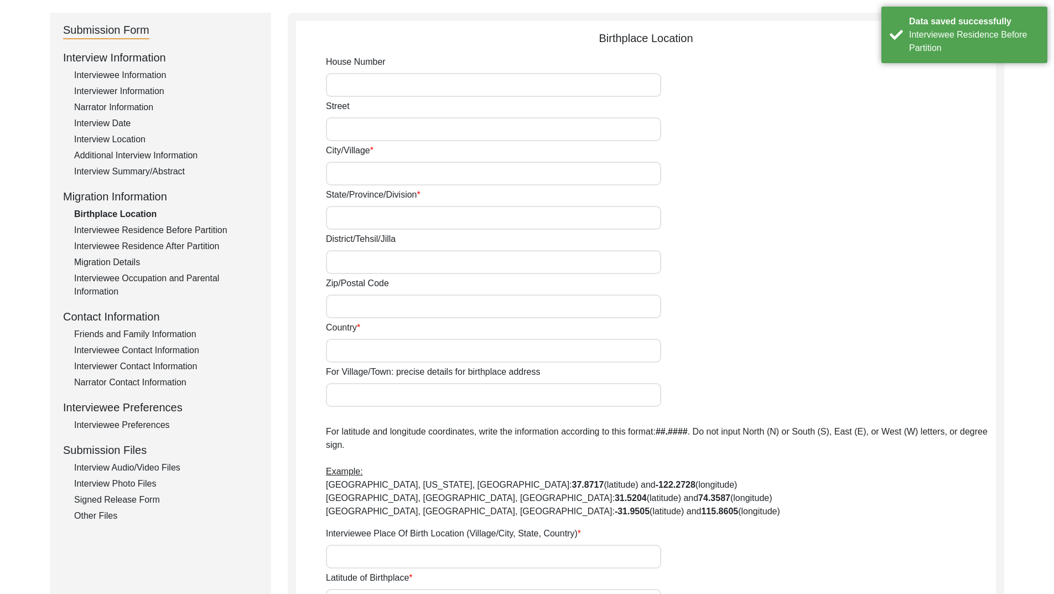
type input "73.1166"
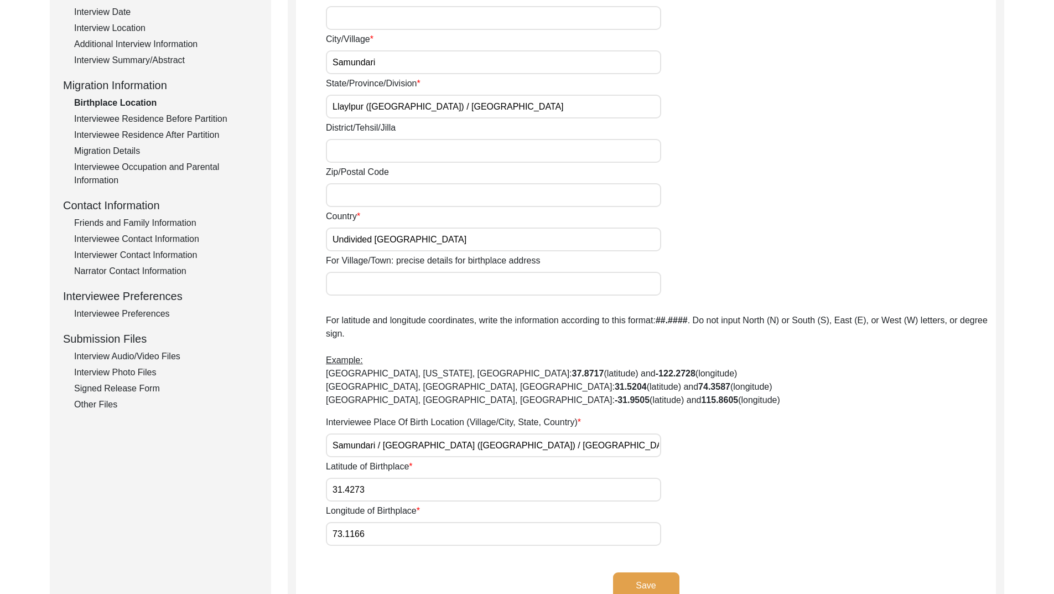
scroll to position [221, 0]
click at [205, 116] on div "Interviewee Residence Before Partition" at bounding box center [166, 119] width 184 height 13
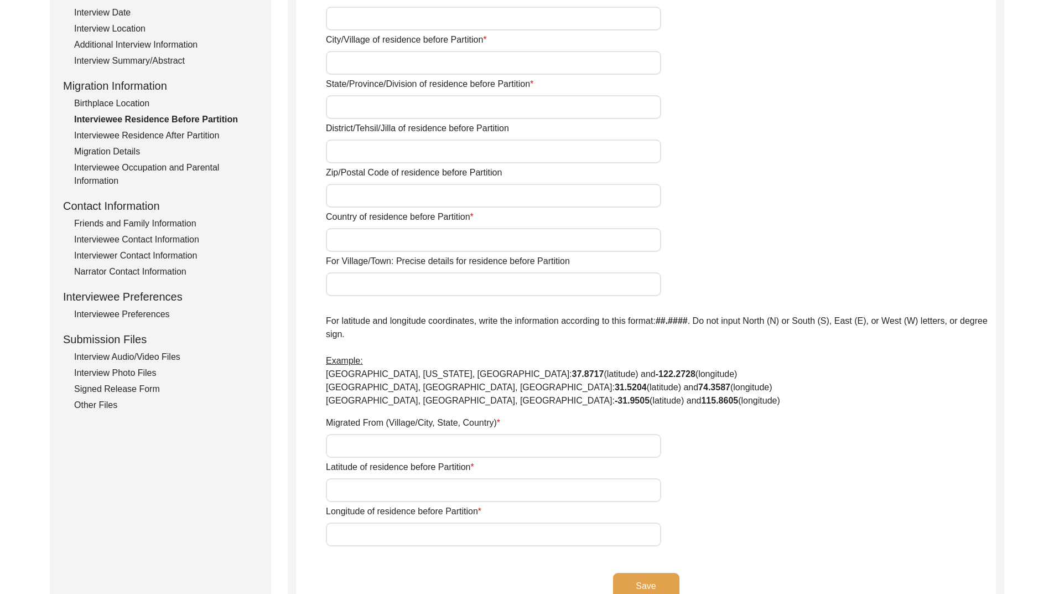
type input "Samundari"
type input "Llyalpur (Faisalabad) / Punjab"
type input "Unified India"
type input "Lahore, Punjab, Undivided India"
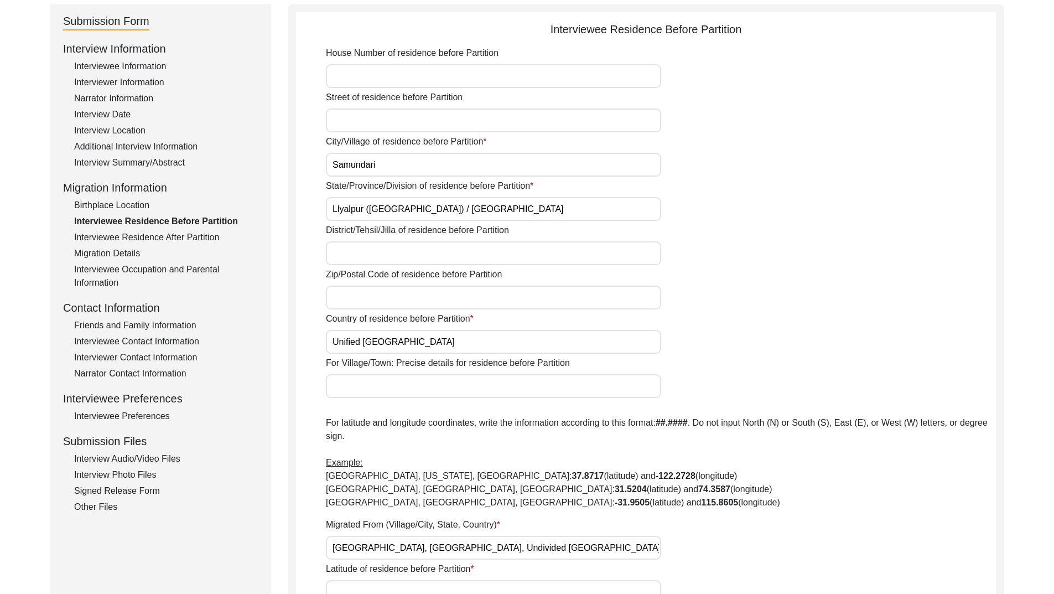
scroll to position [111, 0]
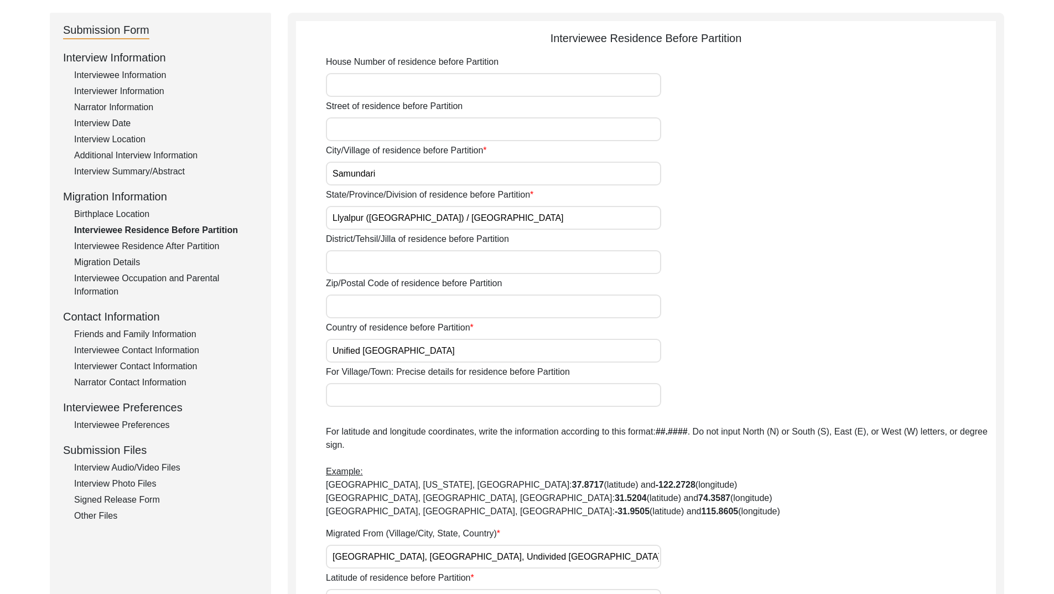
drag, startPoint x: 348, startPoint y: 170, endPoint x: 275, endPoint y: 170, distance: 73.1
click at [275, 170] on div "Submission Form Interview Information Interviewee Information Interviewer Infor…" at bounding box center [527, 375] width 955 height 724
type input "Lahore"
drag, startPoint x: 422, startPoint y: 216, endPoint x: 288, endPoint y: 214, distance: 134.0
click at [288, 214] on div "Interviewee Residence Before Partition House Number of residence before Partiti…" at bounding box center [646, 375] width 717 height 724
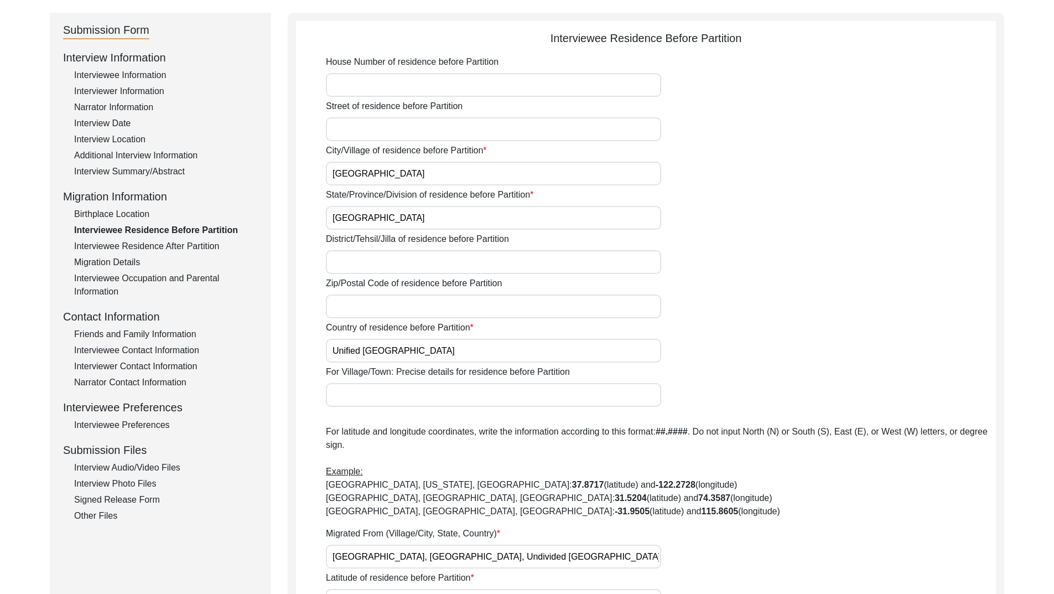
type input "Punjab"
click at [821, 307] on div "Zip/Postal Code of residence before Partition" at bounding box center [661, 298] width 670 height 42
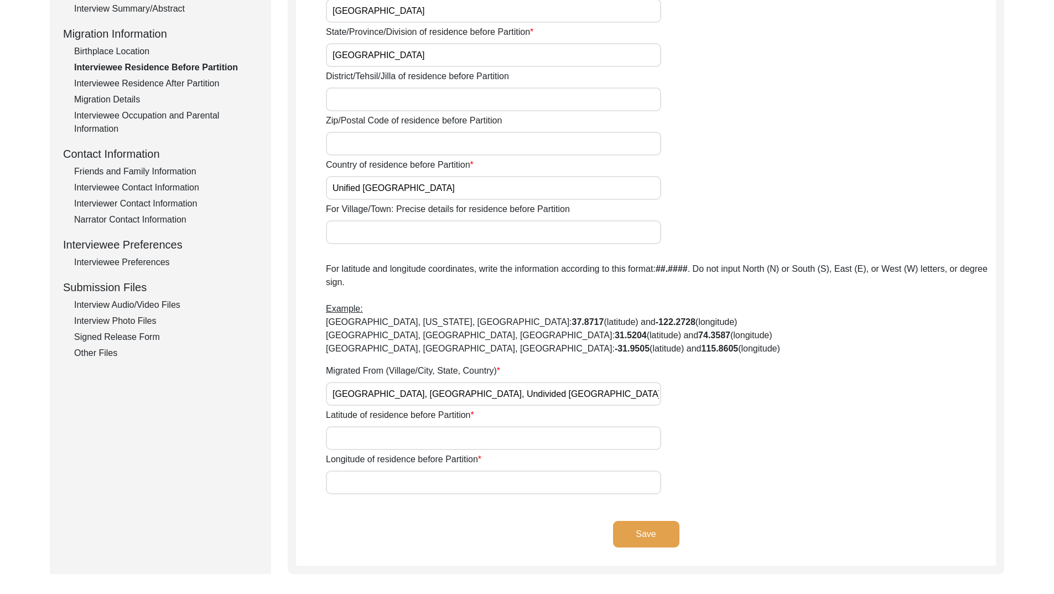
scroll to position [277, 0]
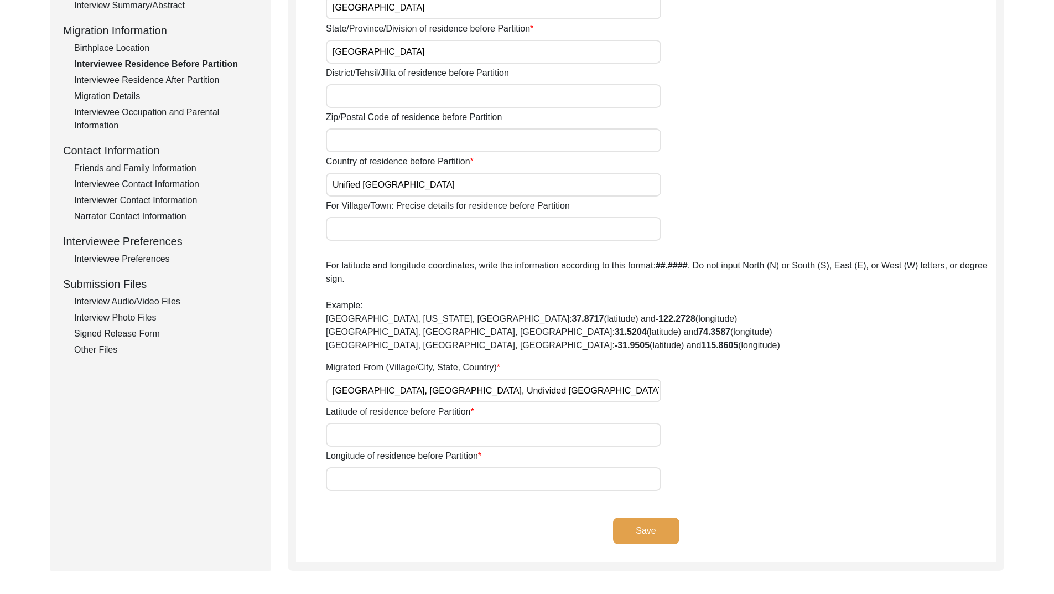
click at [409, 432] on input "Latitude of residence before Partition" at bounding box center [493, 435] width 335 height 24
type input "31.52"
click at [417, 485] on input "Longitude of residence before Partition" at bounding box center [493, 479] width 335 height 24
type input "74.35"
click at [837, 350] on p "For latitude and longitude coordinates, write the information according to this…" at bounding box center [661, 305] width 670 height 93
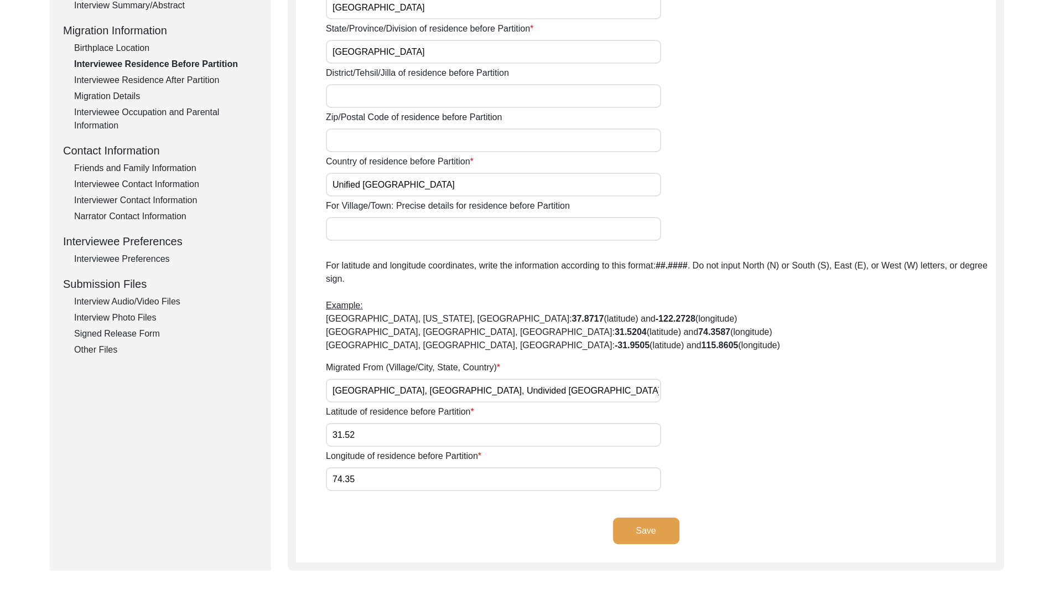
click at [650, 529] on button "Save" at bounding box center [646, 530] width 66 height 27
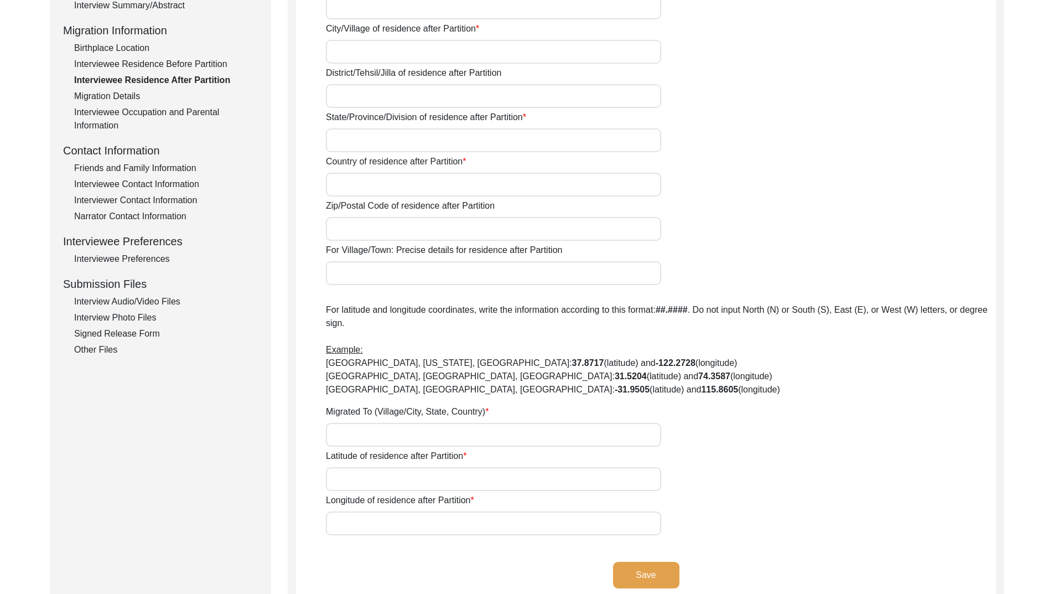
type input "No"
type input "Delhi"
type input "India"
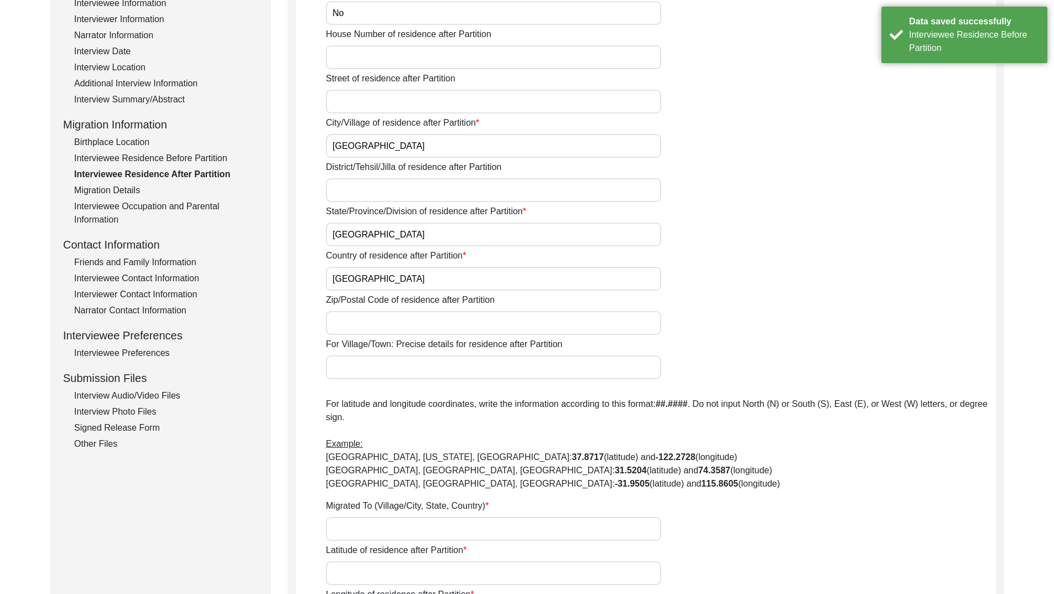
scroll to position [332, 0]
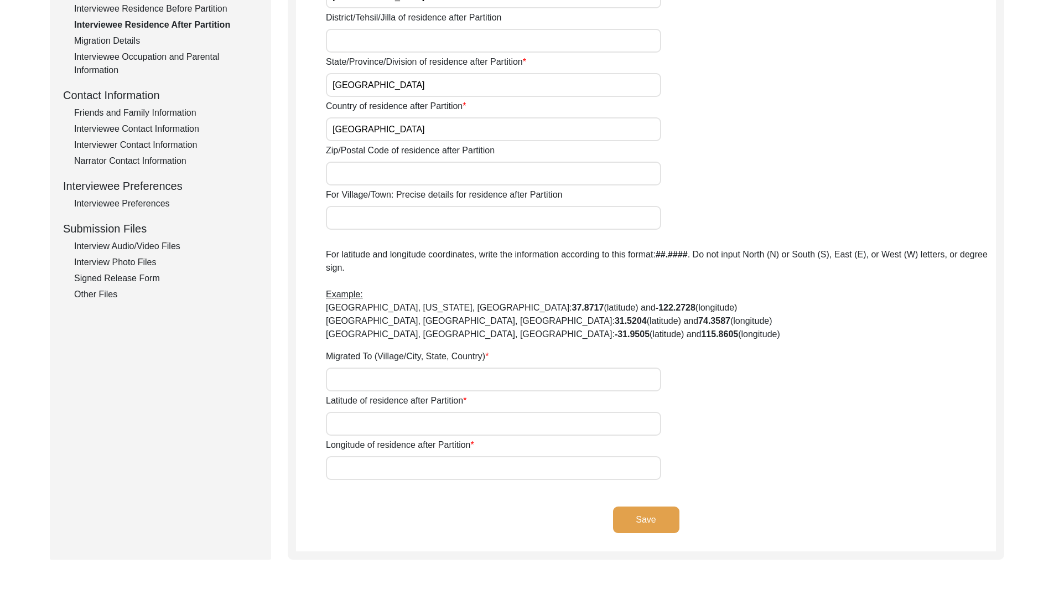
click at [567, 383] on input "Migrated To (Village/City, State, Country)" at bounding box center [493, 379] width 335 height 24
type input "New Delhi"
click at [759, 163] on div "Zip/Postal Code of residence after Partition" at bounding box center [661, 165] width 670 height 42
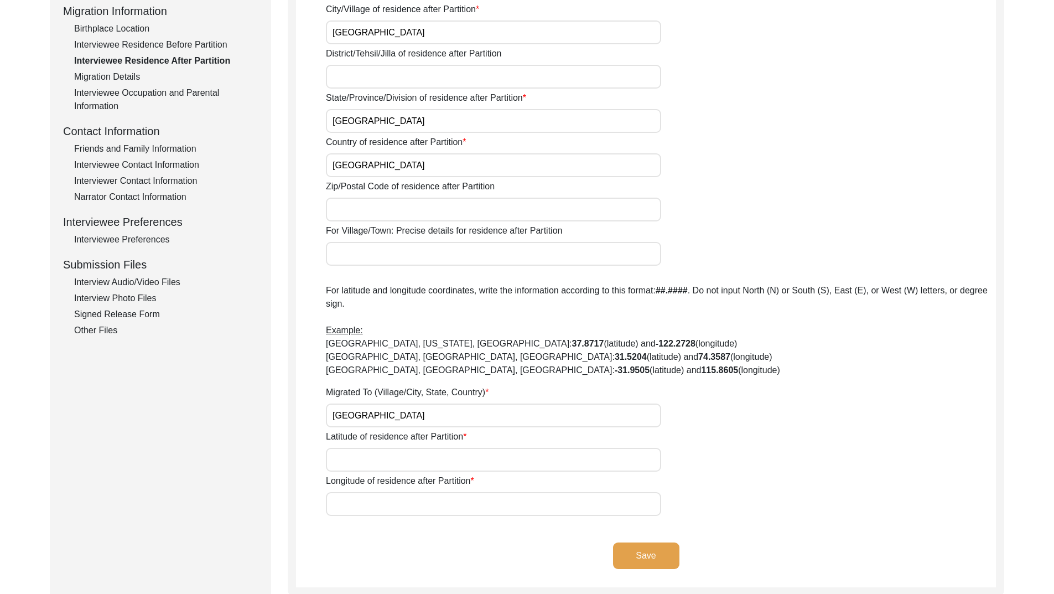
scroll to position [277, 0]
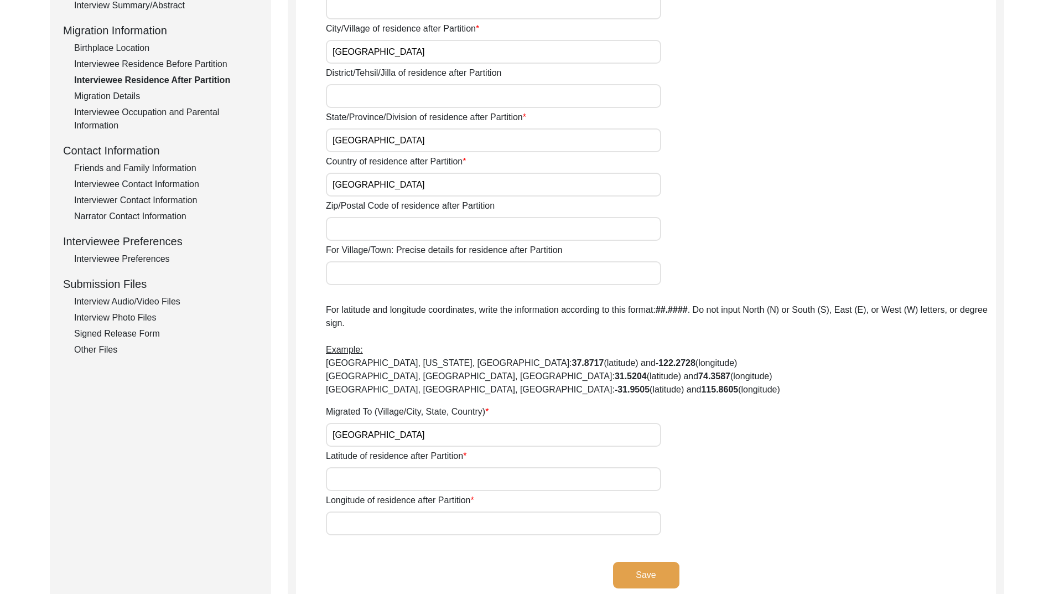
click at [333, 53] on input "Delhi" at bounding box center [493, 52] width 335 height 24
type input "New Delhi"
click at [844, 151] on div "State/Province/Division of residence after Partition Delhi" at bounding box center [661, 132] width 670 height 42
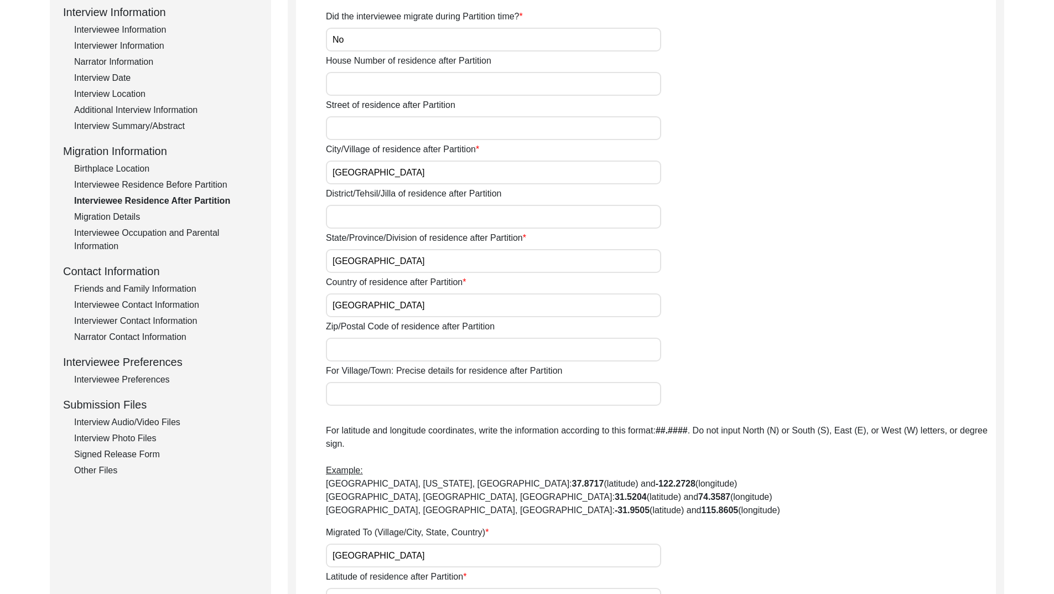
scroll to position [443, 0]
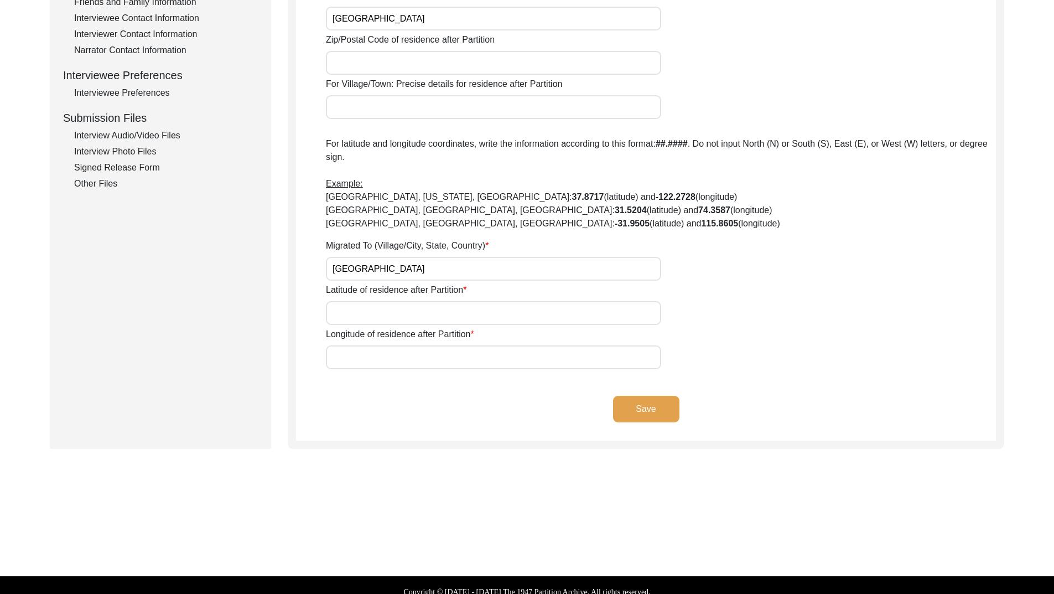
click at [408, 316] on input "Latitude of residence after Partition" at bounding box center [493, 313] width 335 height 24
type input "28.70"
click at [526, 355] on input "Longitude of residence after Partition" at bounding box center [493, 357] width 335 height 24
type input "77.10"
click at [744, 346] on div "Longitude of residence after Partition 77.10" at bounding box center [661, 349] width 670 height 42
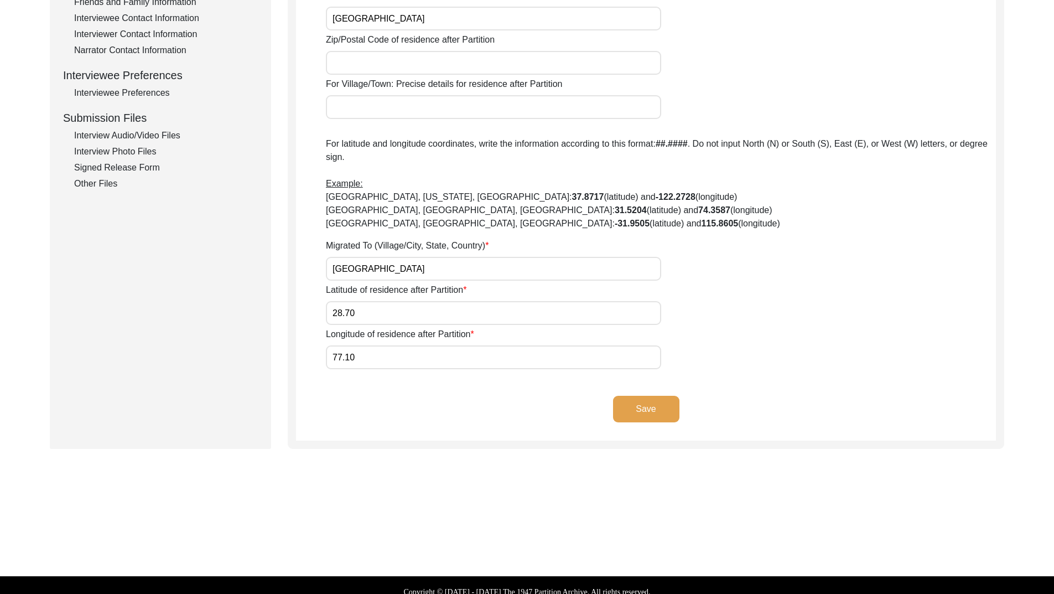
click at [648, 410] on button "Save" at bounding box center [646, 409] width 66 height 27
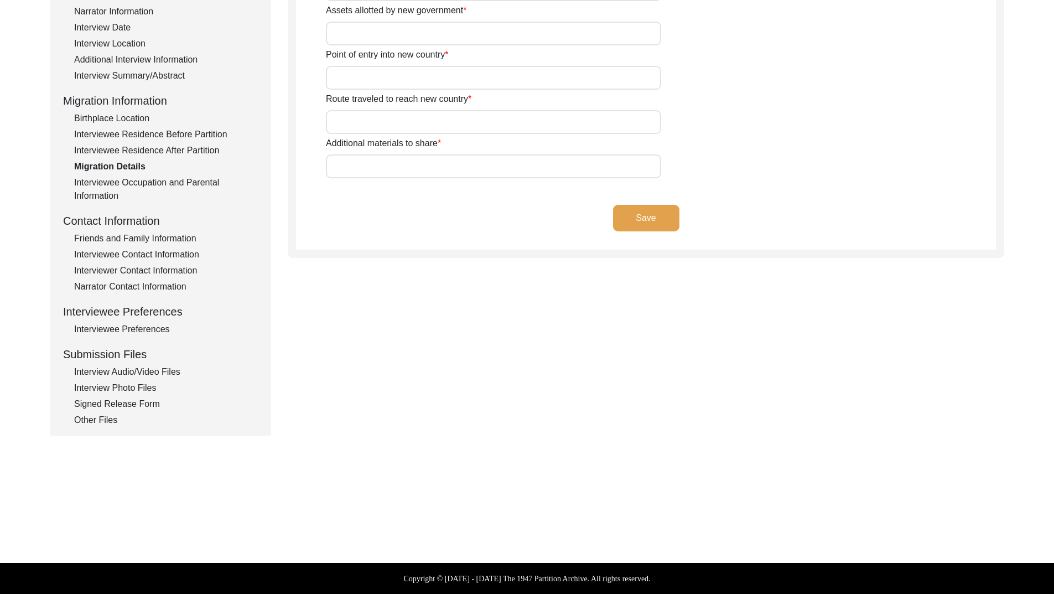
scroll to position [206, 0]
type input "NA"
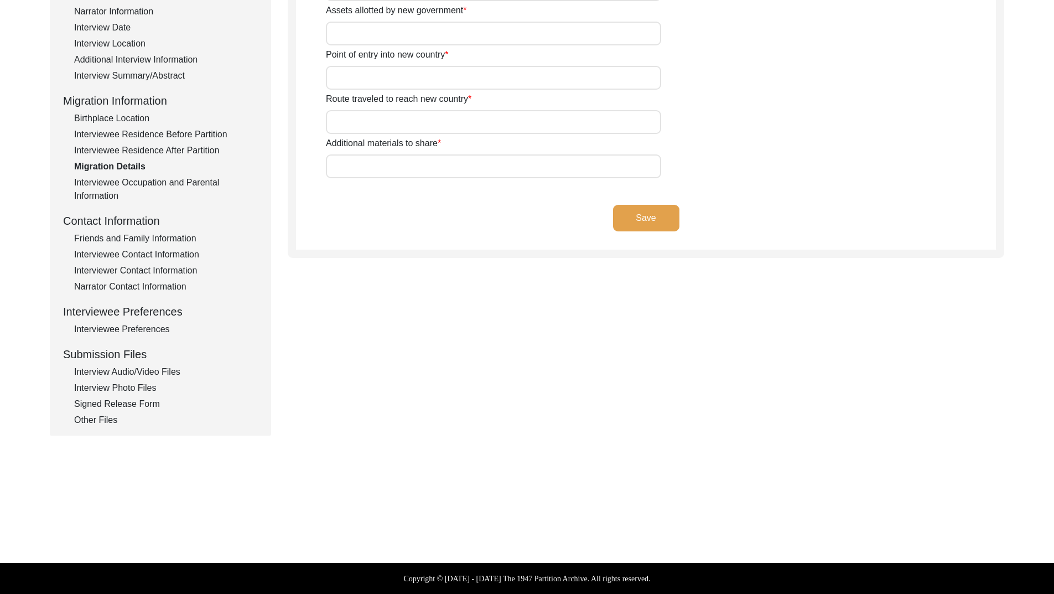
type input "NA"
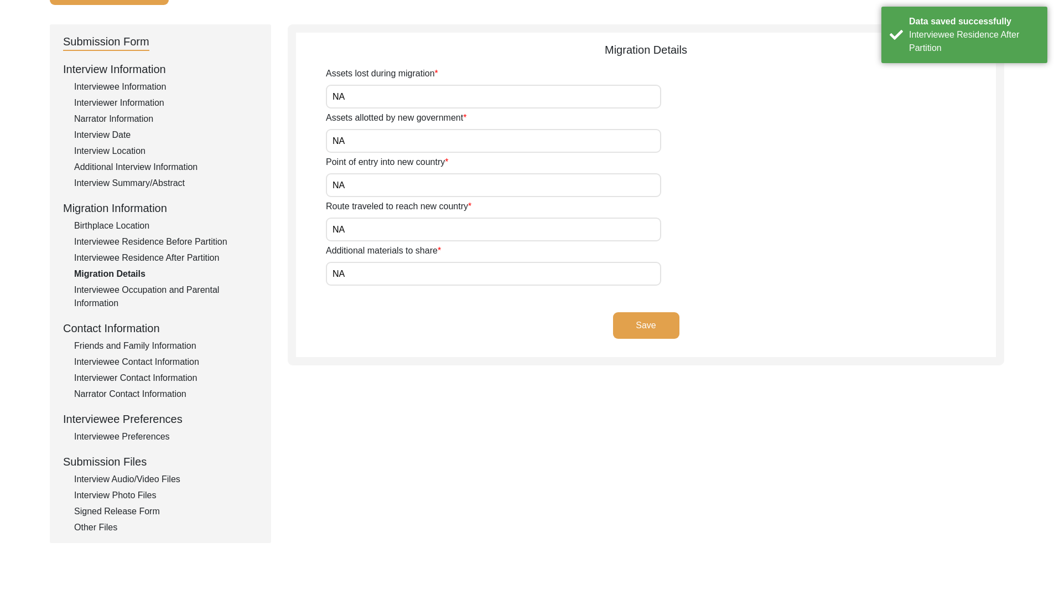
scroll to position [111, 0]
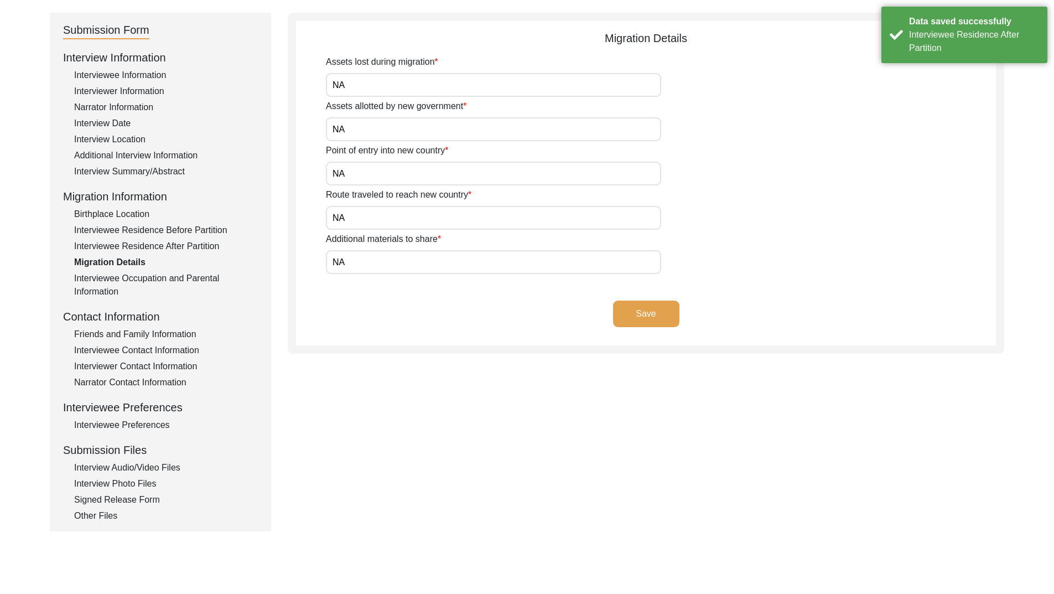
click at [92, 516] on div "Other Files" at bounding box center [166, 515] width 184 height 13
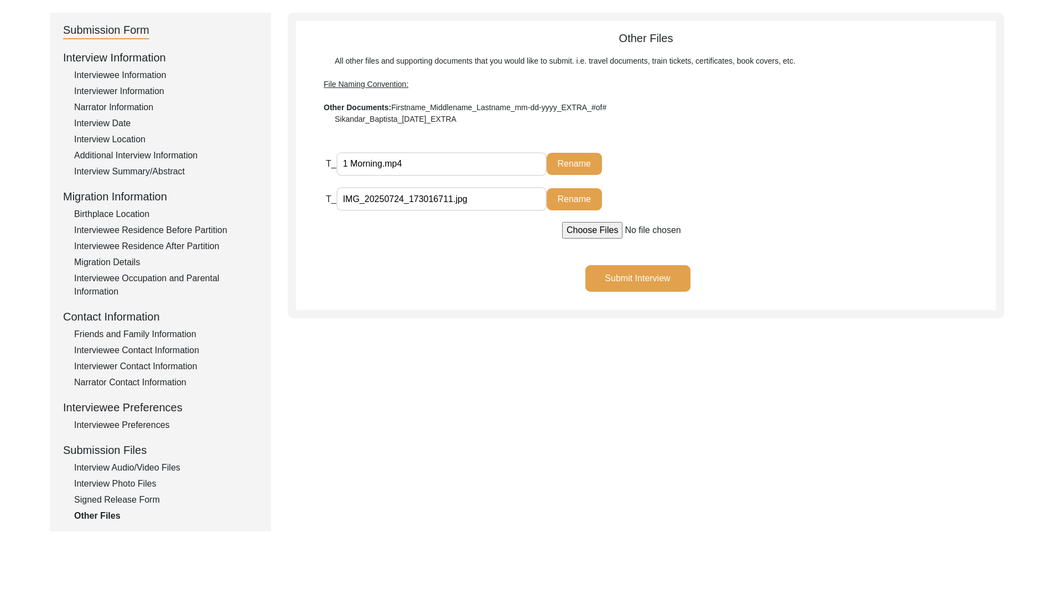
click at [628, 279] on button "Submit Interview" at bounding box center [638, 278] width 105 height 27
click at [128, 89] on div "Interviewer Information" at bounding box center [166, 91] width 184 height 13
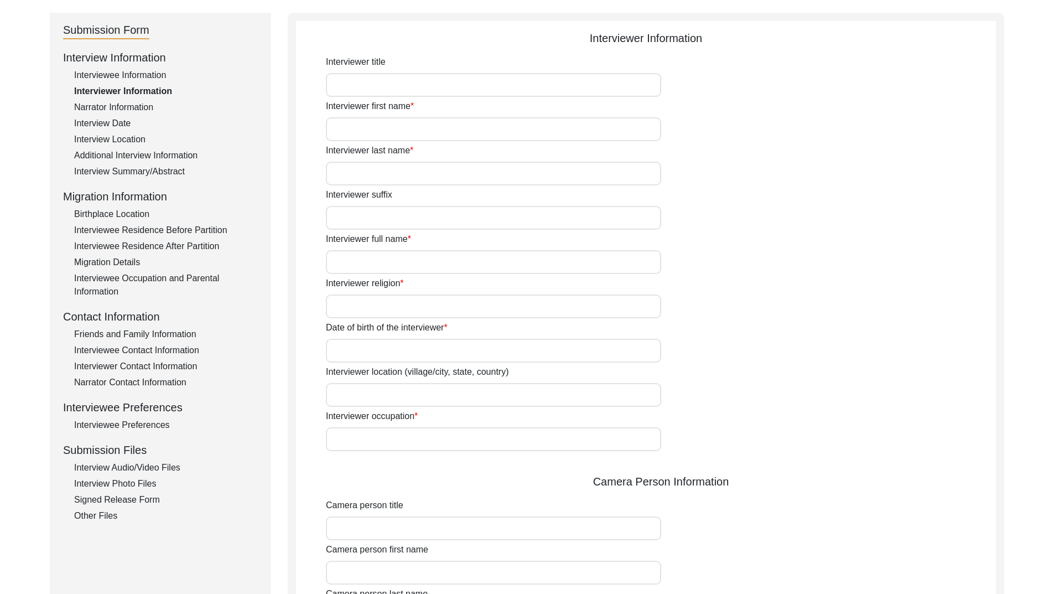
type input "Aridhman"
type input "Ghulati"
type input "Aridhman Ghulati"
type input "None"
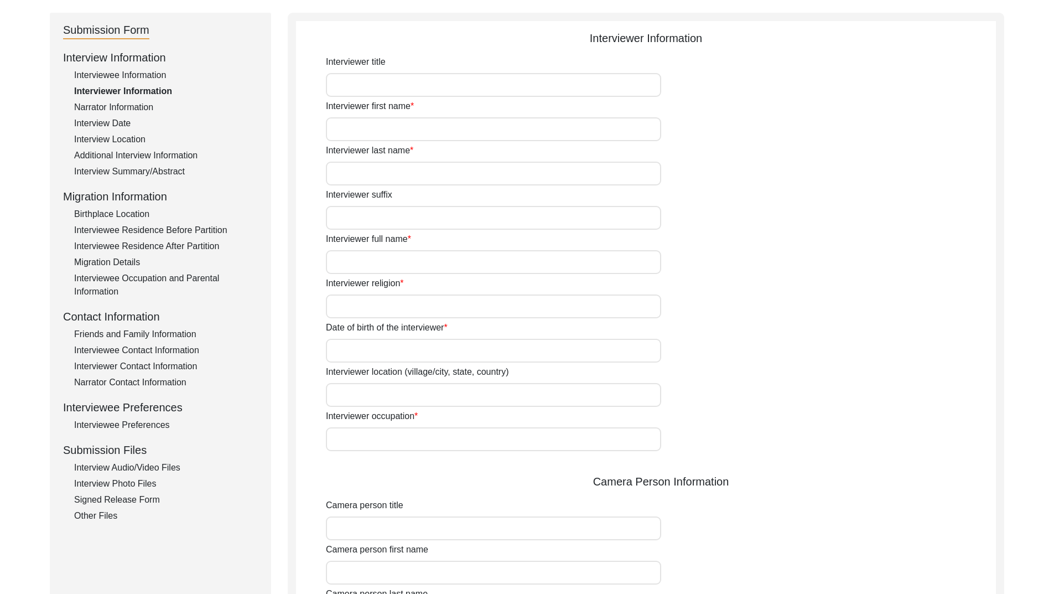
type input "16/04/1983"
type input "Delhi"
type input "Broadcast Producer"
type textarea "I am an independent sports broadcast & content producer working on live broadca…"
type input "English / Hindi"
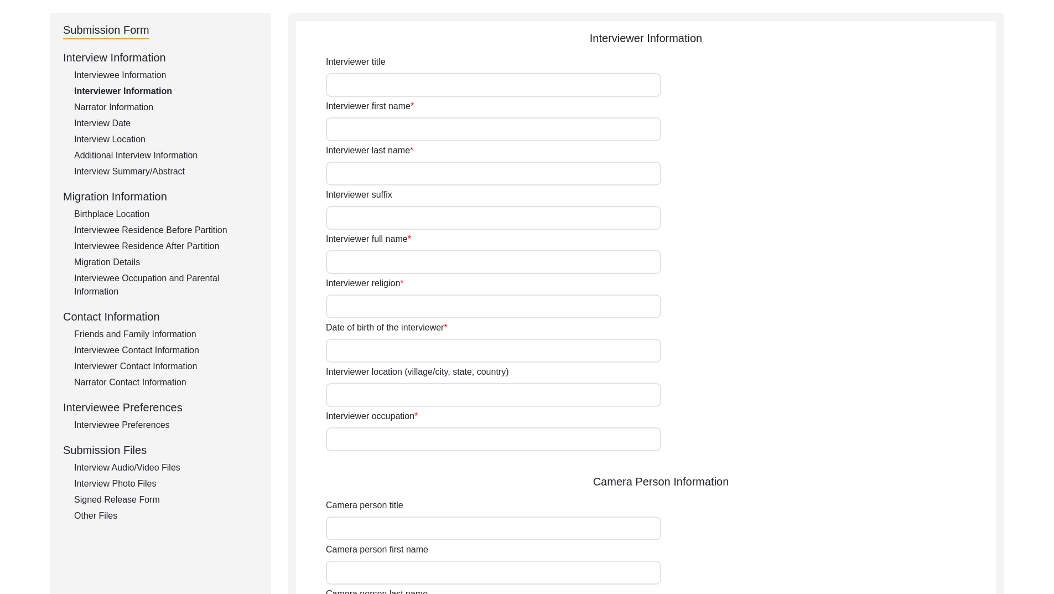
type textarea "Mrs. Surinder Sikand is the grandmother of the interviewer, Aridhman Ghulati."
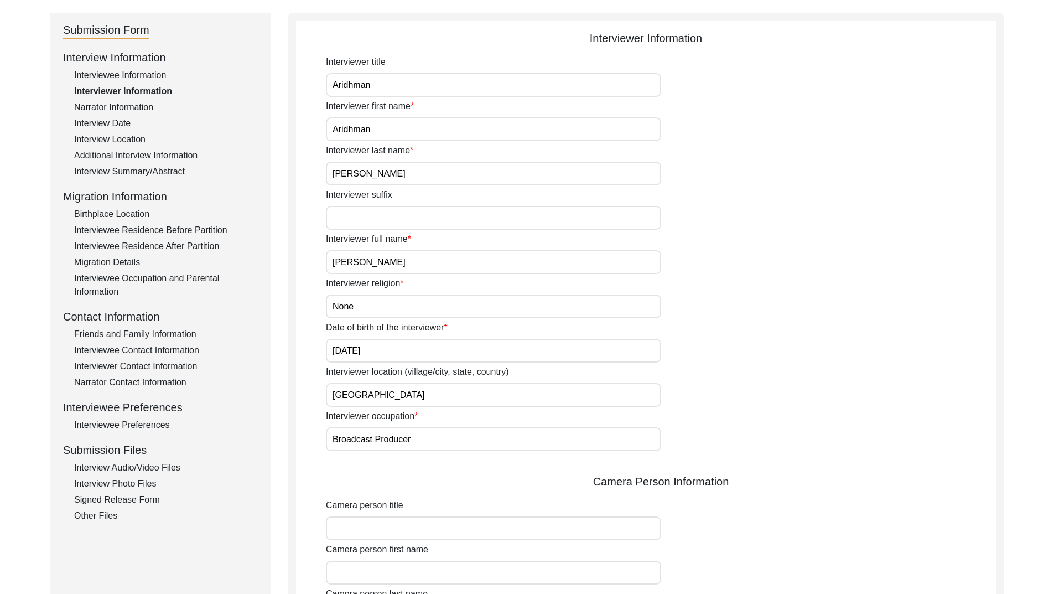
click at [122, 74] on div "Interviewee Information" at bounding box center [166, 75] width 184 height 13
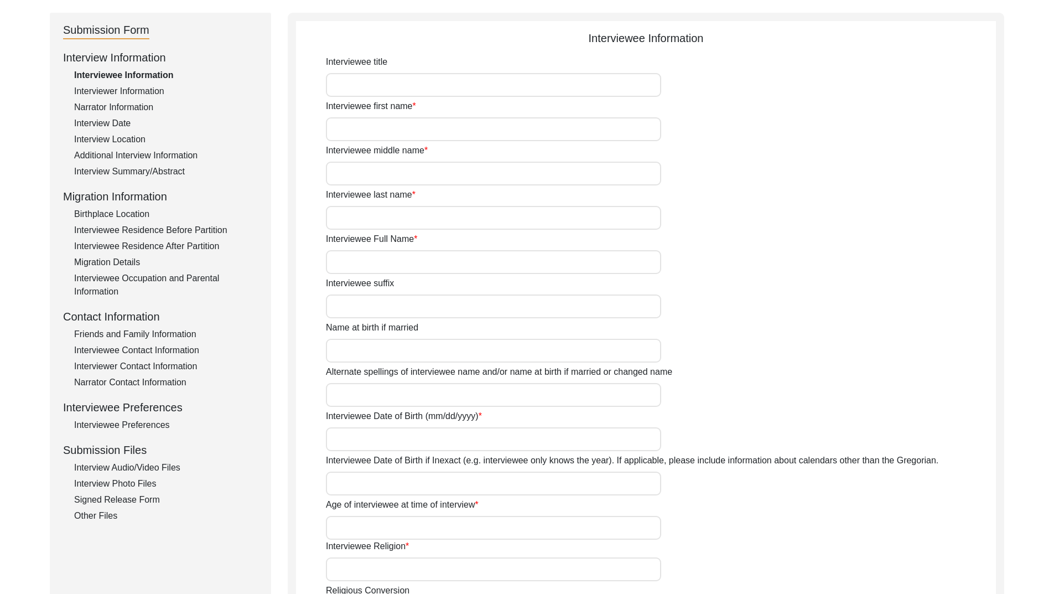
type input "[PERSON_NAME]"
type input "Surinder"
type input "Kaur"
type input "Sikand"
type input "[PERSON_NAME]"
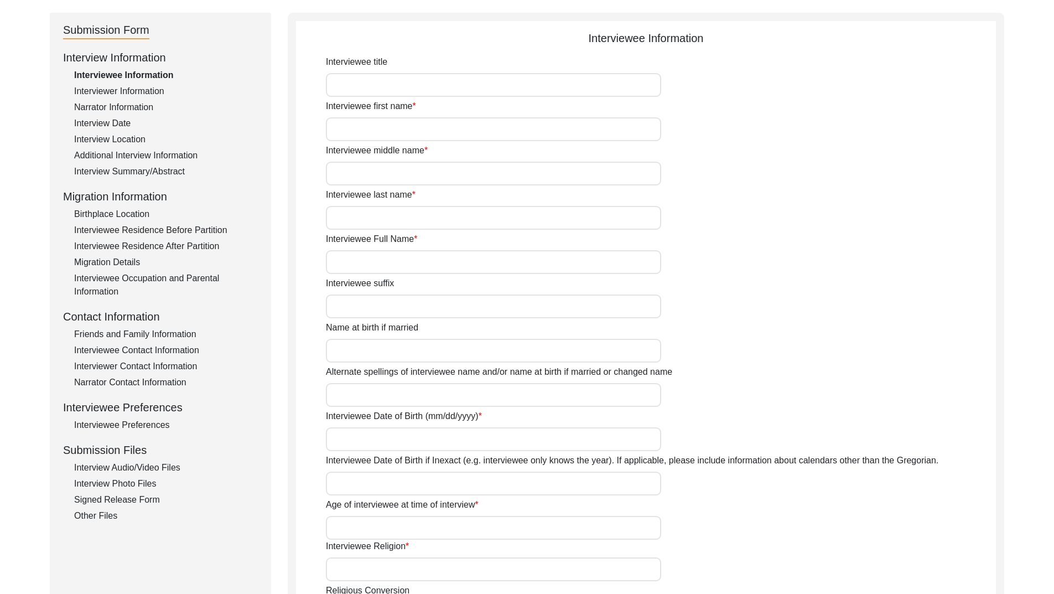
type input "Surinder Rikhy"
type input "05/10/1925"
type input "99"
type input "Sikh"
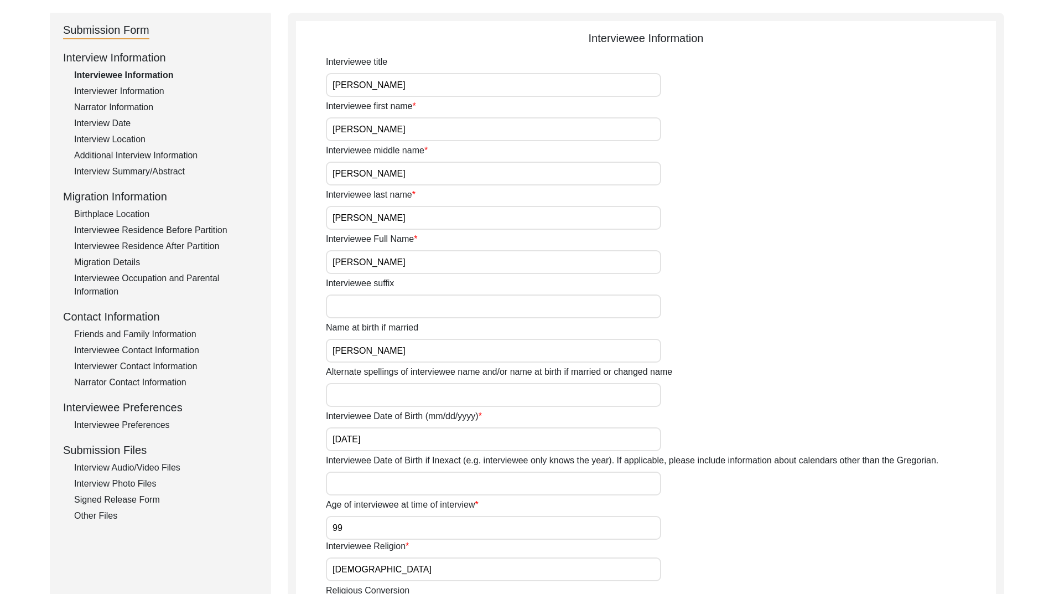
type input "Punjabi"
type input "Female"
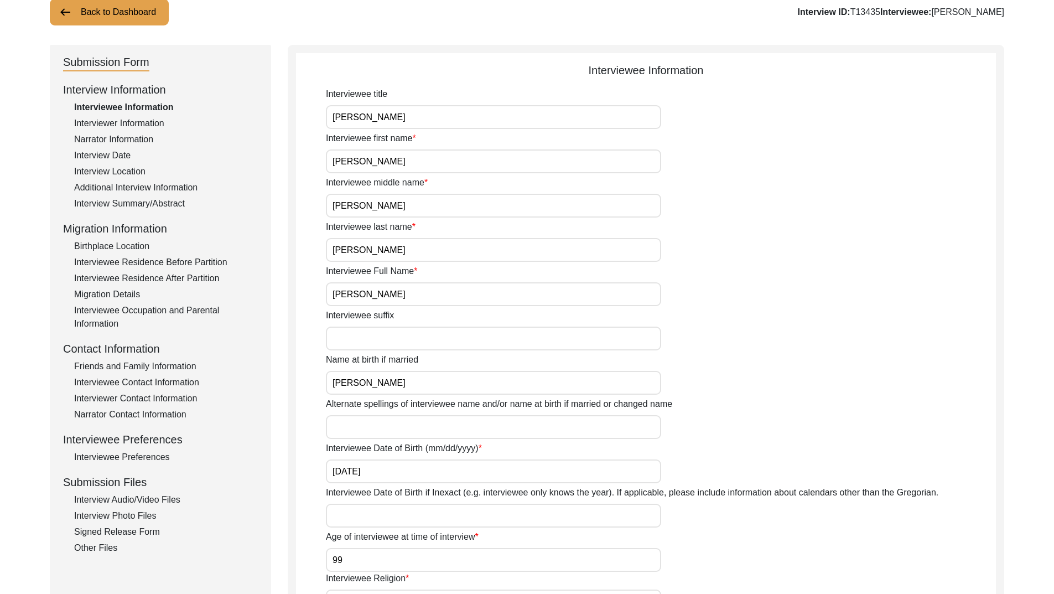
scroll to position [39, 0]
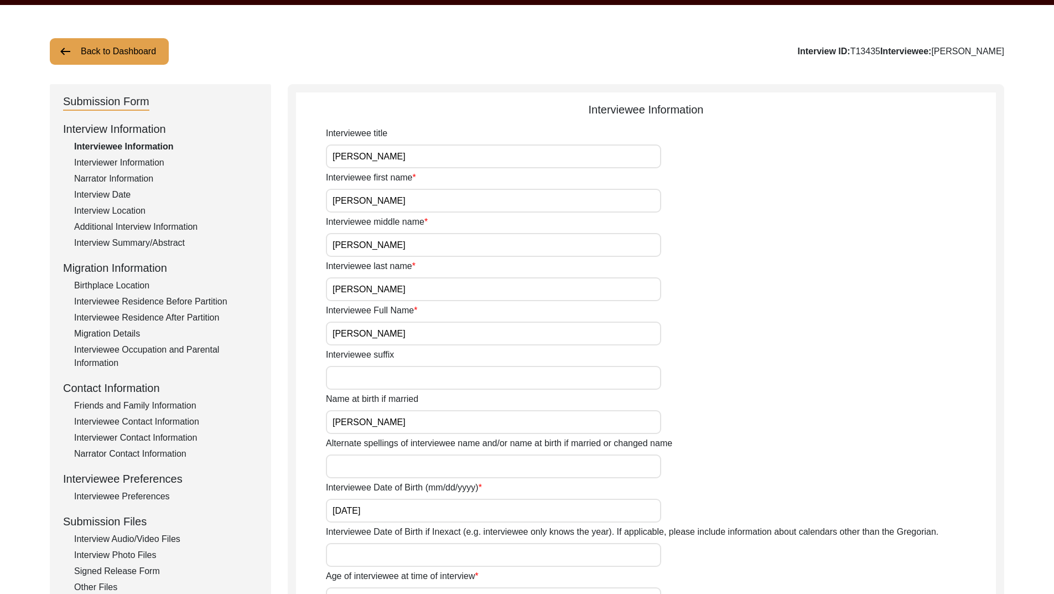
click at [117, 160] on div "Interviewer Information" at bounding box center [166, 162] width 184 height 13
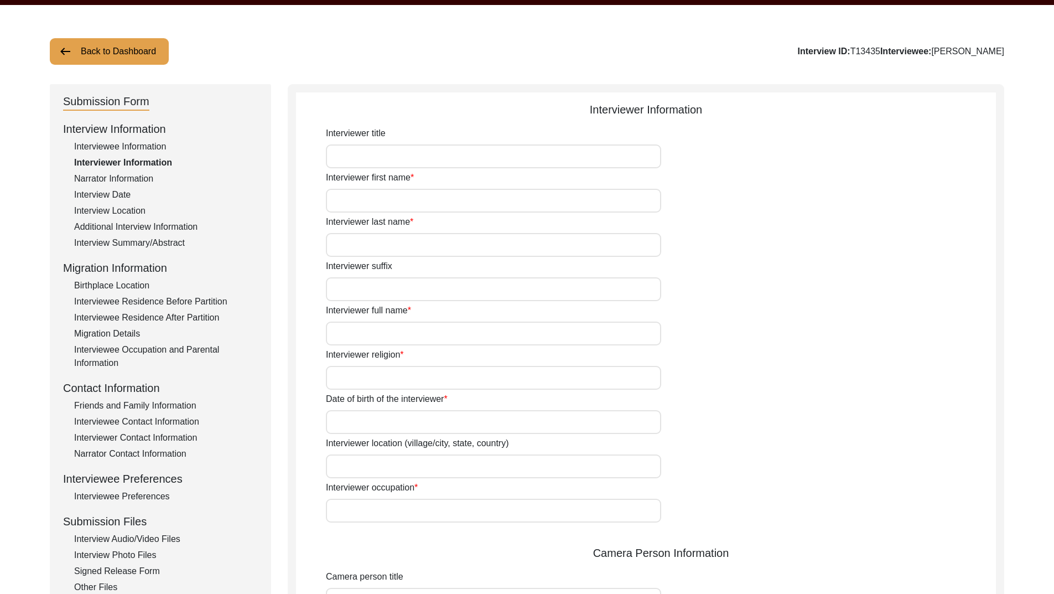
type input "Aridhman"
type input "Ghulati"
type input "Aridhman Ghulati"
type input "None"
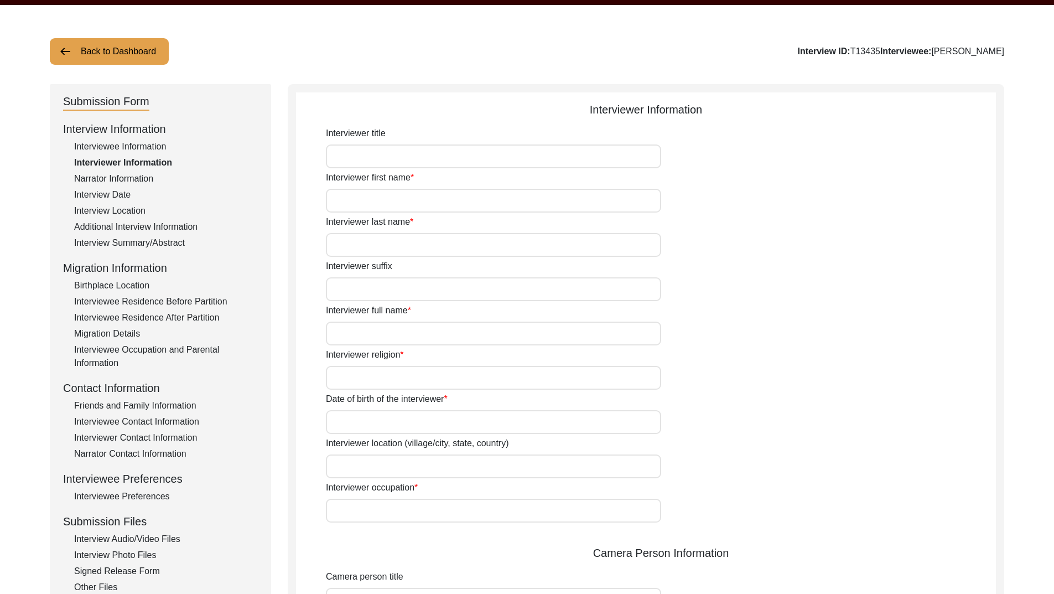
type input "16/04/1983"
type input "Delhi"
type input "Broadcast Producer"
type textarea "I am an independent sports broadcast & content producer working on live broadca…"
type input "English / Hindi"
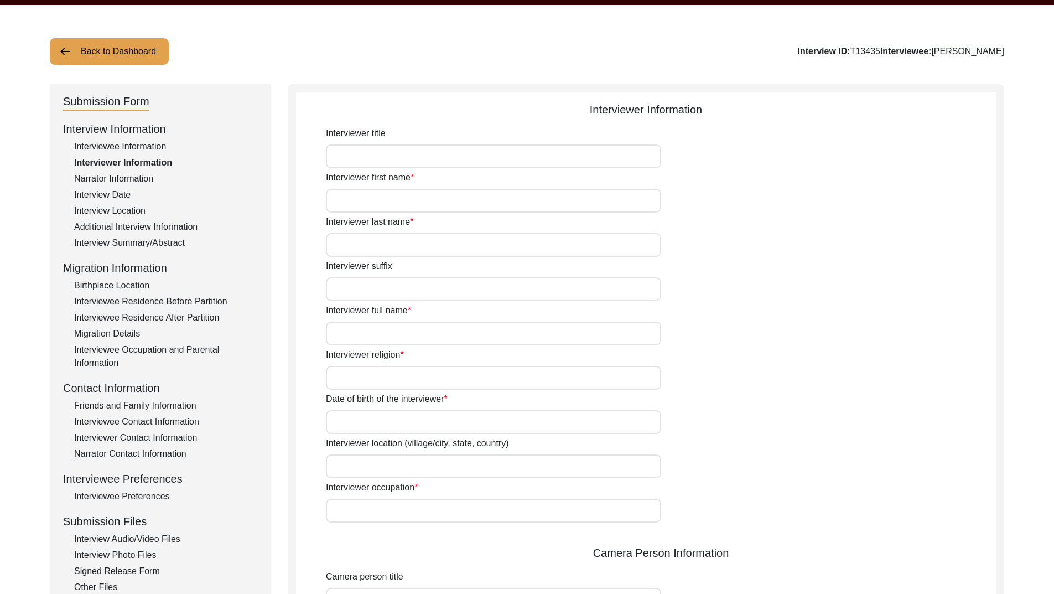
type textarea "Mrs. Surinder Sikand is the grandmother of the interviewer, Aridhman Ghulati."
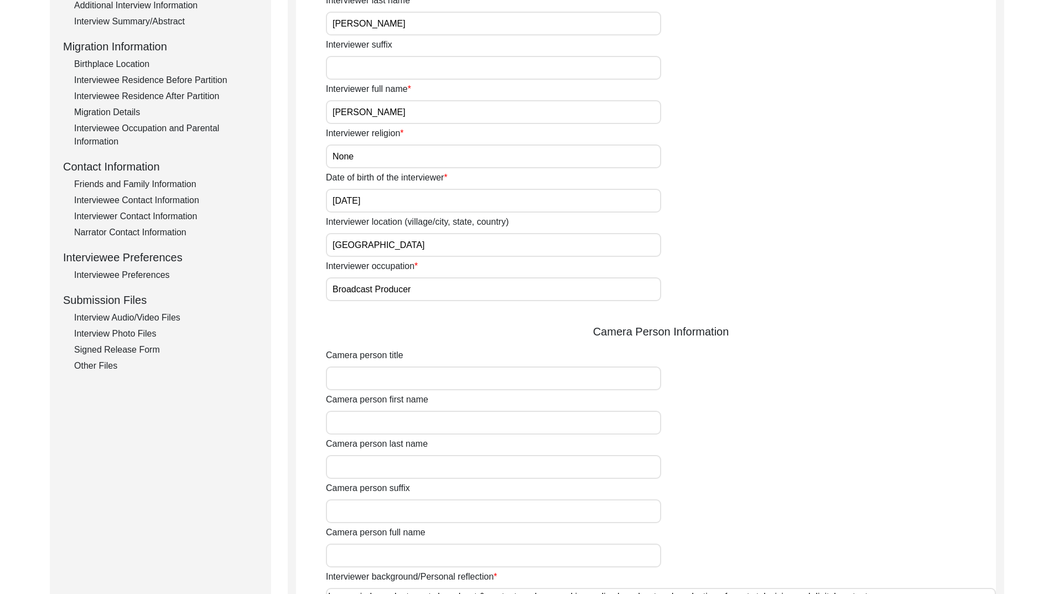
scroll to position [0, 0]
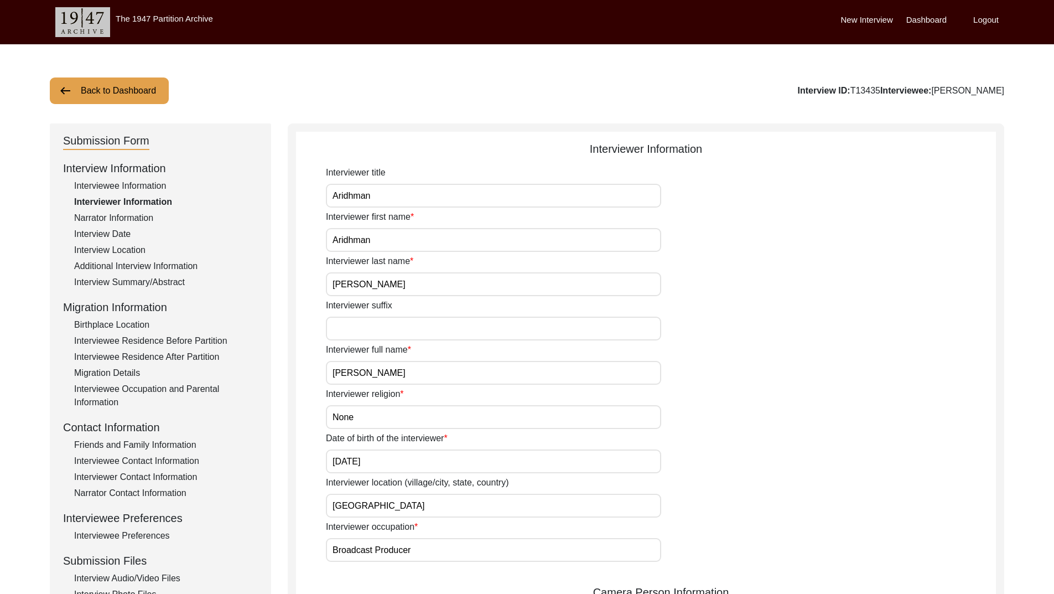
click at [134, 220] on div "Narrator Information" at bounding box center [166, 217] width 184 height 13
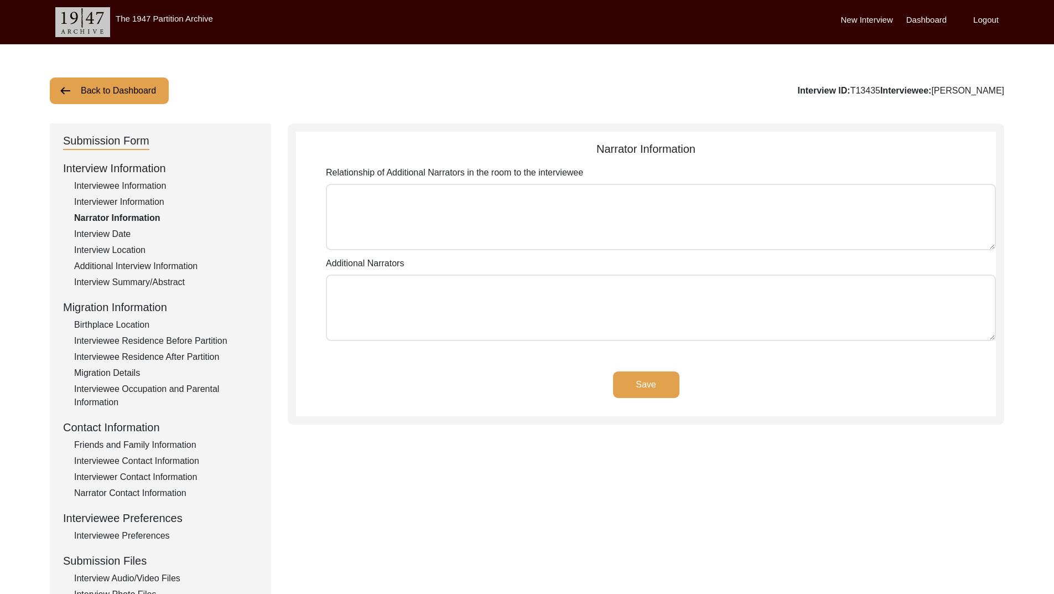
click at [116, 231] on div "Interview Date" at bounding box center [166, 233] width 184 height 13
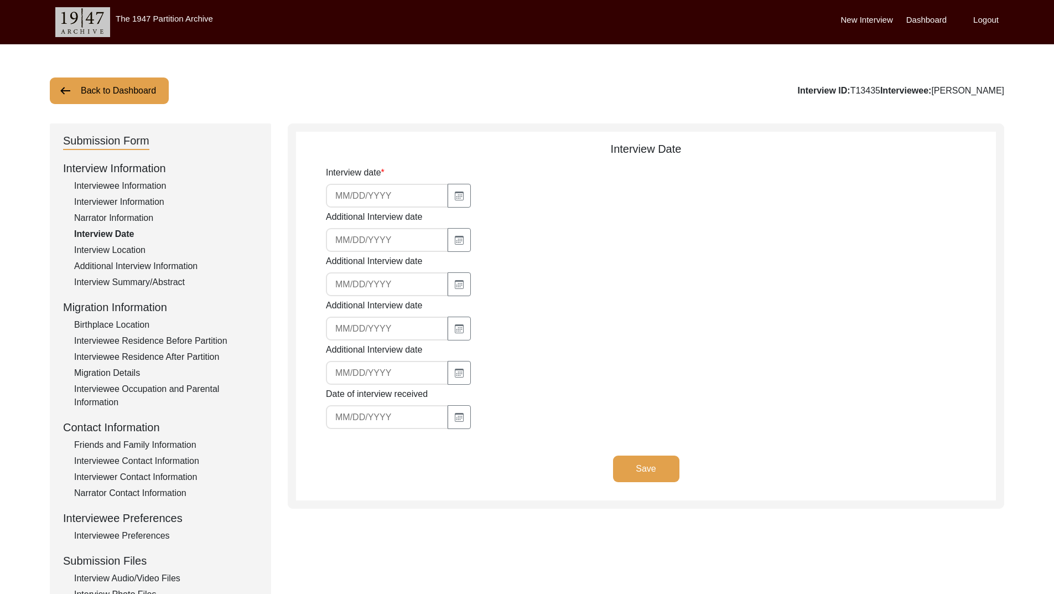
type input "[DATE]"
click at [119, 247] on div "Interview Location" at bounding box center [166, 250] width 184 height 13
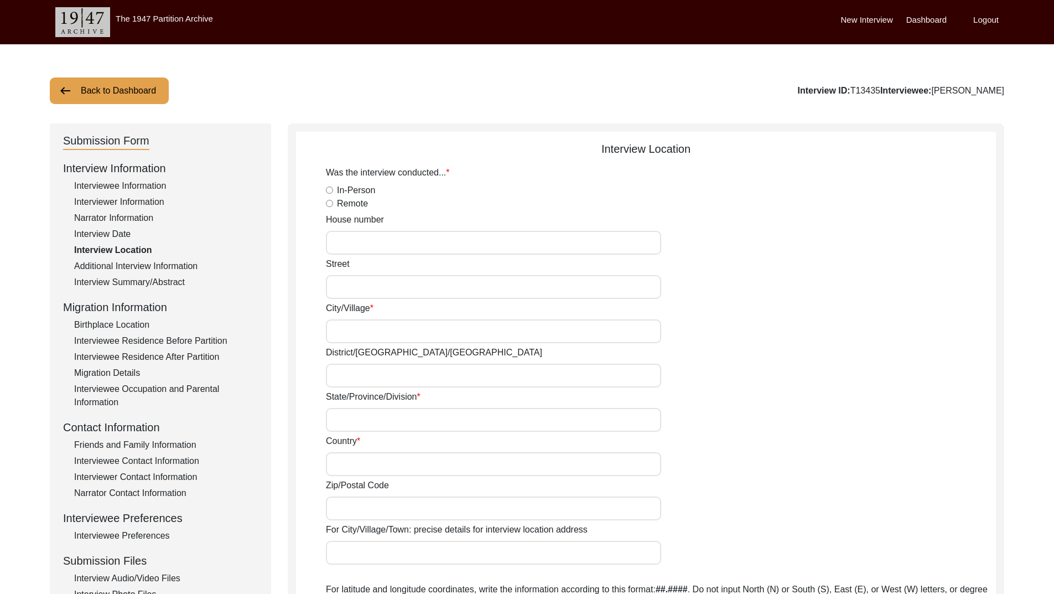
radio input "true"
type input "New Delhi"
type input "Delhi"
type input "India"
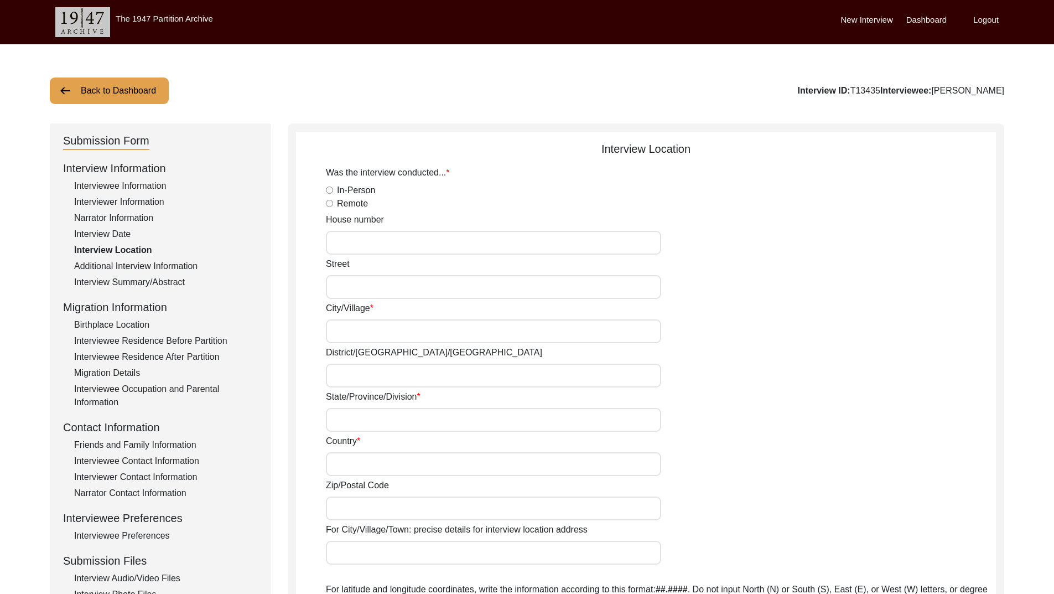
type input "110001"
type input "45 Hanuman Road"
type input "New Delhi"
type input "28.7041°"
type input "77.1025°"
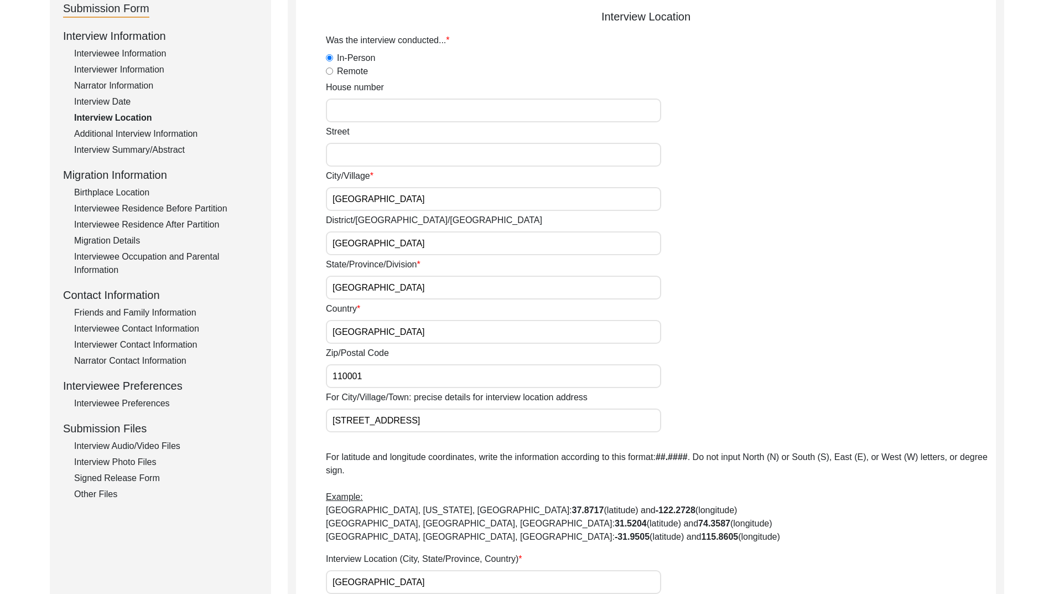
scroll to position [111, 0]
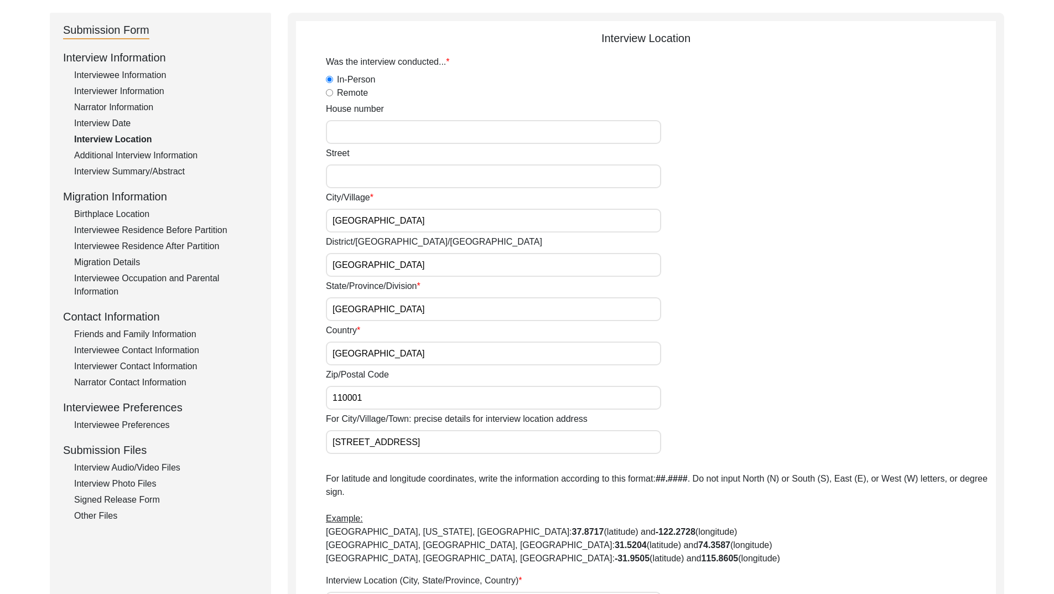
click at [168, 155] on div "Additional Interview Information" at bounding box center [166, 155] width 184 height 13
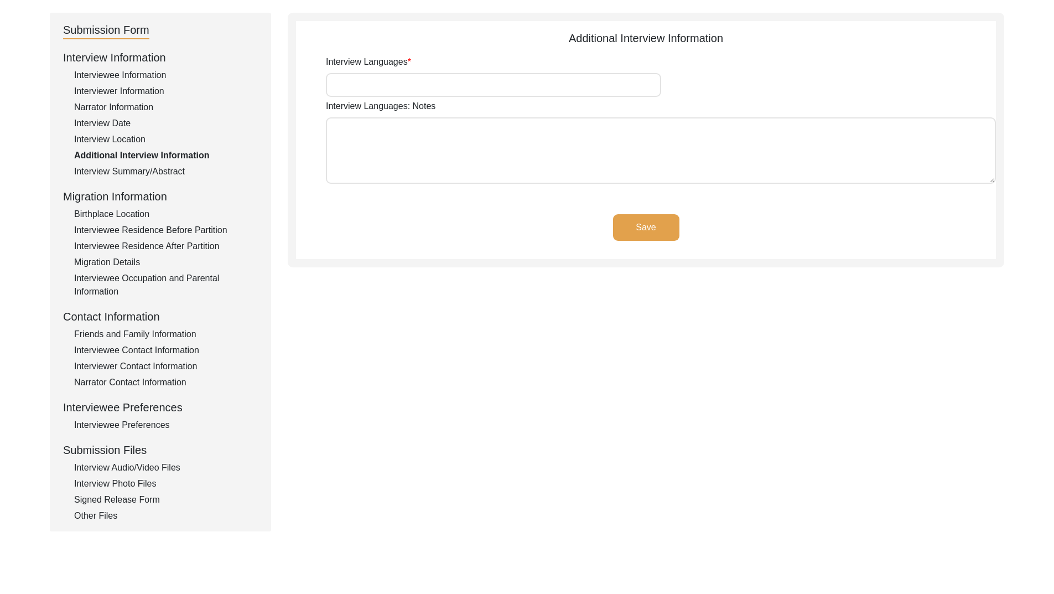
type input "Hindi, English"
click at [151, 171] on div "Interview Summary/Abstract" at bounding box center [166, 171] width 184 height 13
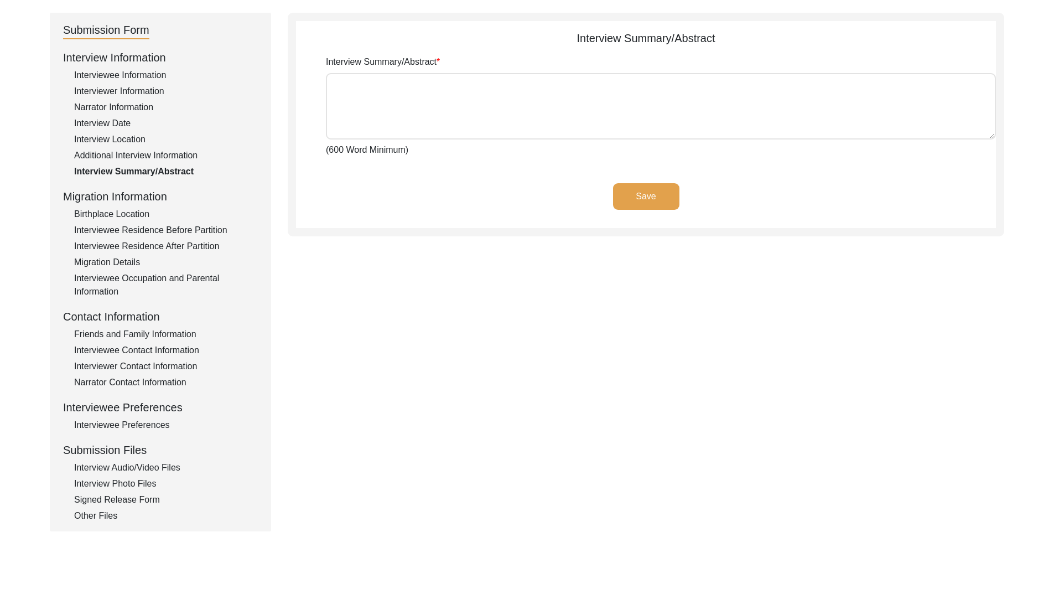
type textarea "Mrs Surinder Sikand was born on 5th October 1925 at Samundri in Lyallpur distri…"
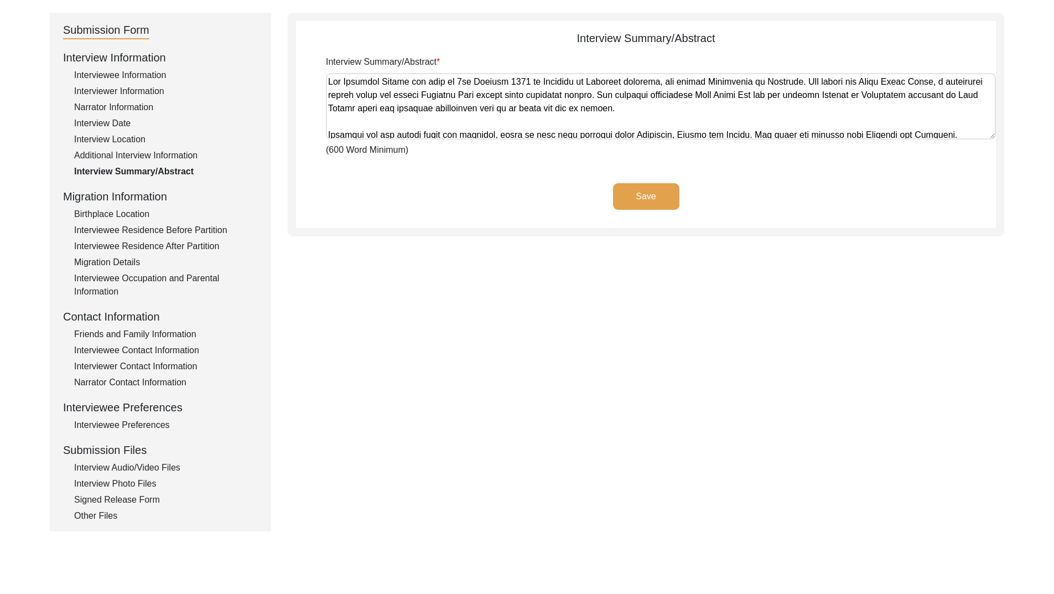
click at [193, 276] on div "Interviewee Occupation and Parental Information" at bounding box center [166, 285] width 184 height 27
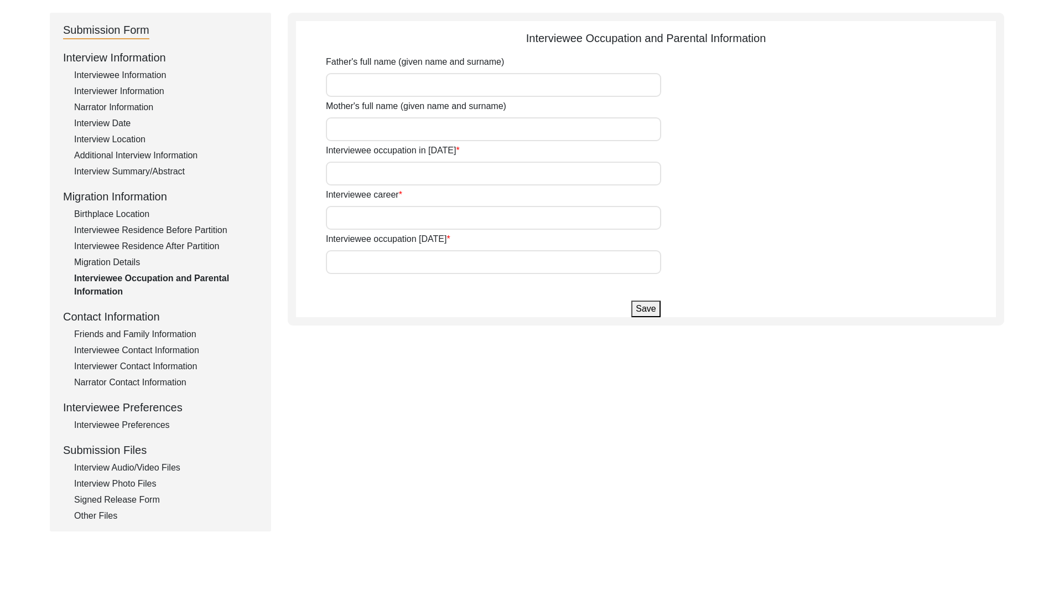
type input "Teacher"
type input "NA"
click at [169, 348] on div "Interviewee Contact Information" at bounding box center [166, 350] width 184 height 13
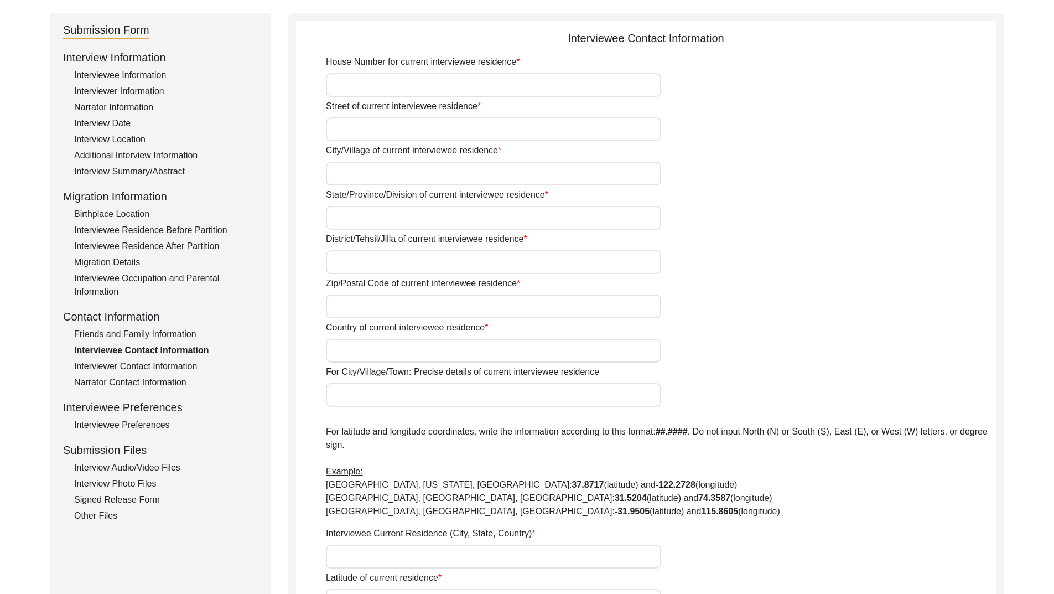
type input "45"
type input "Hanuman Road"
type input "New Delhi"
type input "Delhi"
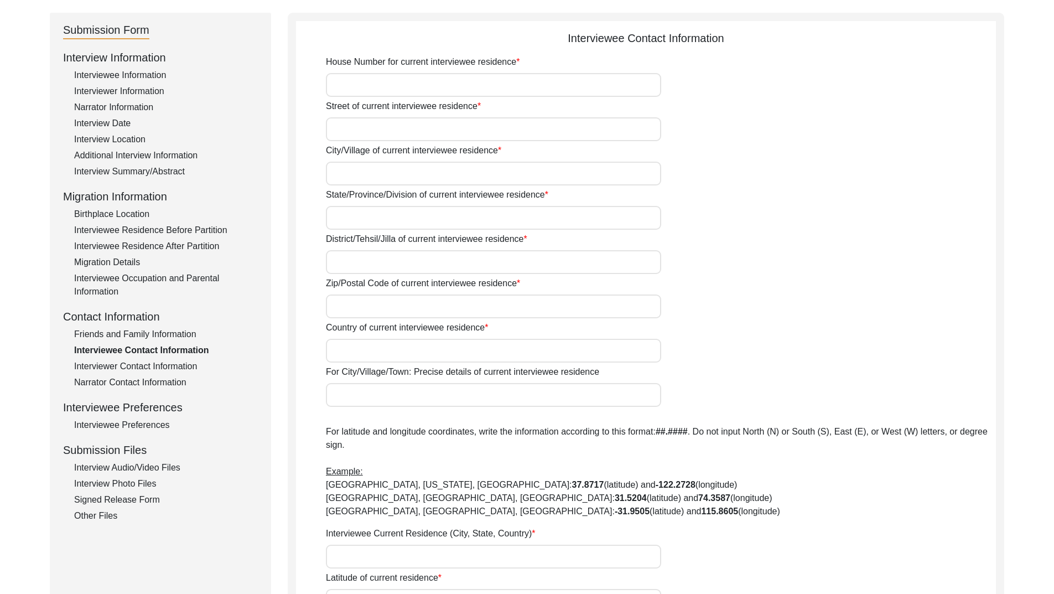
type input "110001"
type input "India"
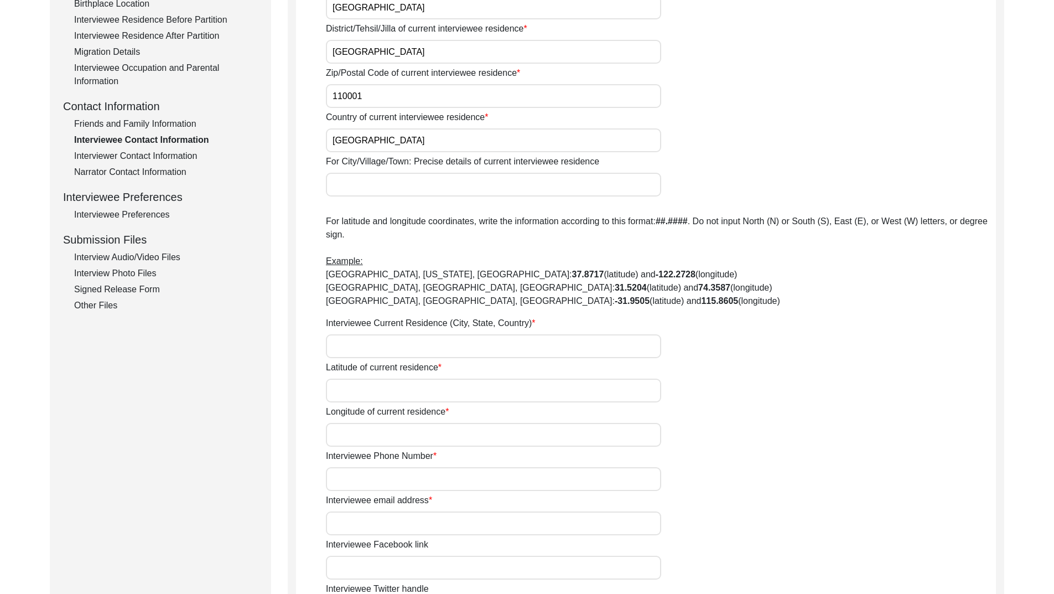
scroll to position [387, 0]
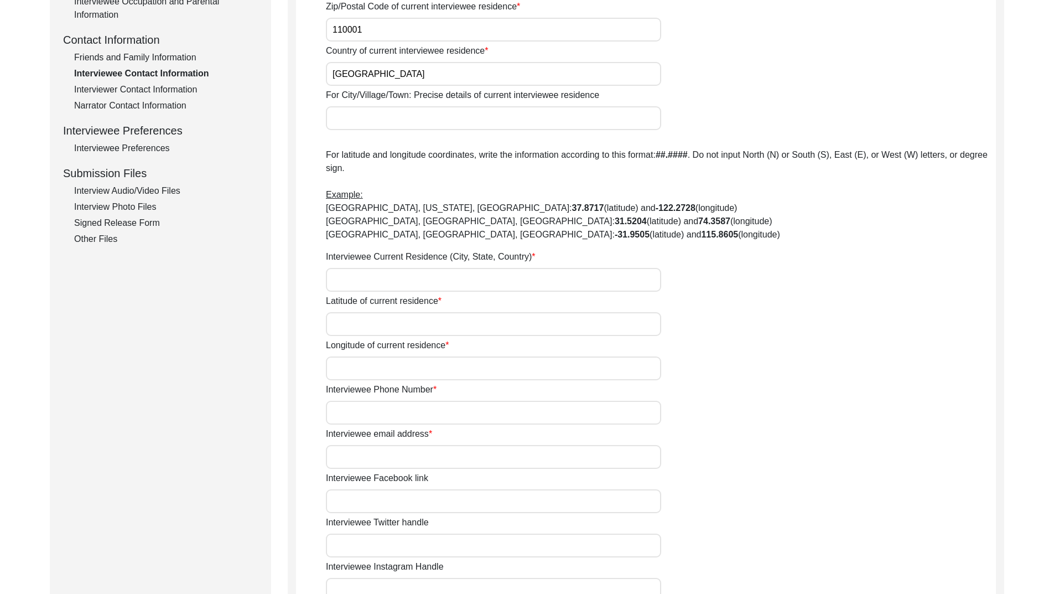
click at [479, 286] on input "Interviewee Current Residence (City, State, Country)" at bounding box center [493, 280] width 335 height 24
type input "n"
type input "New Delhi, Delhi, India"
type input "28.70"
type input "77.10"
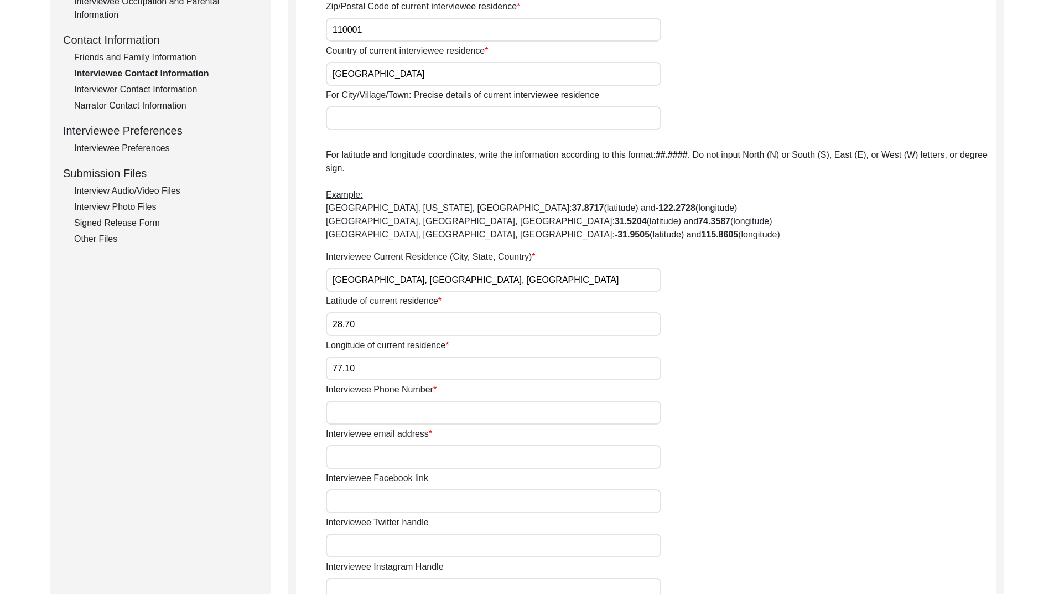
click at [519, 405] on input "Interviewee Phone Number" at bounding box center [493, 413] width 335 height 24
type input "9810873885"
type input "aridhman@gmail.com"
click at [833, 485] on div "Interviewee Facebook link" at bounding box center [661, 493] width 670 height 42
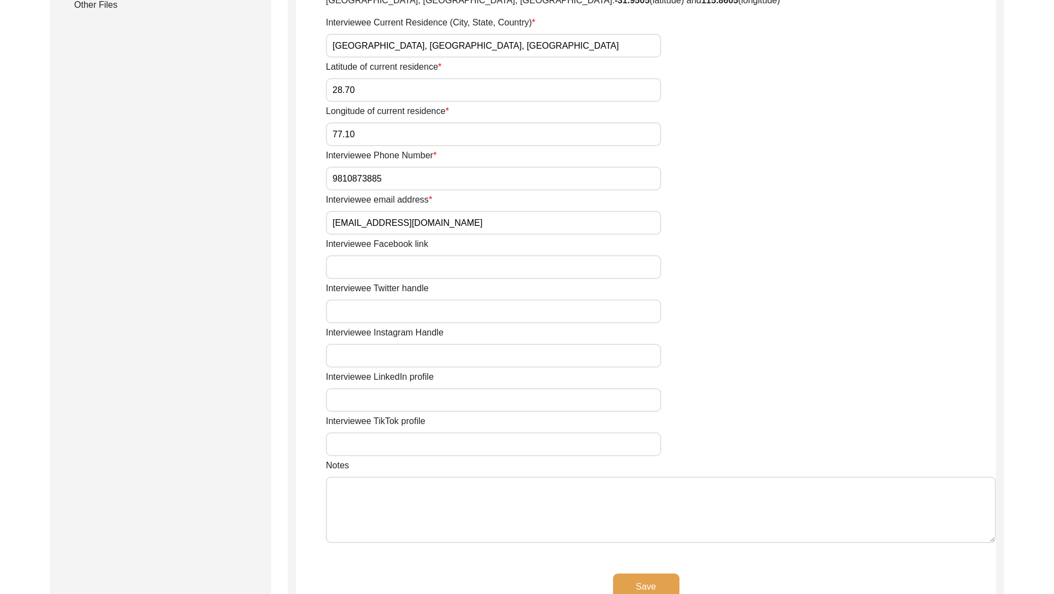
scroll to position [775, 0]
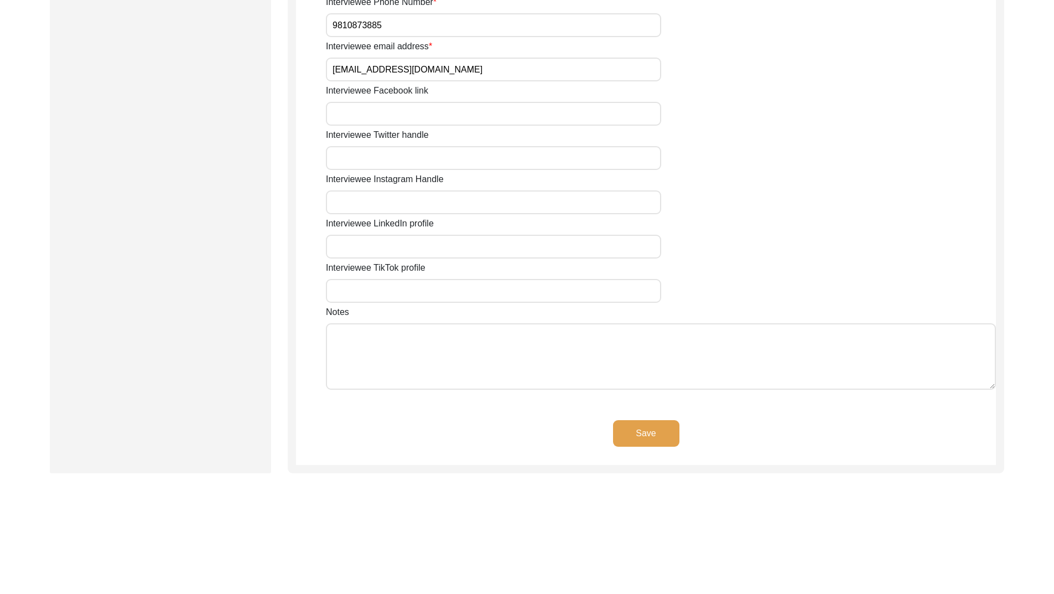
click at [643, 438] on button "Save" at bounding box center [646, 433] width 66 height 27
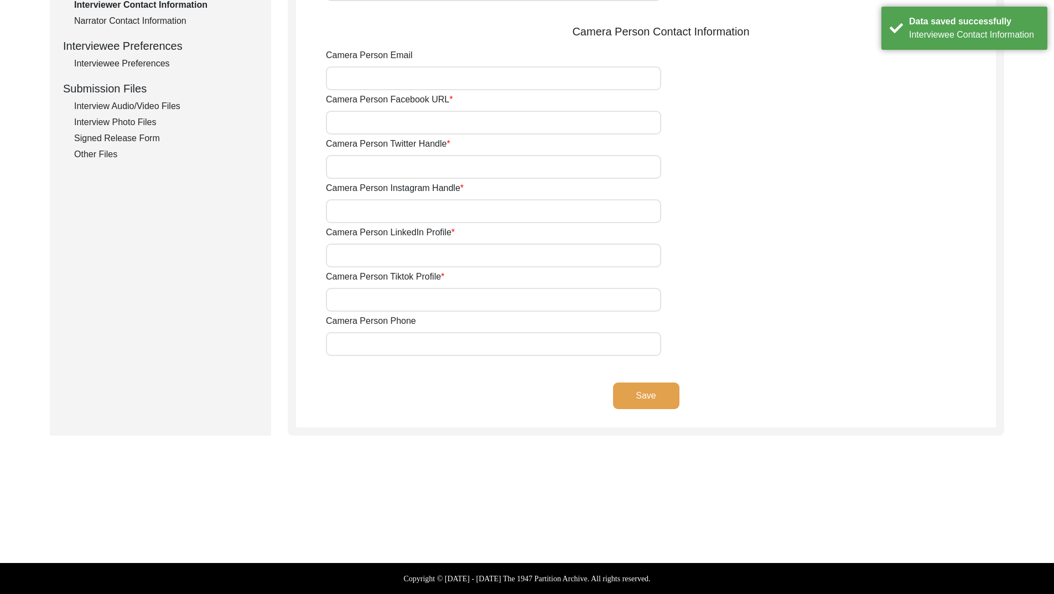
scroll to position [472, 0]
type input "9810873885"
type input "aridhman@gmail.com"
type input "https://www.facebook.com/aridhman/"
type input "@Aridhman"
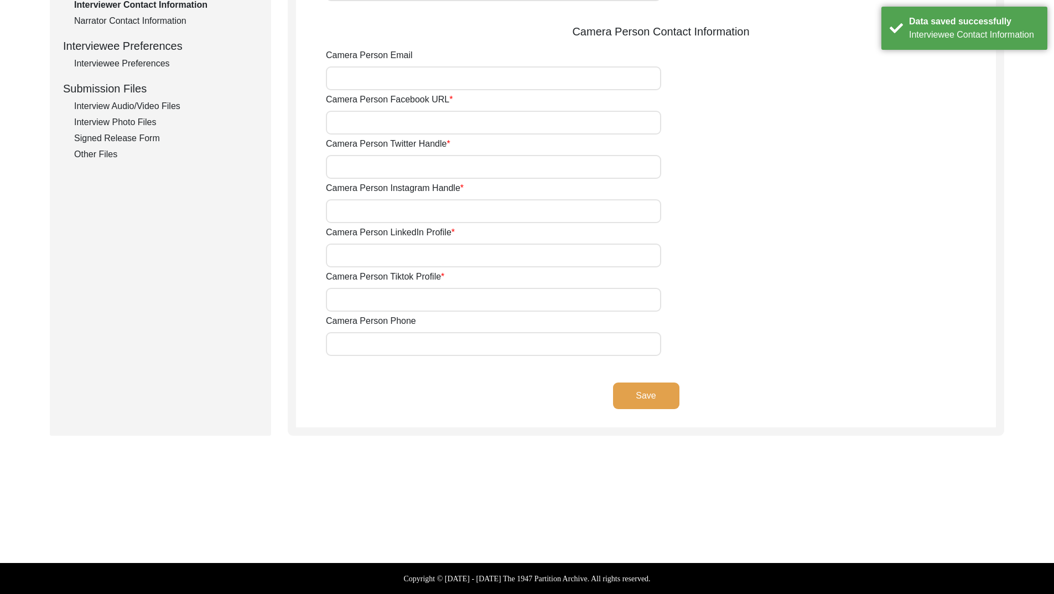
type input "aridhman666"
type input "https://www.linkedin.com/in/aridhman-ghulati-03ba3919/"
type input "NA"
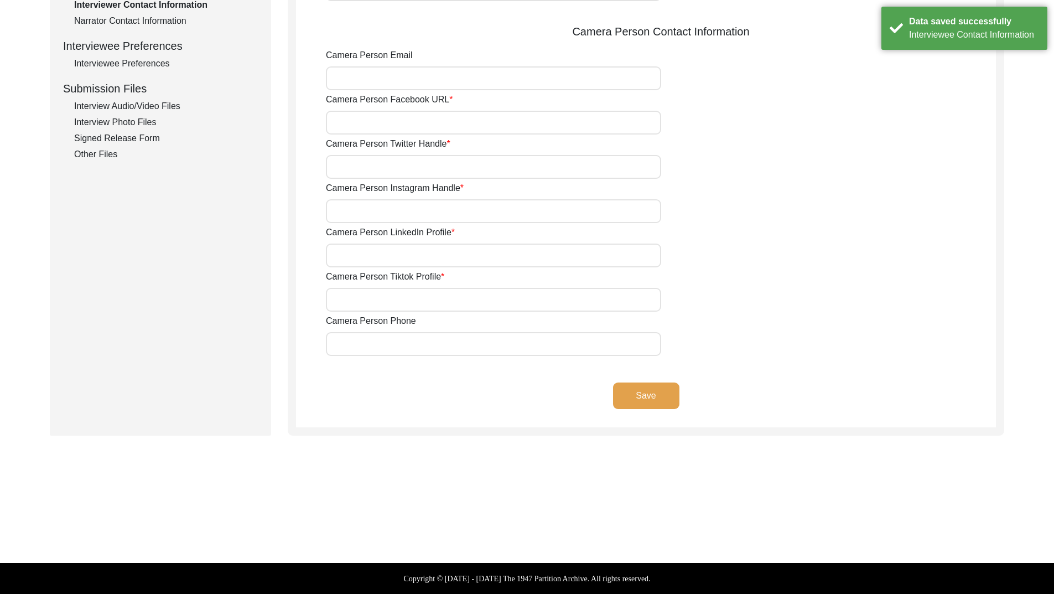
type input "NA"
click at [101, 157] on div "Other Files" at bounding box center [166, 154] width 184 height 13
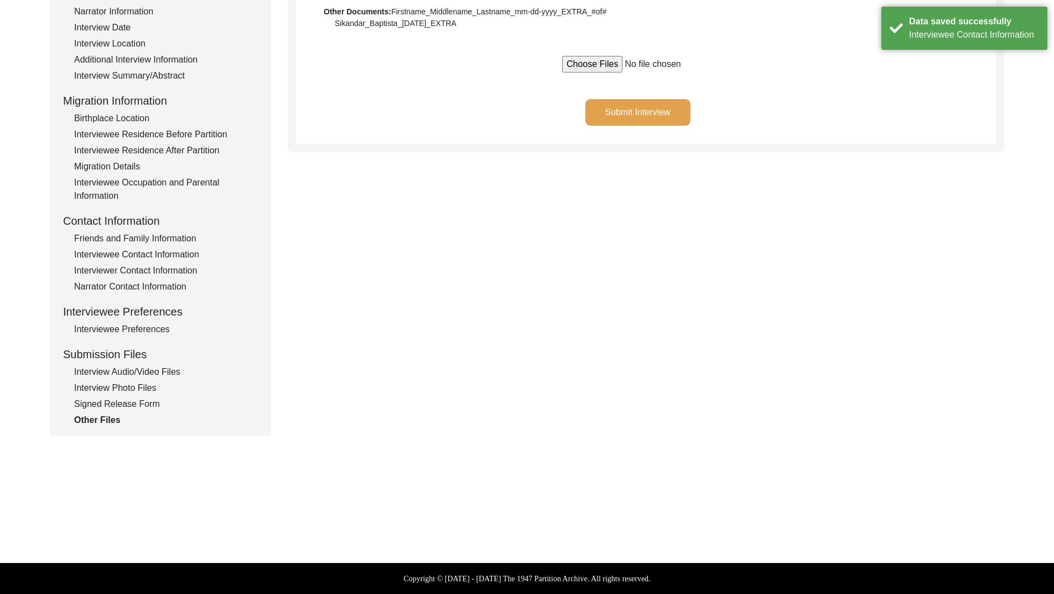
scroll to position [206, 0]
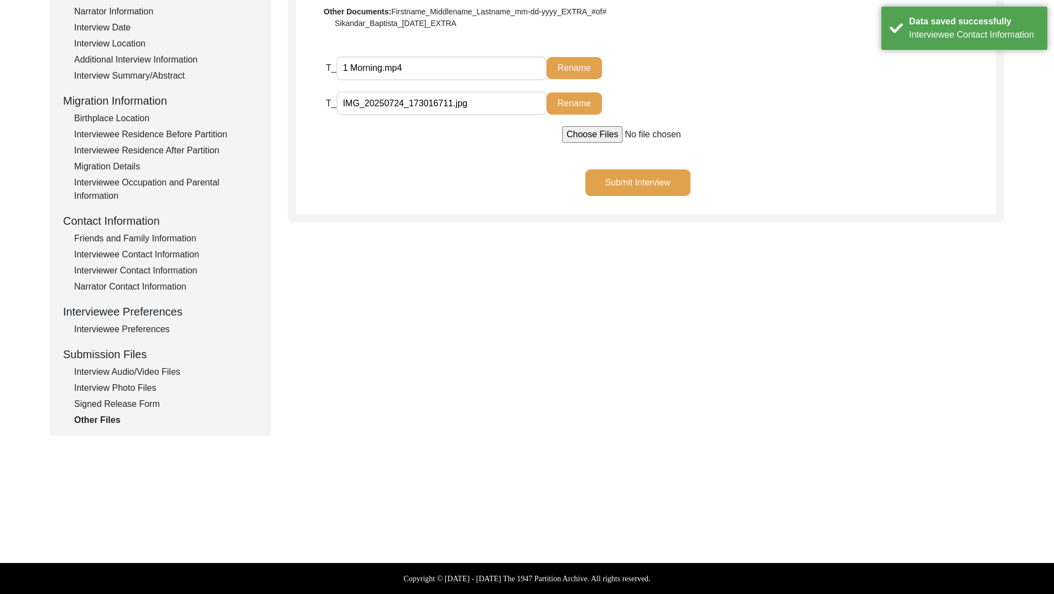
click at [634, 182] on button "Submit Interview" at bounding box center [638, 182] width 105 height 27
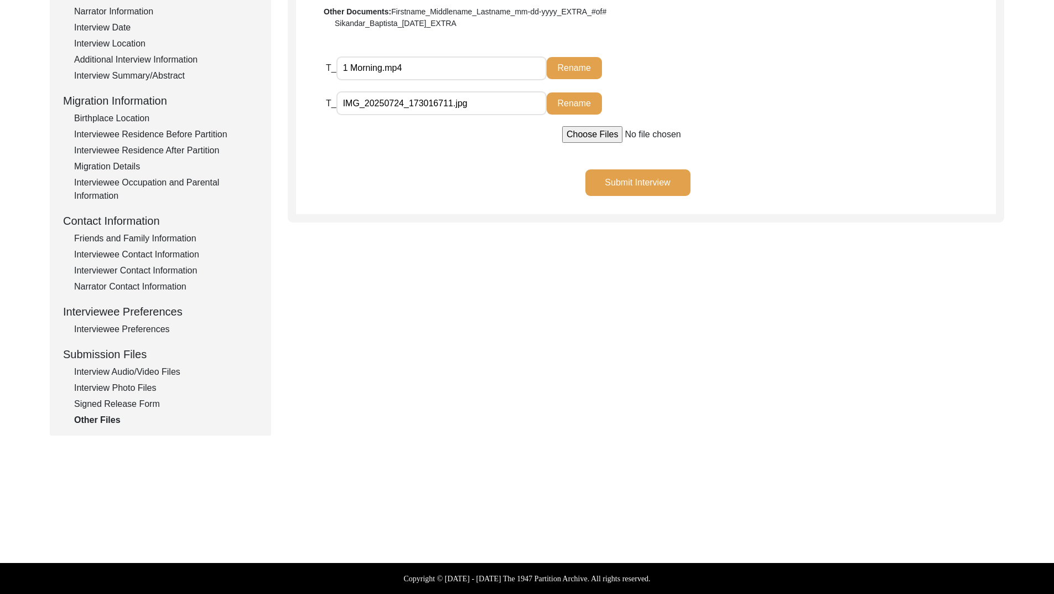
click at [630, 186] on button "Submit Interview" at bounding box center [638, 182] width 105 height 27
